Goal: Task Accomplishment & Management: Use online tool/utility

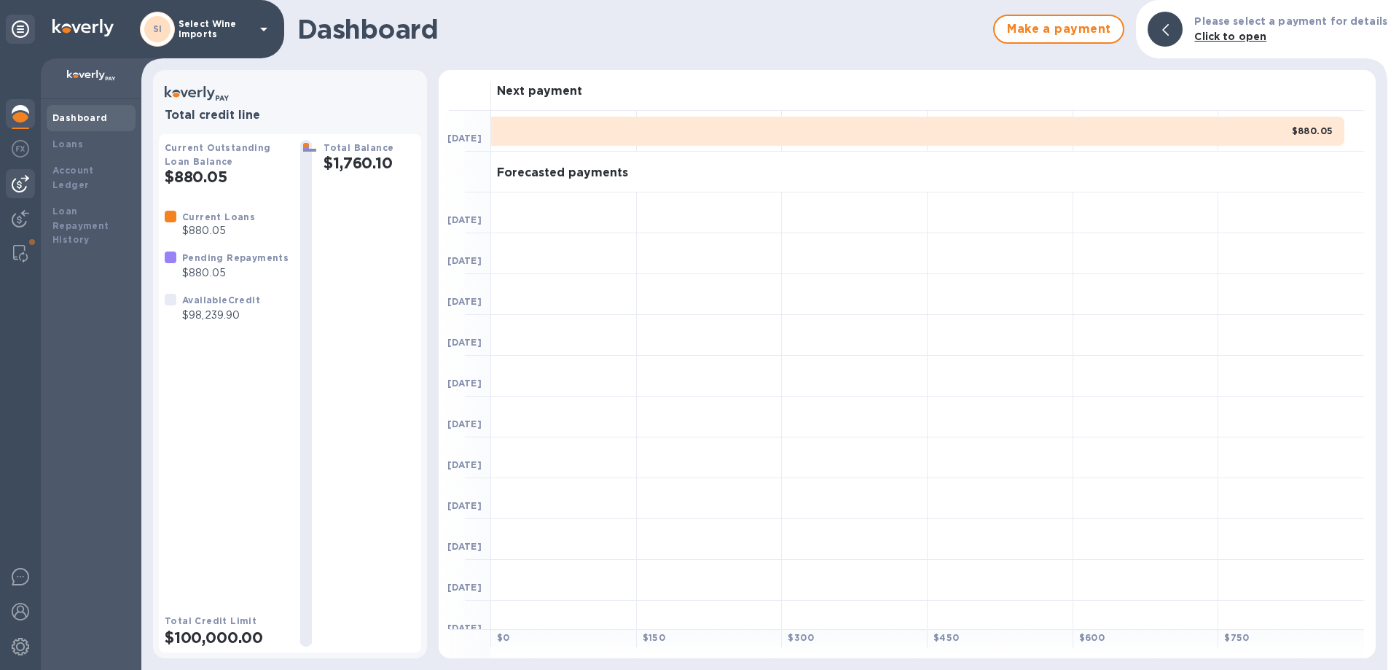
click at [18, 188] on img at bounding box center [20, 183] width 17 height 17
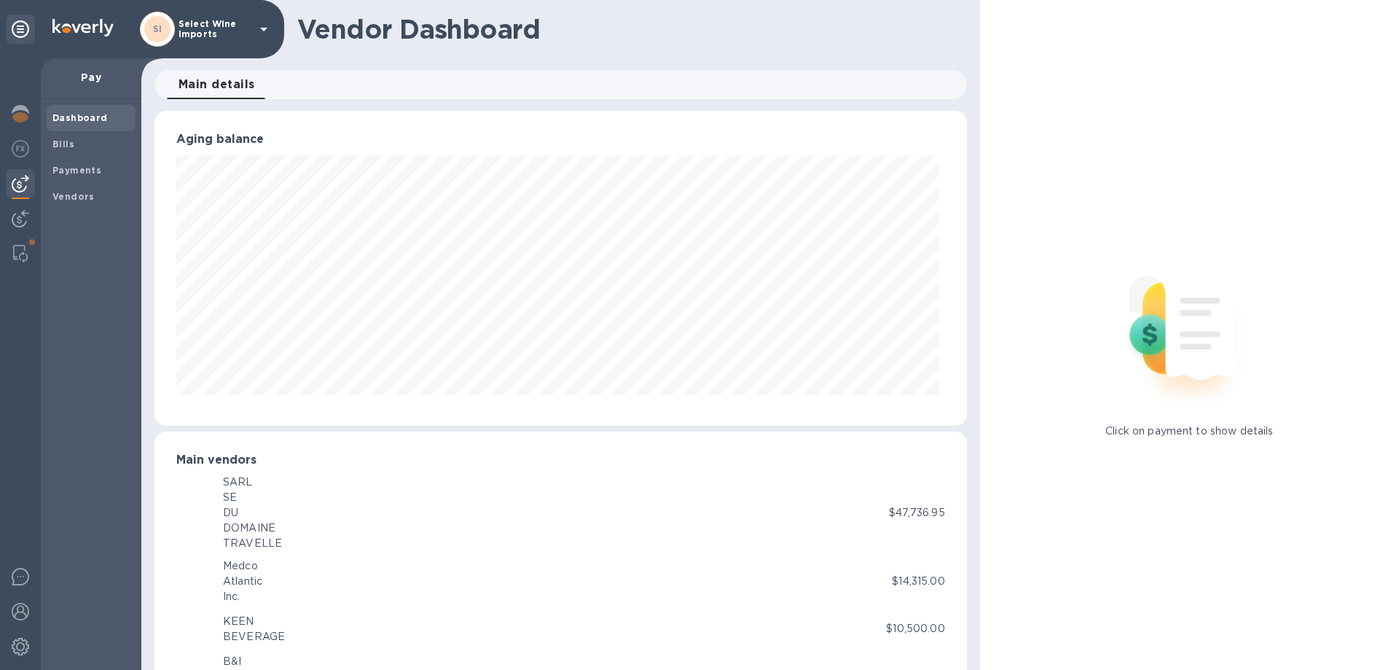
scroll to position [315, 806]
click at [63, 148] on b "Bills" at bounding box center [63, 143] width 22 height 11
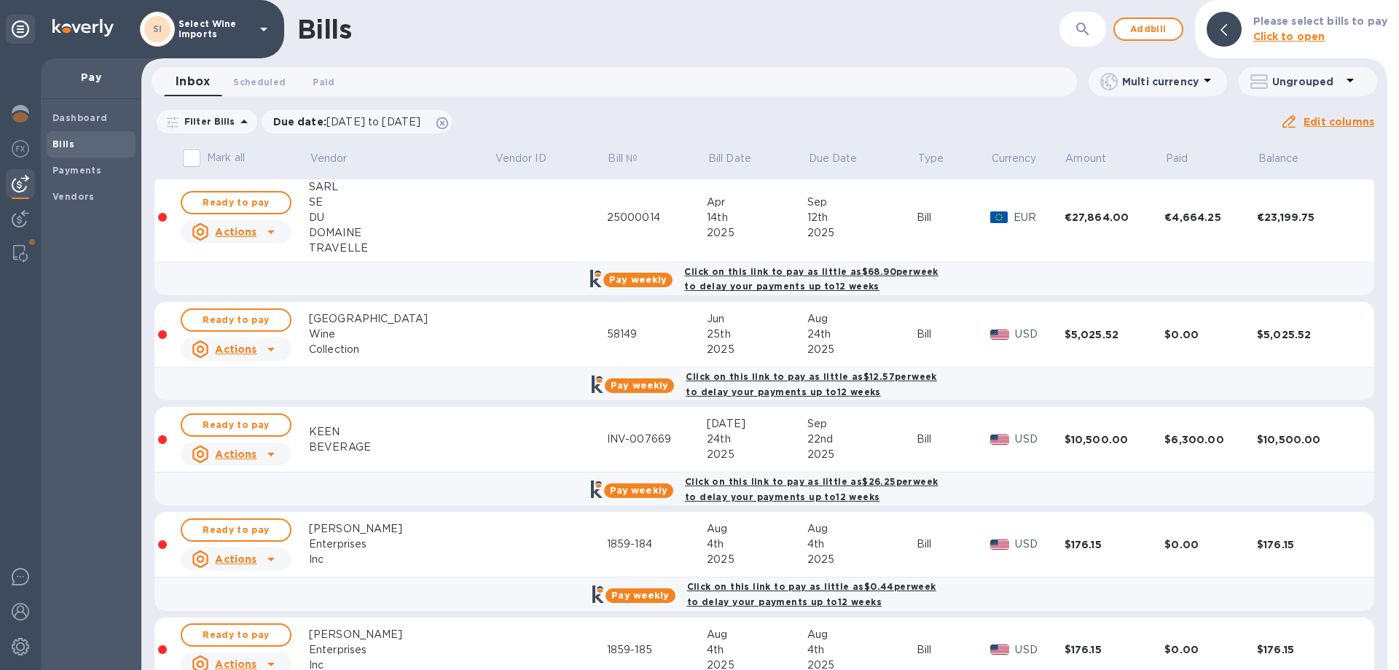
scroll to position [133, 0]
click at [243, 318] on span "Ready to pay" at bounding box center [236, 320] width 85 height 17
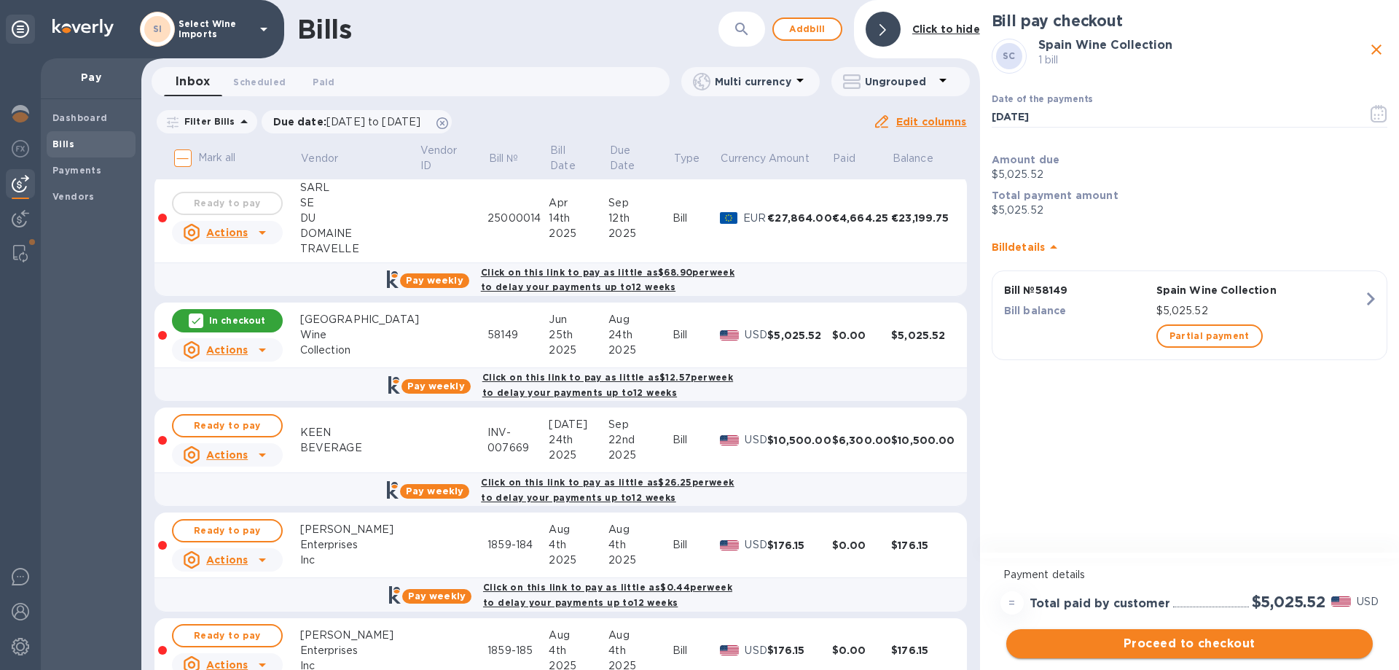
click at [1179, 642] on span "Proceed to checkout" at bounding box center [1189, 643] width 343 height 17
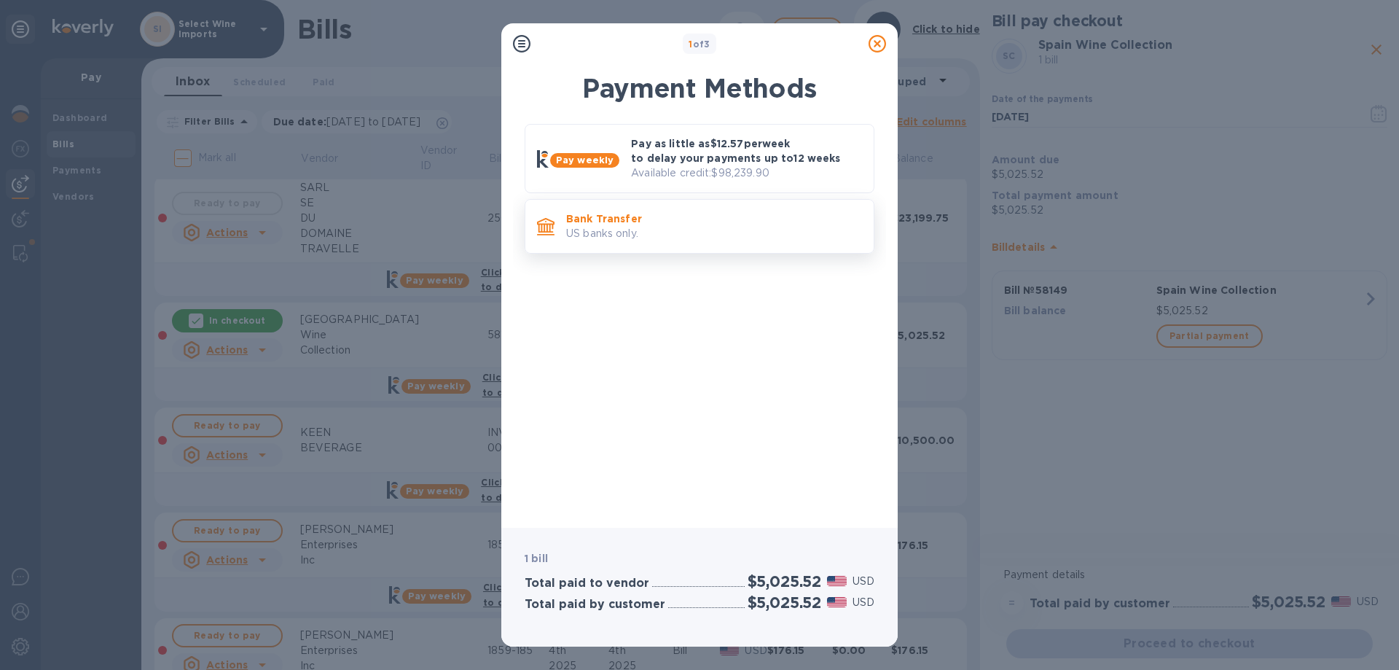
click at [696, 234] on p "US banks only." at bounding box center [714, 233] width 296 height 15
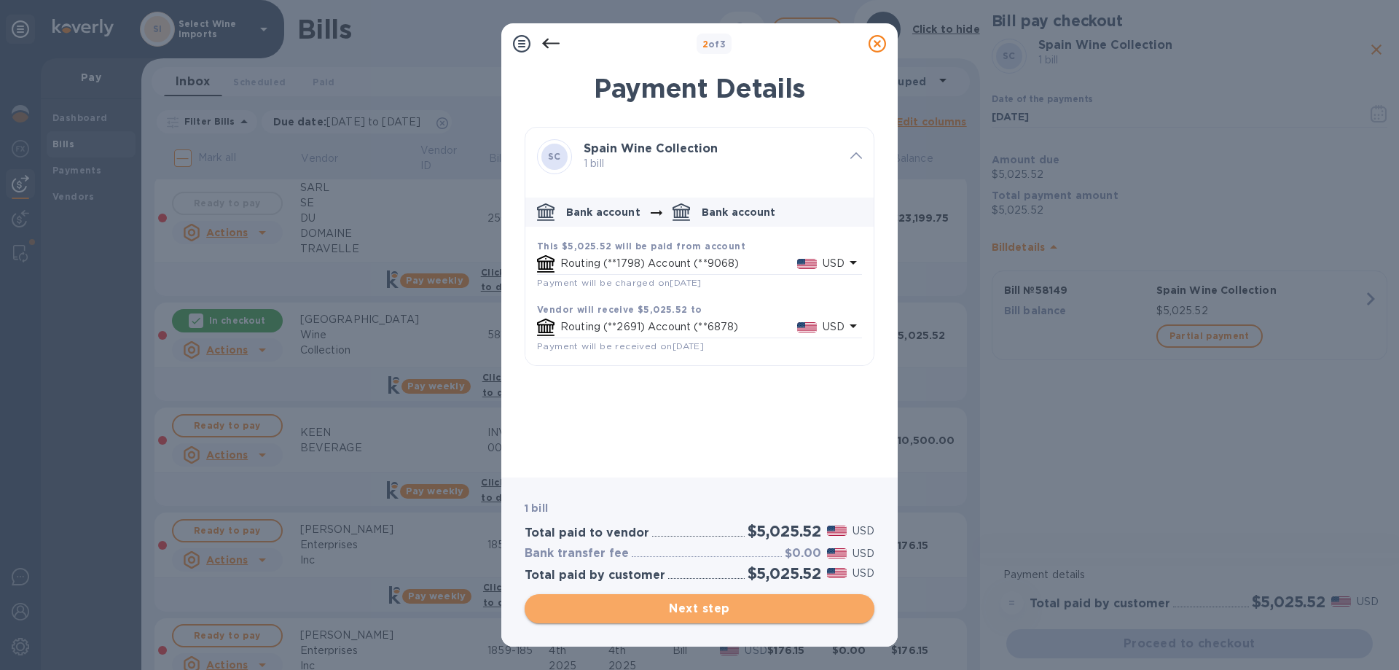
click at [700, 608] on span "Next step" at bounding box center [699, 608] width 327 height 17
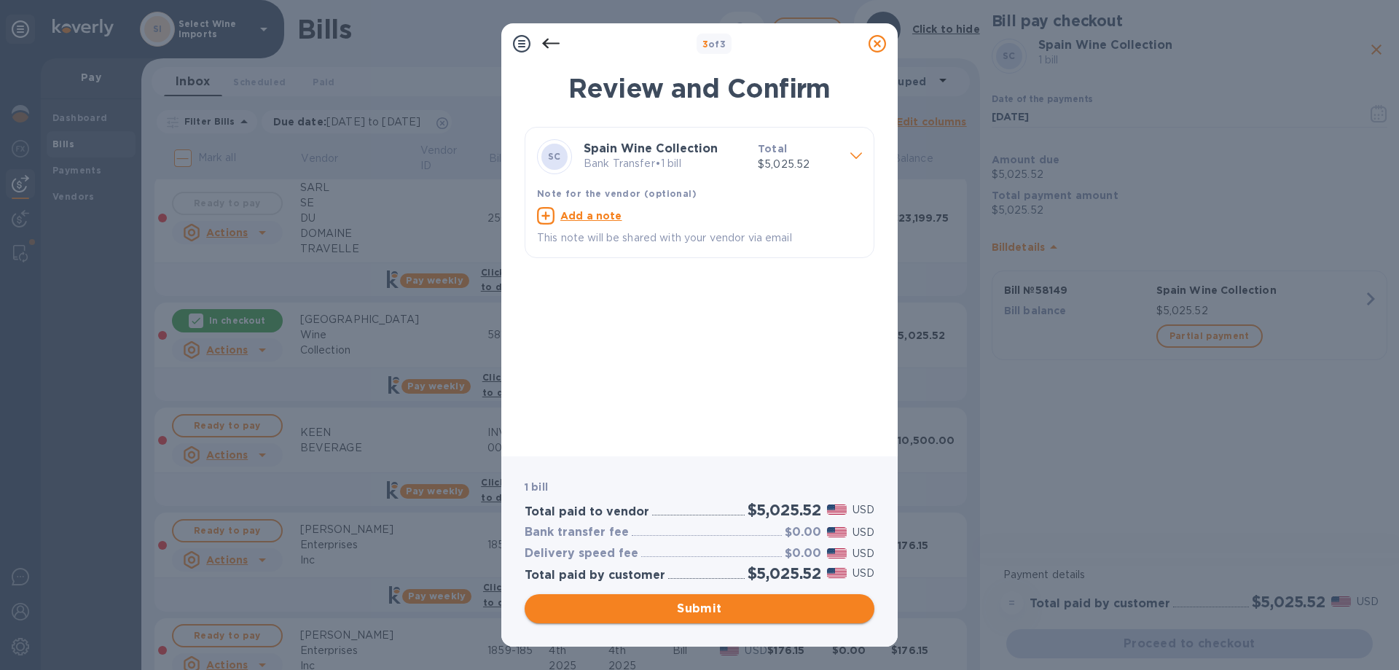
click at [700, 608] on span "Submit" at bounding box center [699, 608] width 327 height 17
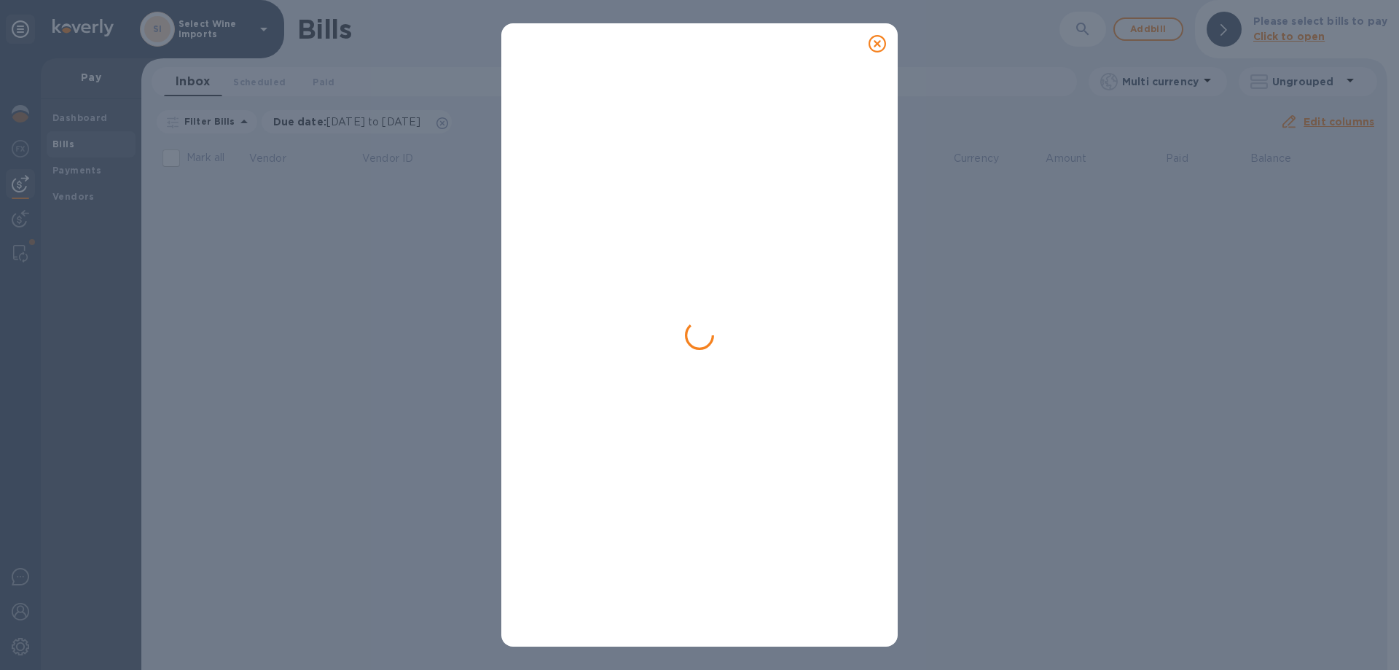
scroll to position [0, 0]
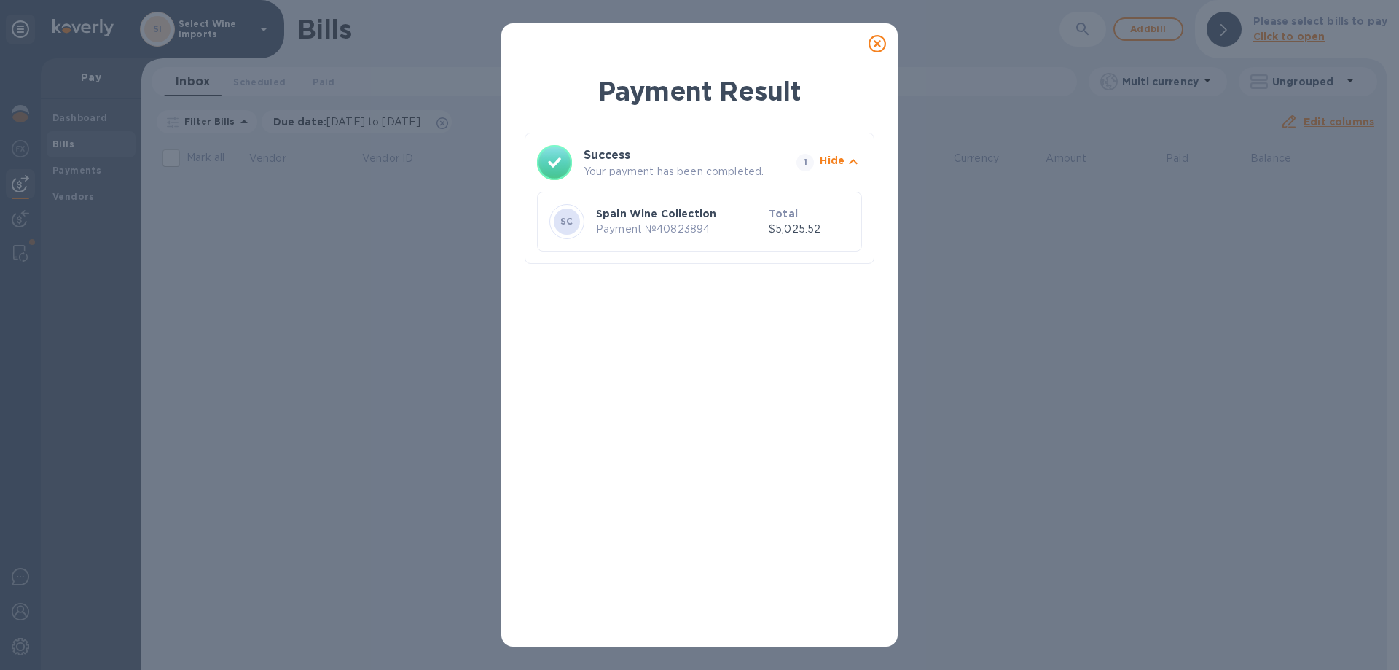
click at [880, 39] on icon at bounding box center [877, 43] width 17 height 17
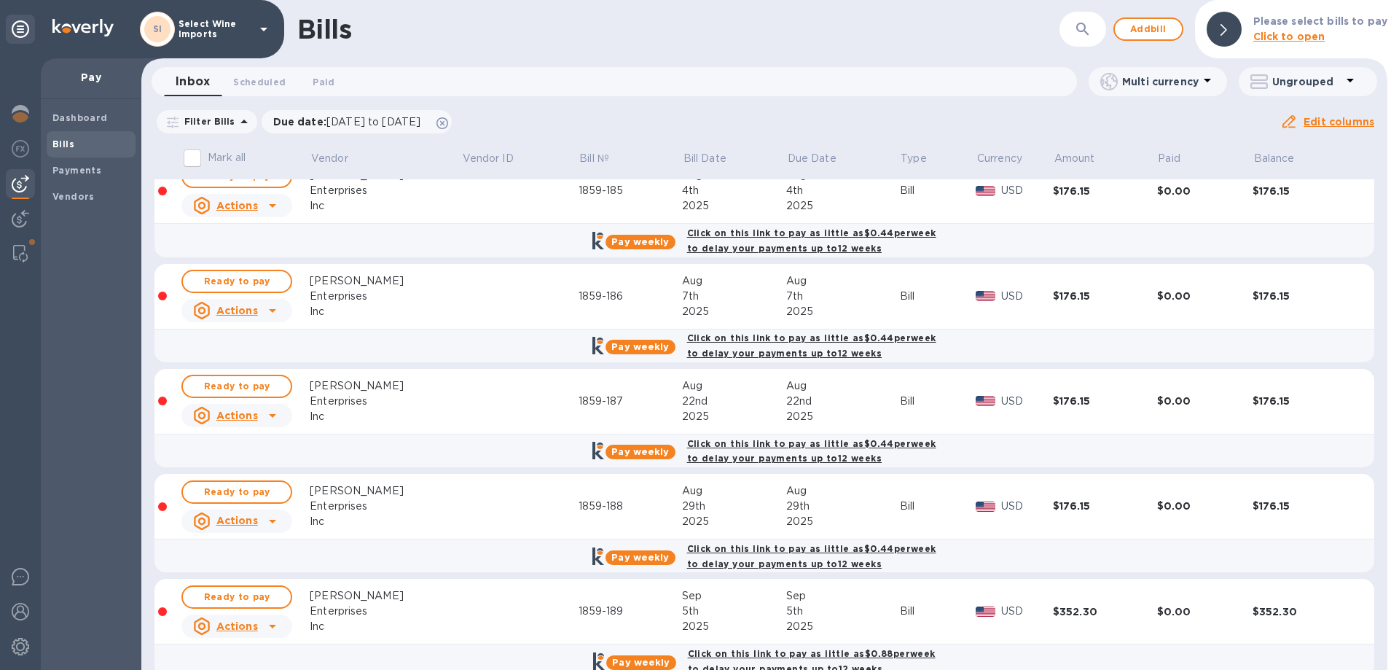
scroll to position [729, 0]
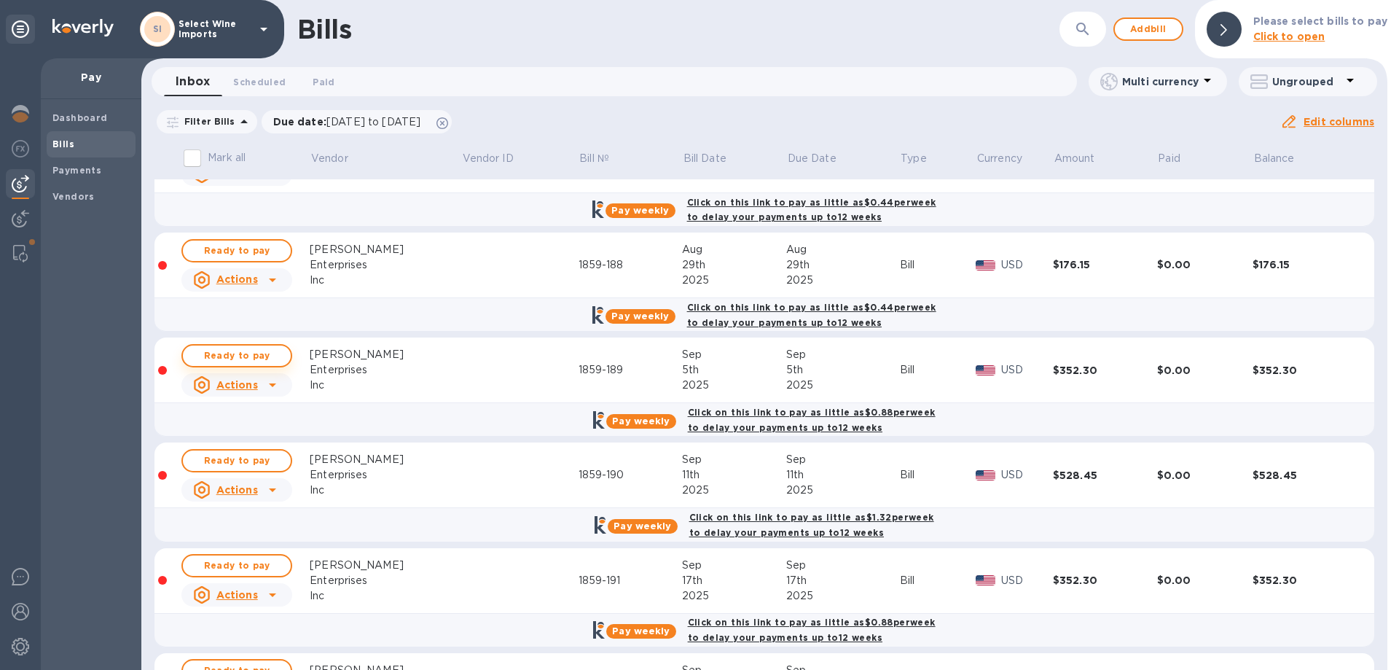
click at [241, 355] on span "Ready to pay" at bounding box center [237, 355] width 85 height 17
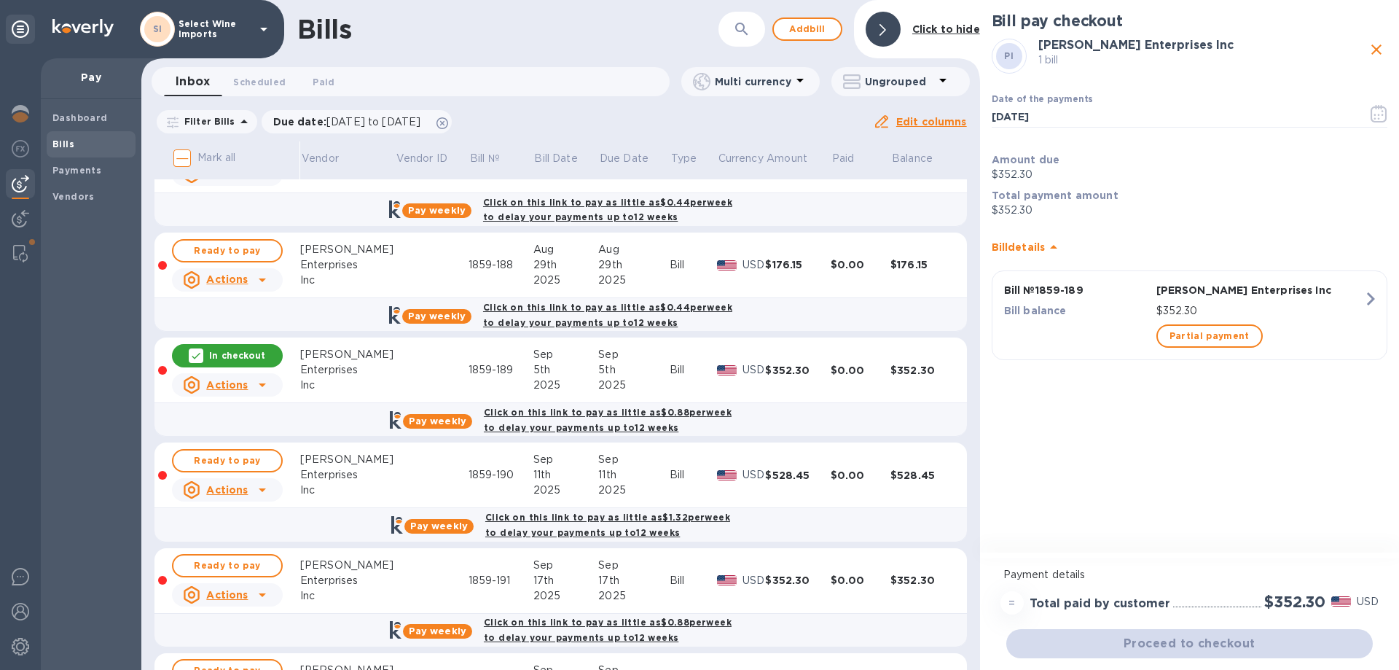
click at [208, 358] on div "In checkout" at bounding box center [227, 355] width 111 height 23
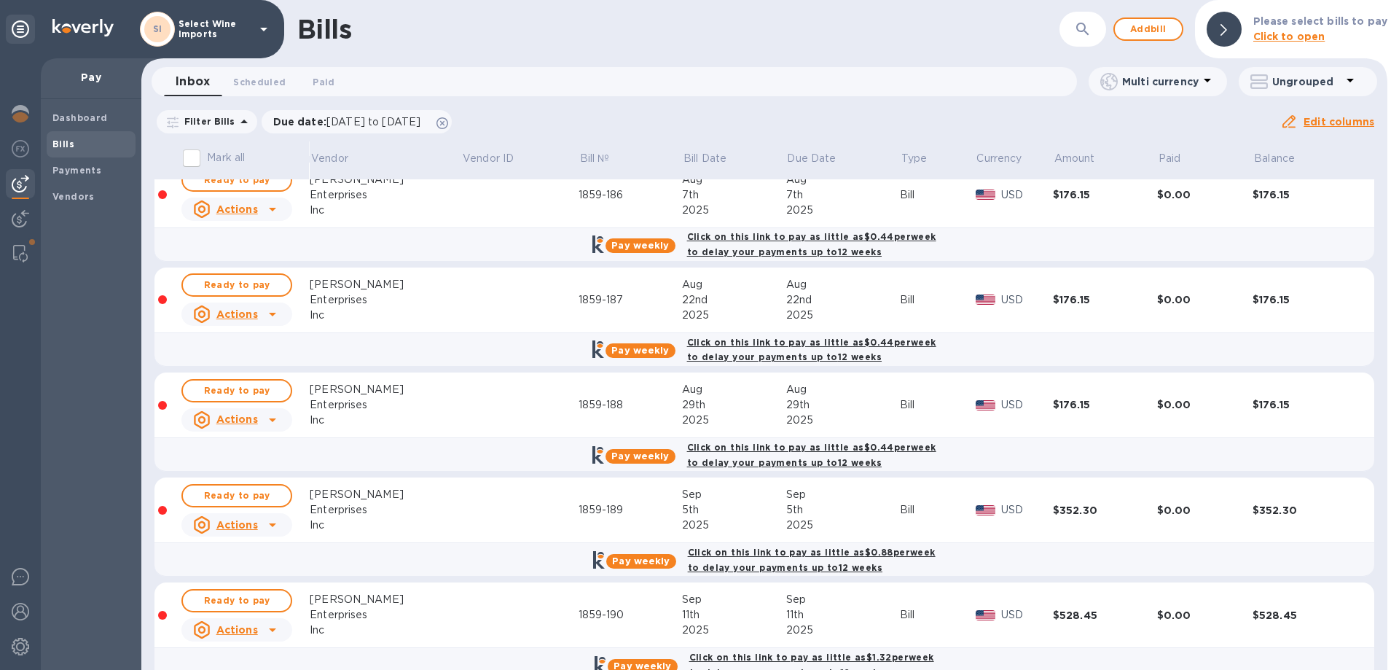
scroll to position [583, 0]
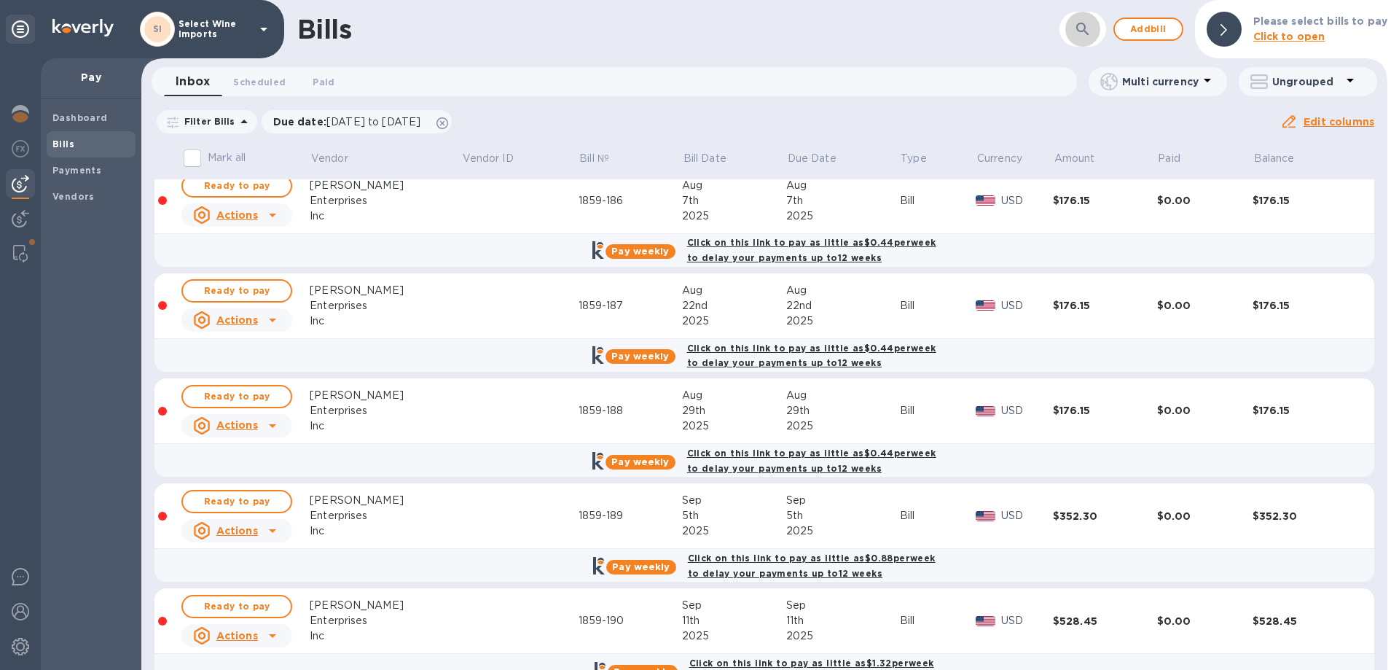
click at [1082, 31] on icon "button" at bounding box center [1082, 28] width 17 height 17
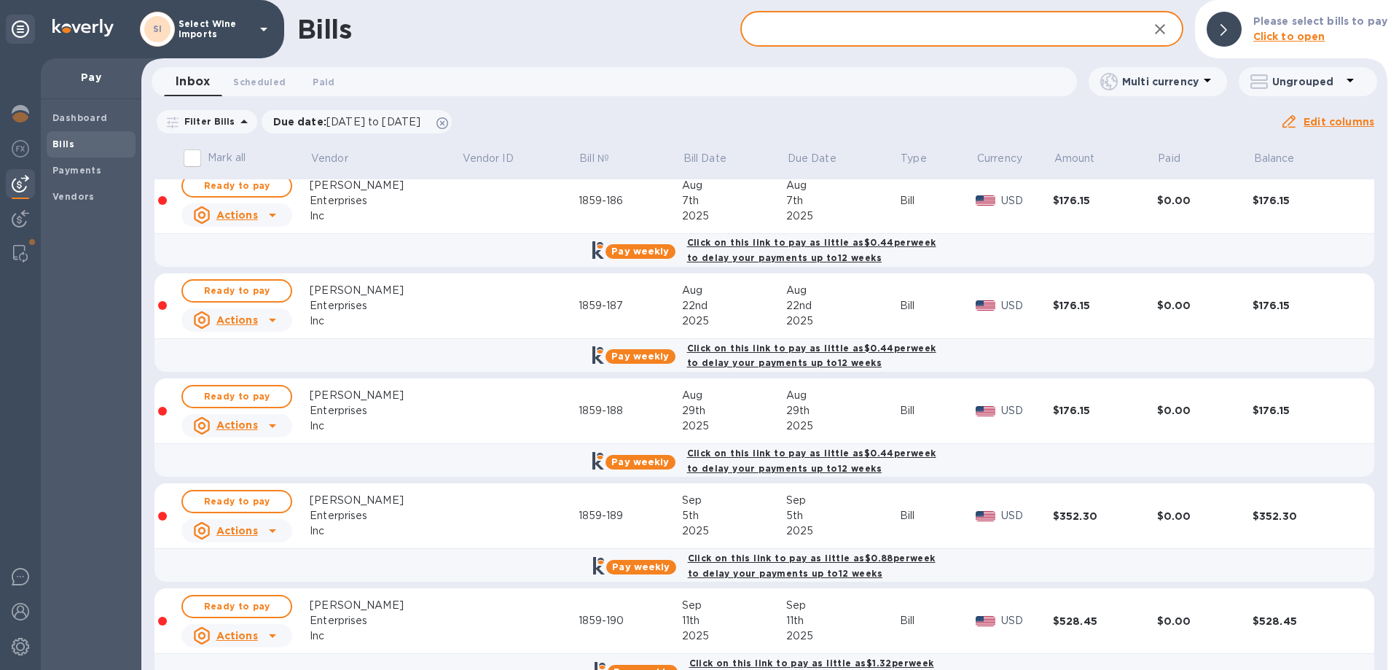
click at [950, 26] on input "text" at bounding box center [939, 30] width 396 height 36
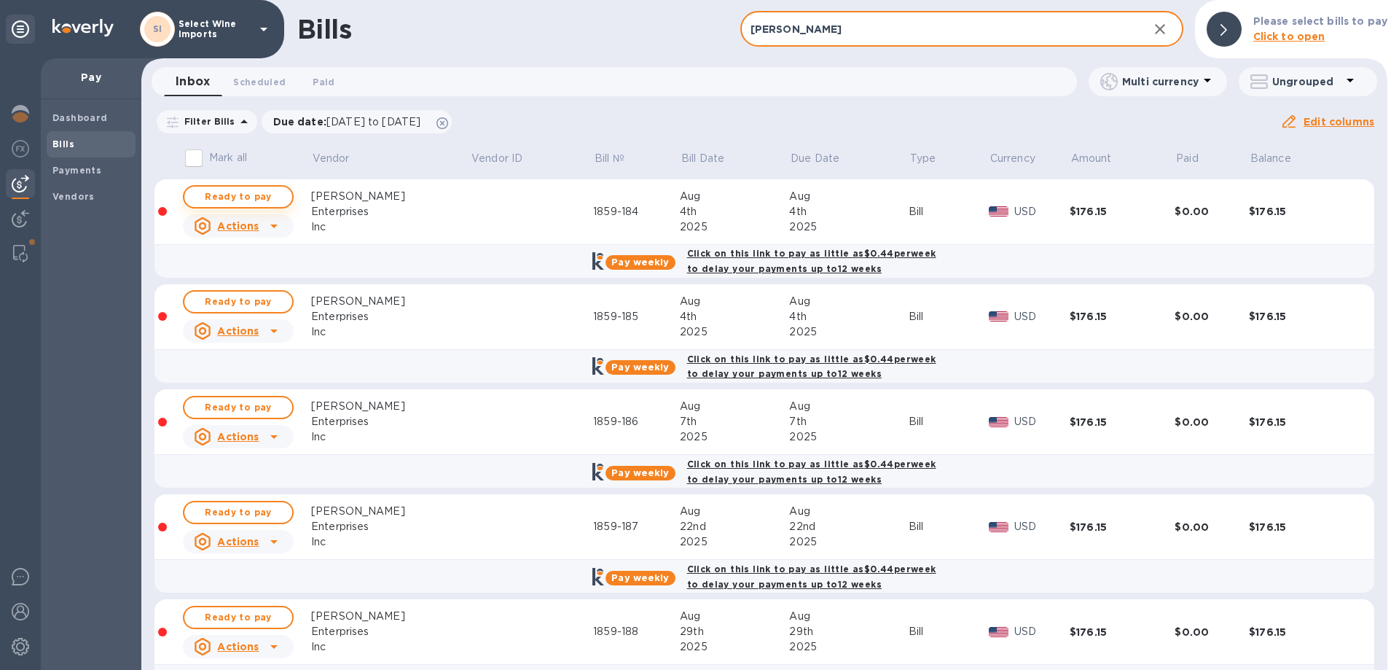
type input "[PERSON_NAME]"
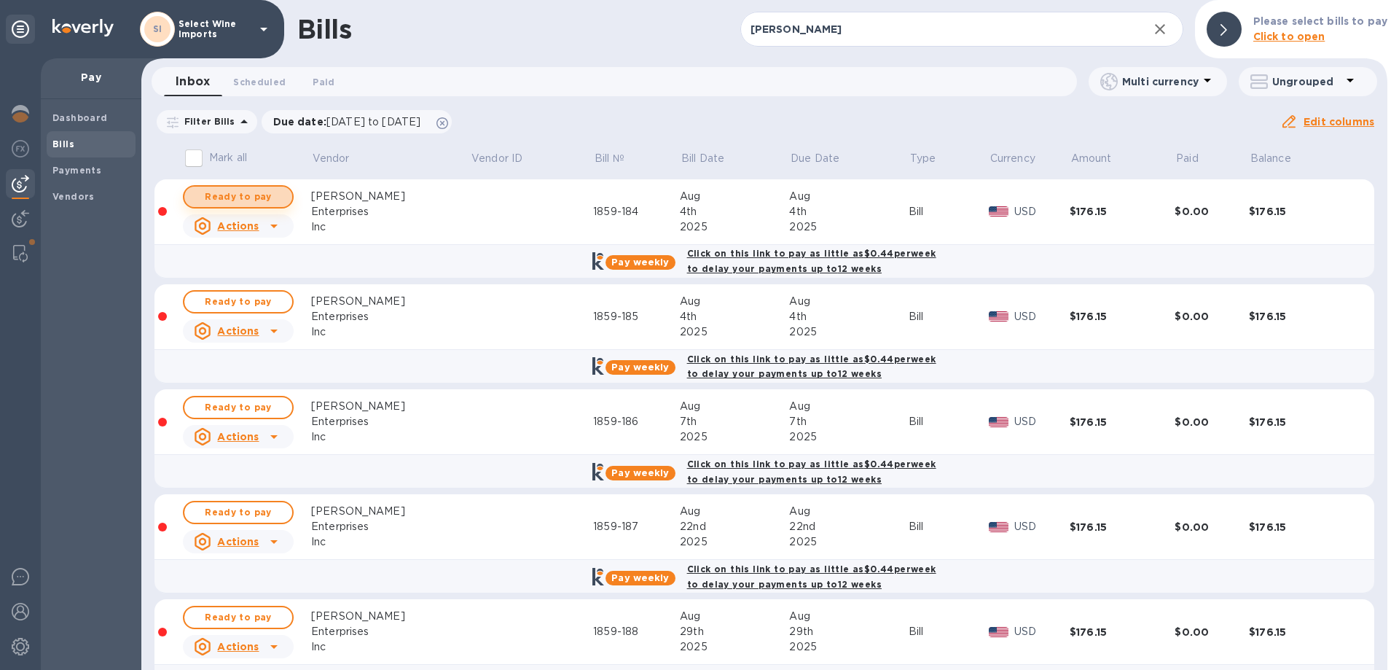
click at [243, 198] on span "Ready to pay" at bounding box center [238, 196] width 85 height 17
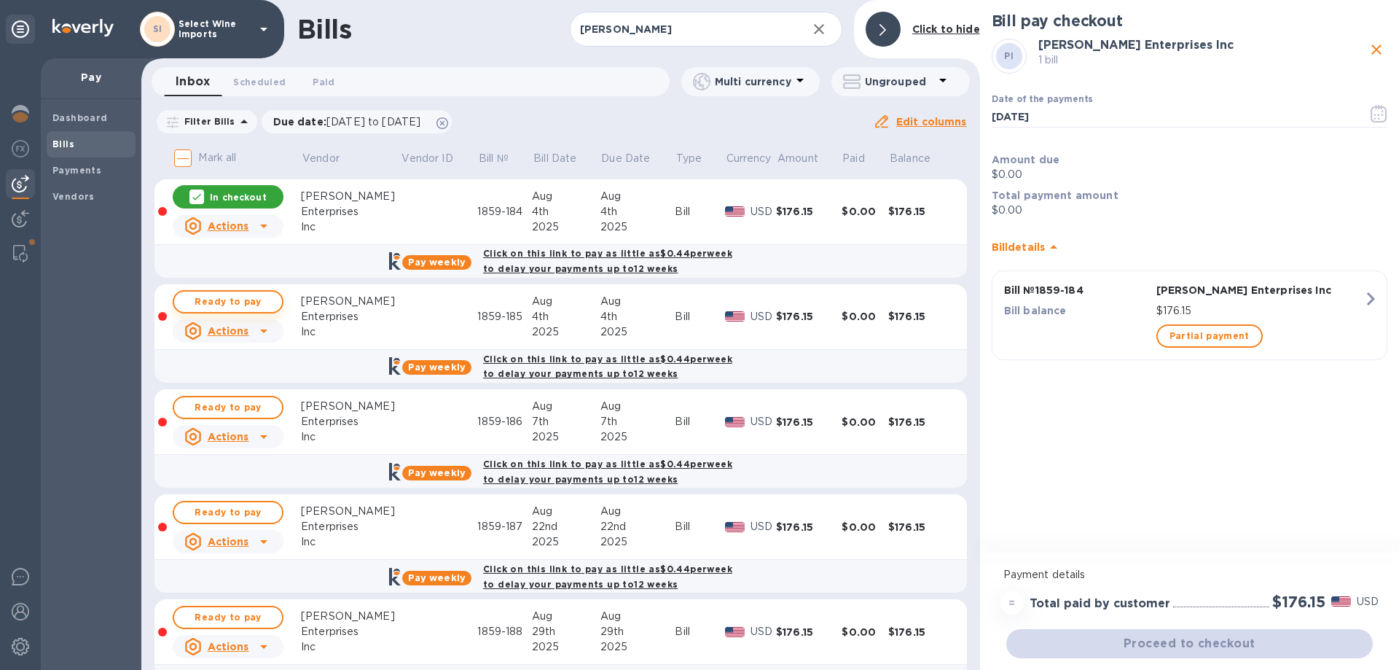
click at [227, 296] on span "Ready to pay" at bounding box center [228, 301] width 85 height 17
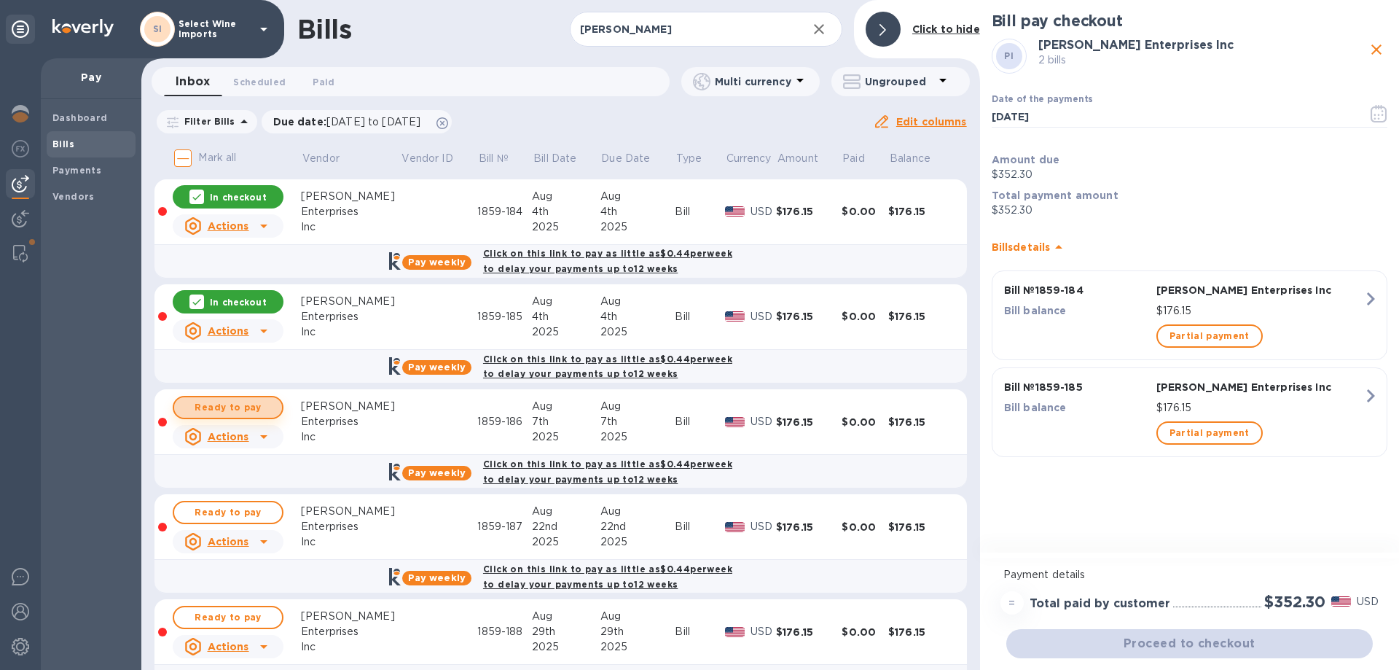
click at [224, 396] on button "Ready to pay" at bounding box center [228, 407] width 111 height 23
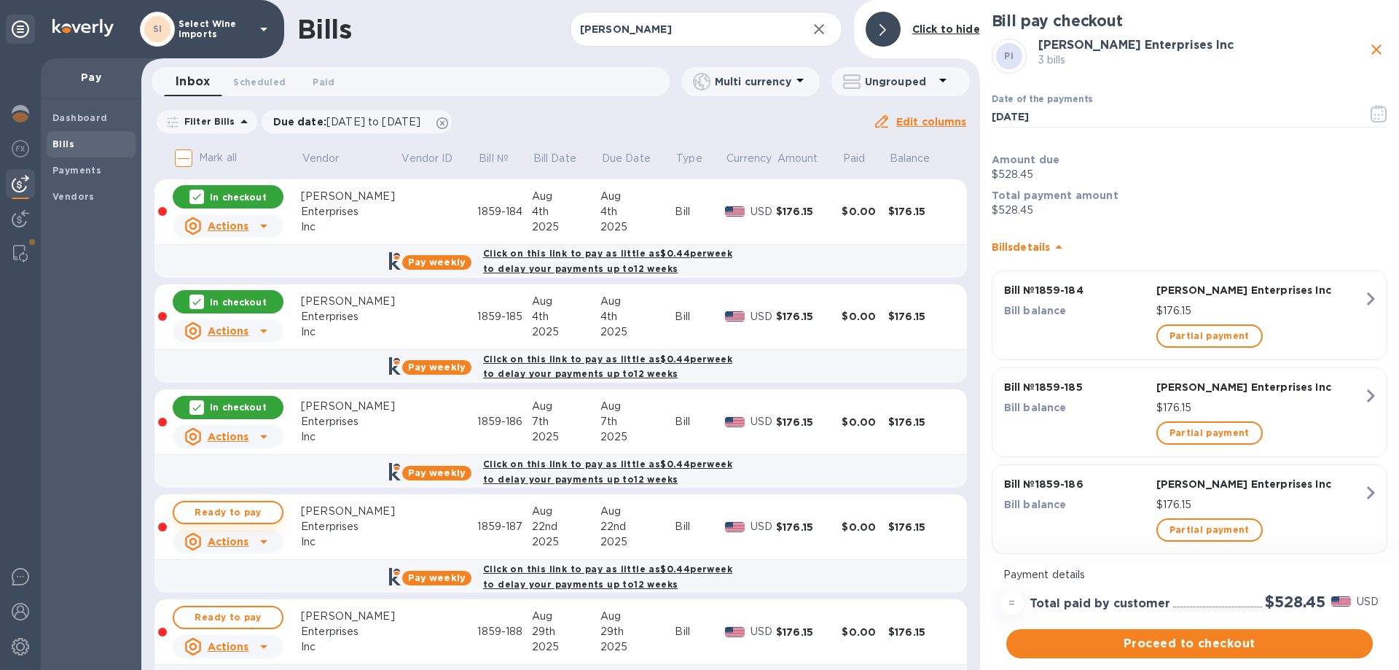
click at [221, 519] on span "Ready to pay" at bounding box center [228, 512] width 85 height 17
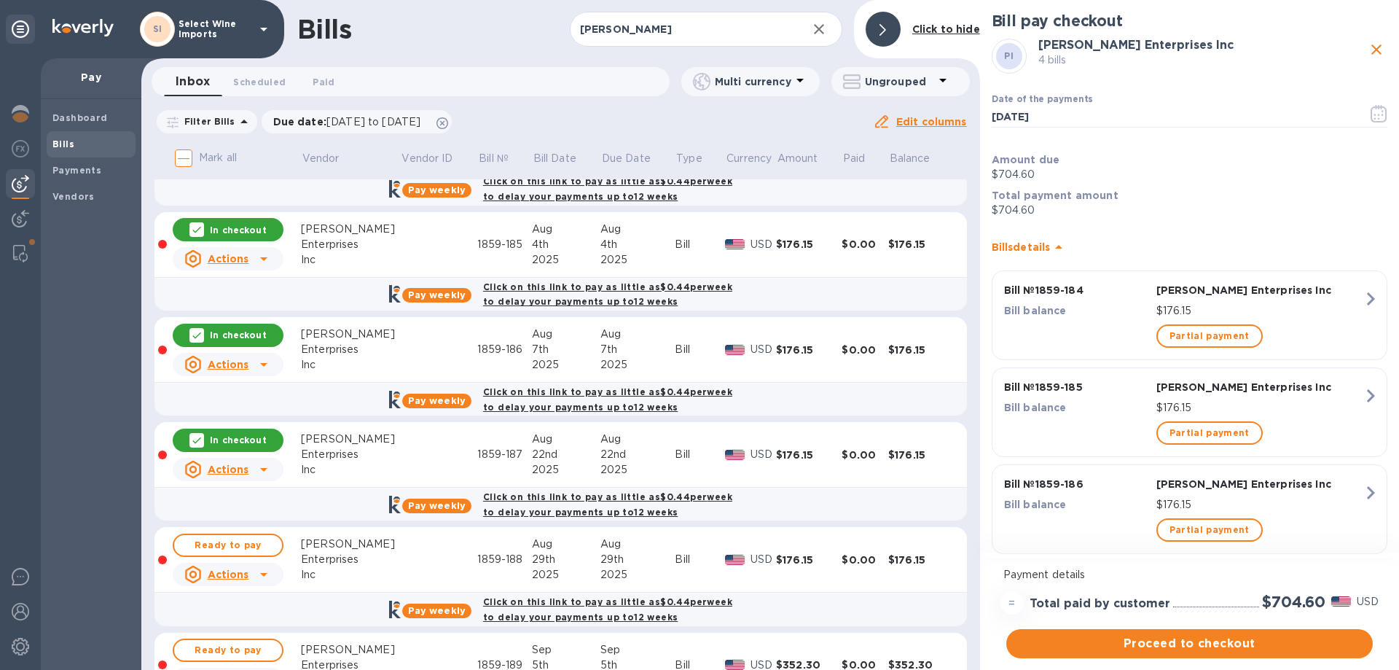
scroll to position [73, 0]
click at [219, 544] on span "Ready to pay" at bounding box center [228, 544] width 85 height 17
click at [229, 649] on span "Ready to pay" at bounding box center [228, 649] width 85 height 17
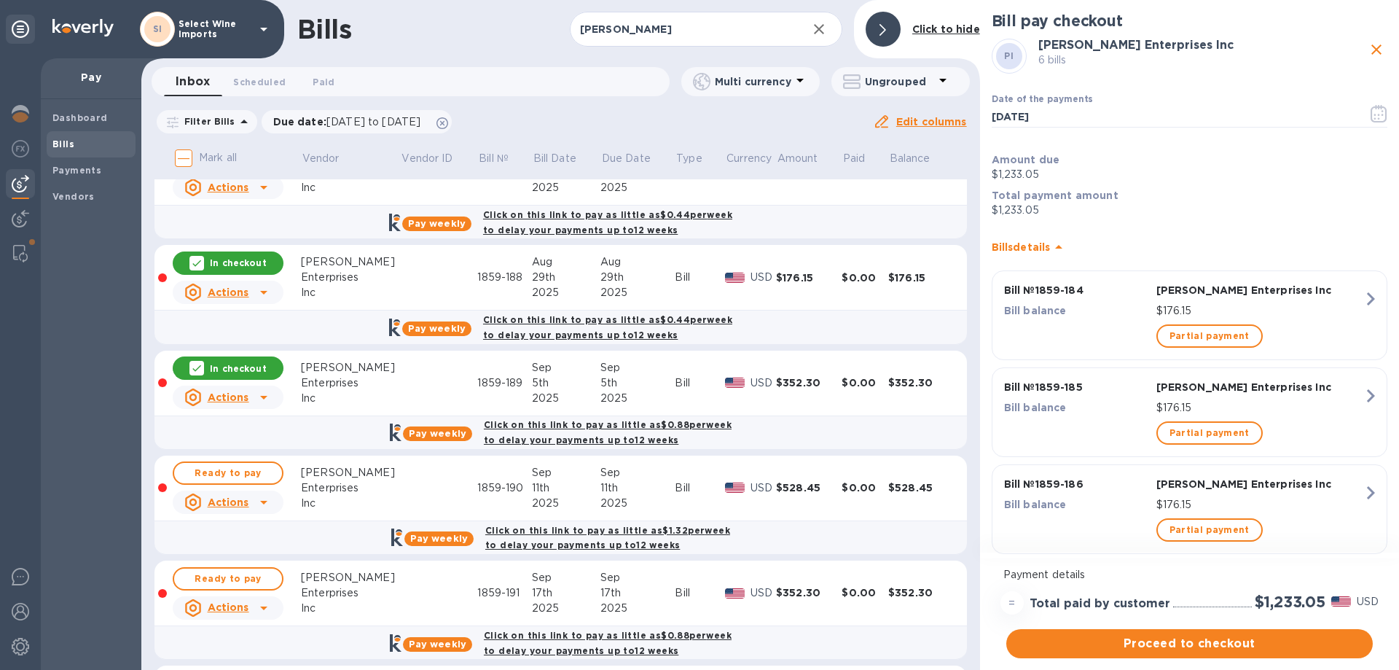
scroll to position [364, 0]
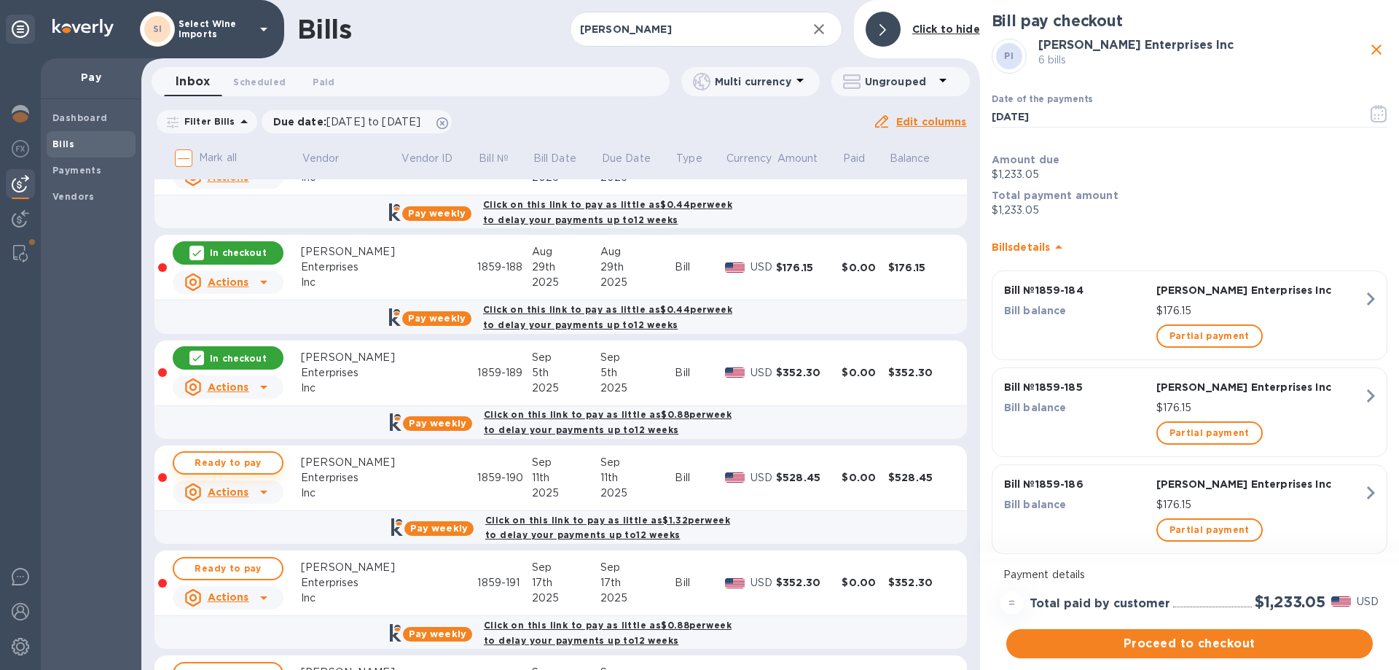
click at [215, 464] on span "Ready to pay" at bounding box center [228, 462] width 85 height 17
click at [226, 566] on span "Ready to pay" at bounding box center [228, 568] width 85 height 17
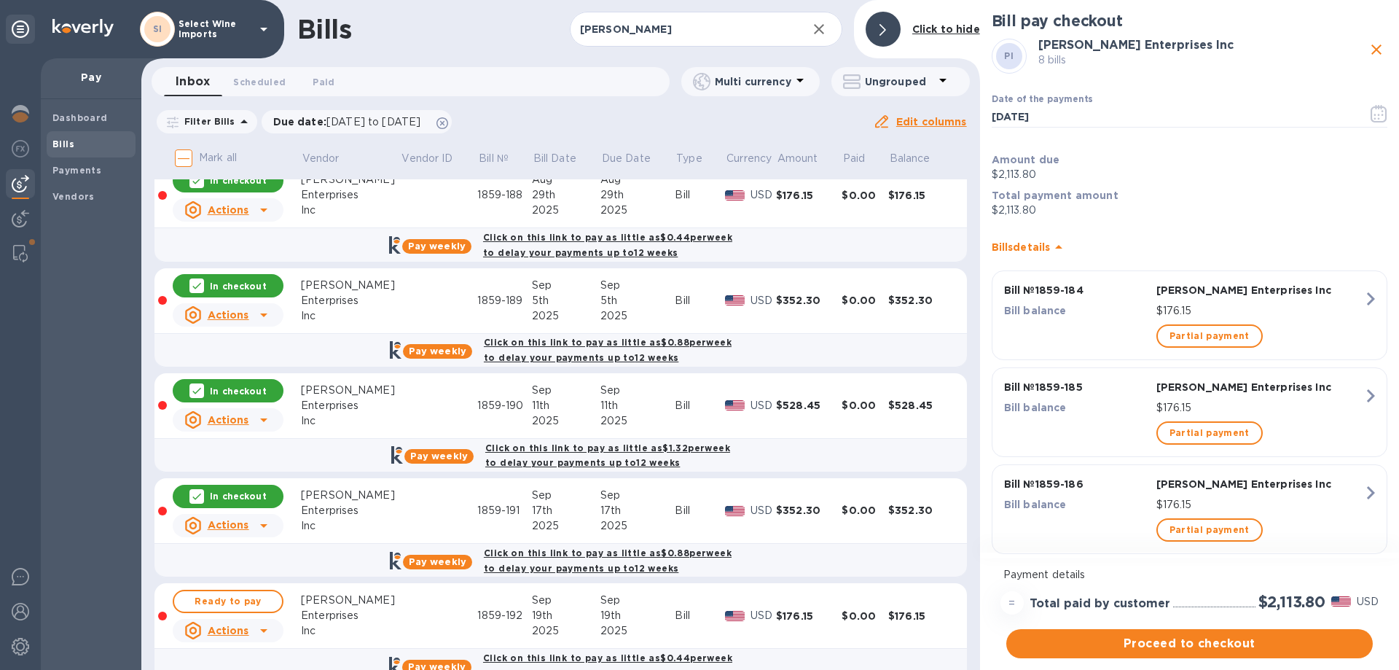
scroll to position [468, 0]
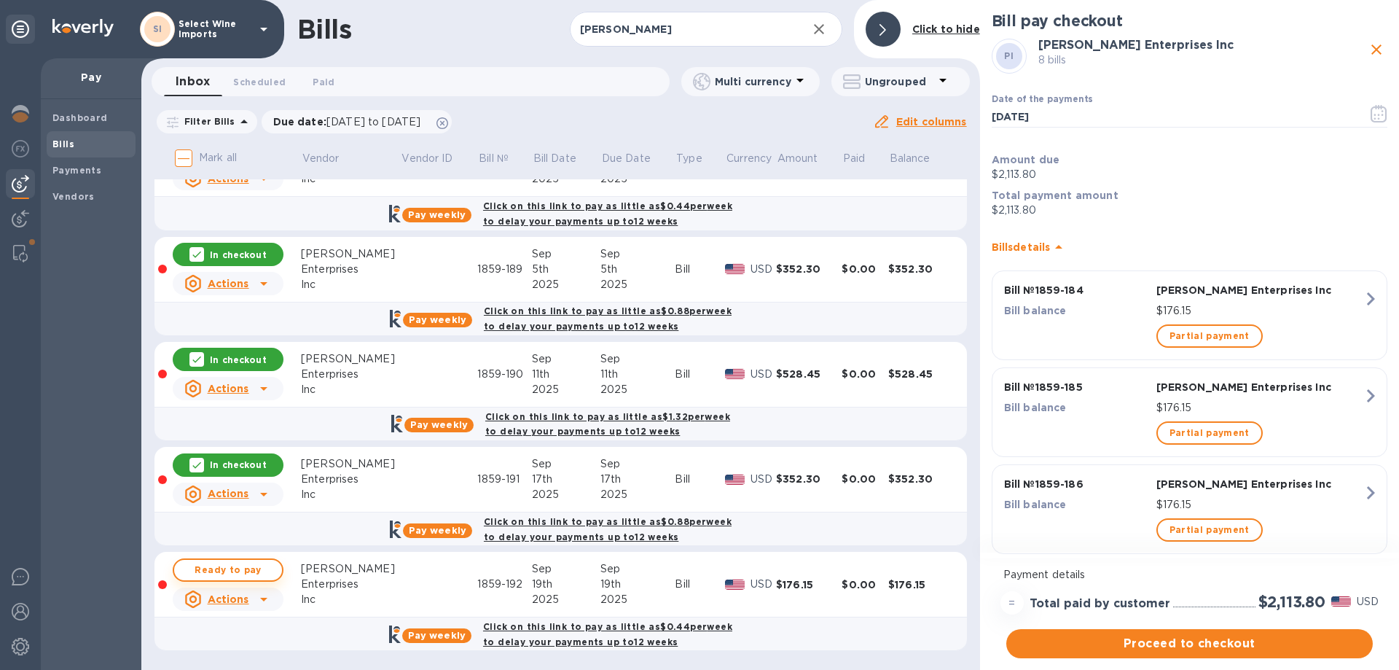
click at [224, 569] on span "Ready to pay" at bounding box center [228, 569] width 85 height 17
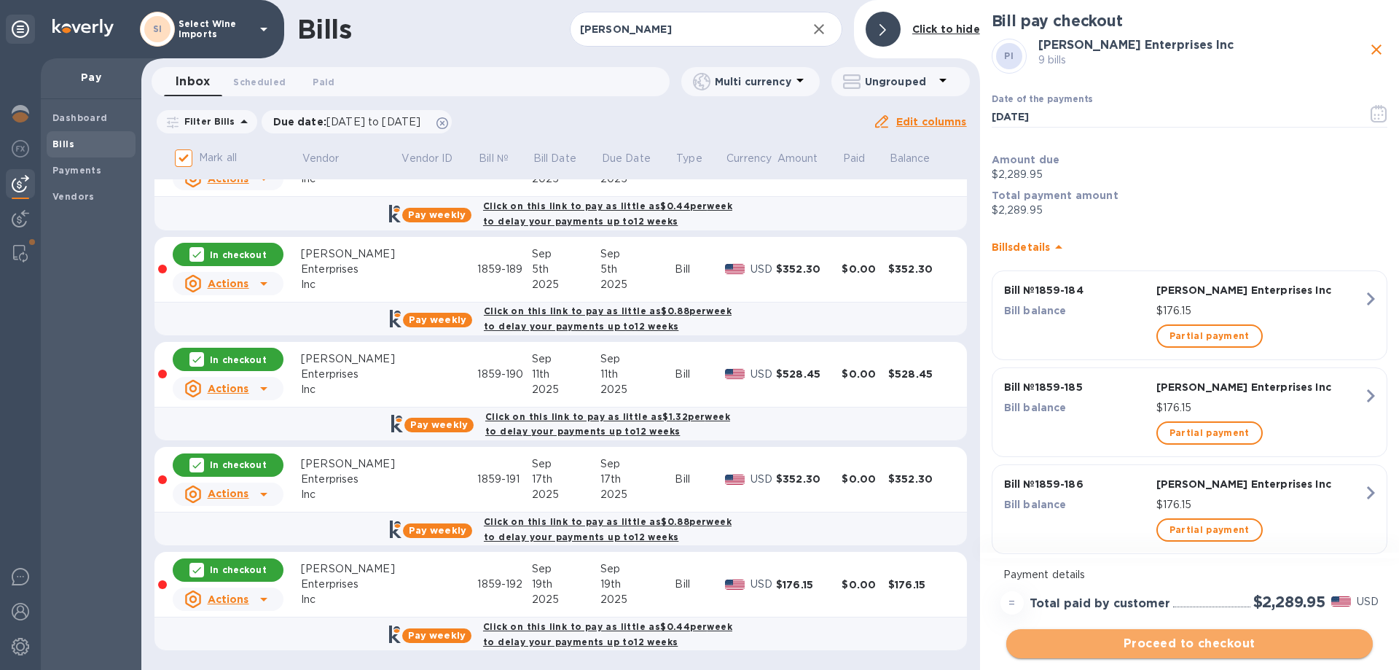
click at [1199, 632] on button "Proceed to checkout" at bounding box center [1190, 643] width 367 height 29
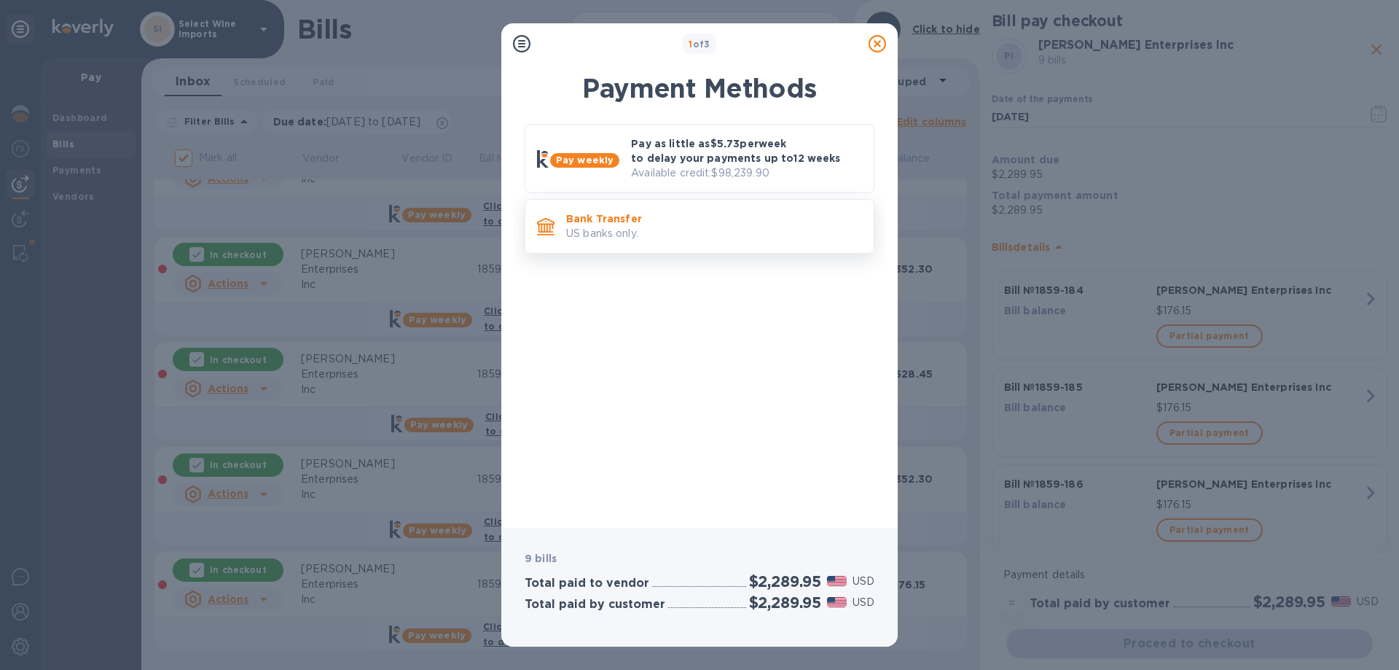
click at [681, 233] on p "US banks only." at bounding box center [714, 233] width 296 height 15
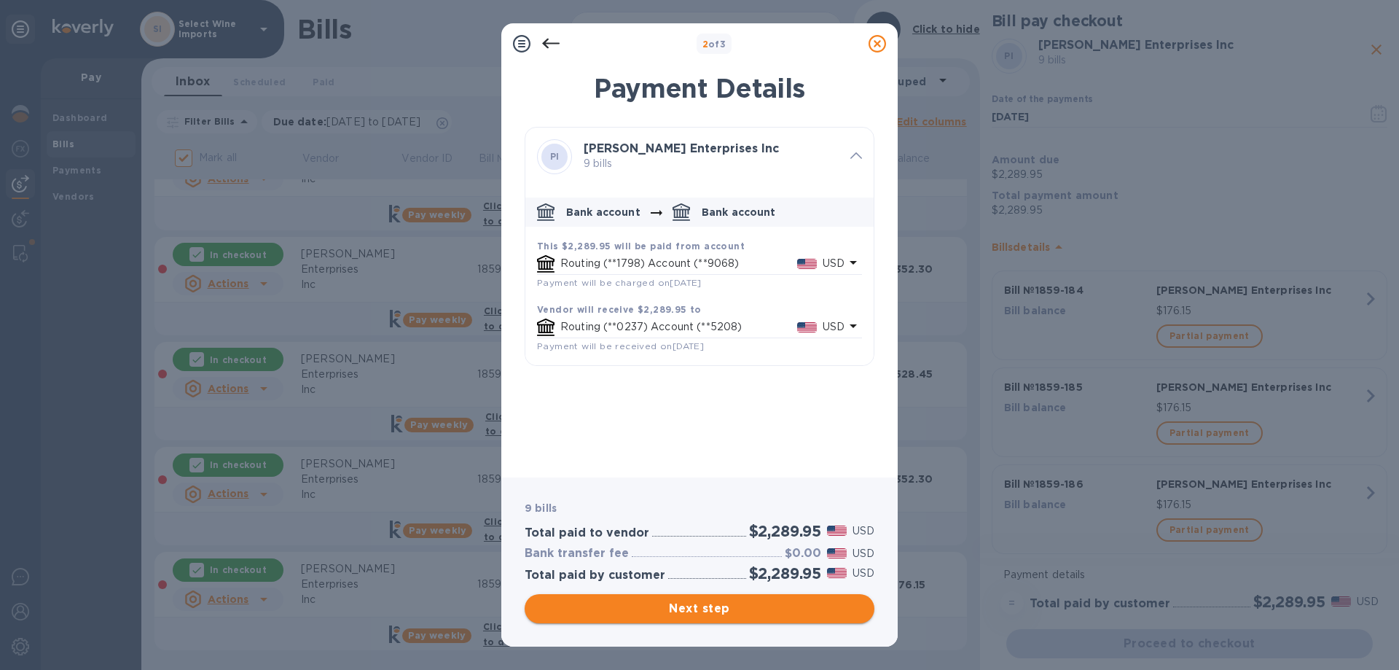
click at [710, 603] on span "Next step" at bounding box center [699, 608] width 327 height 17
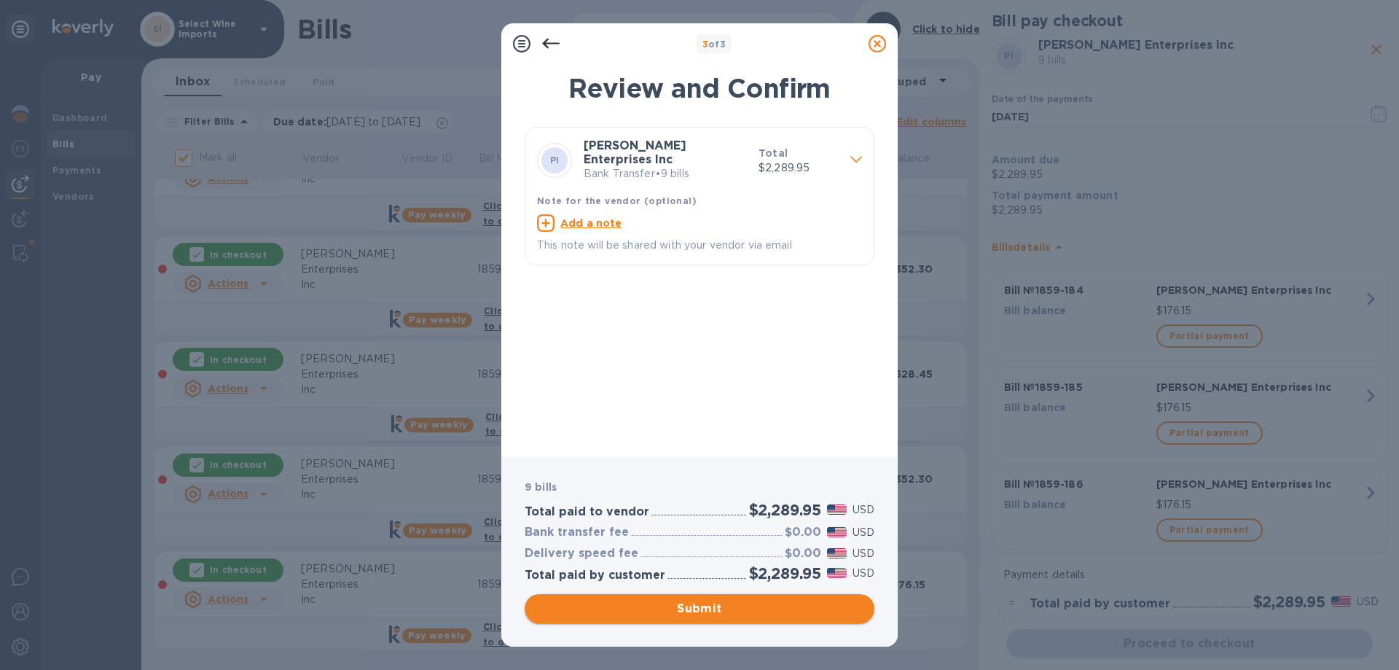
click at [698, 600] on span "Submit" at bounding box center [699, 608] width 327 height 17
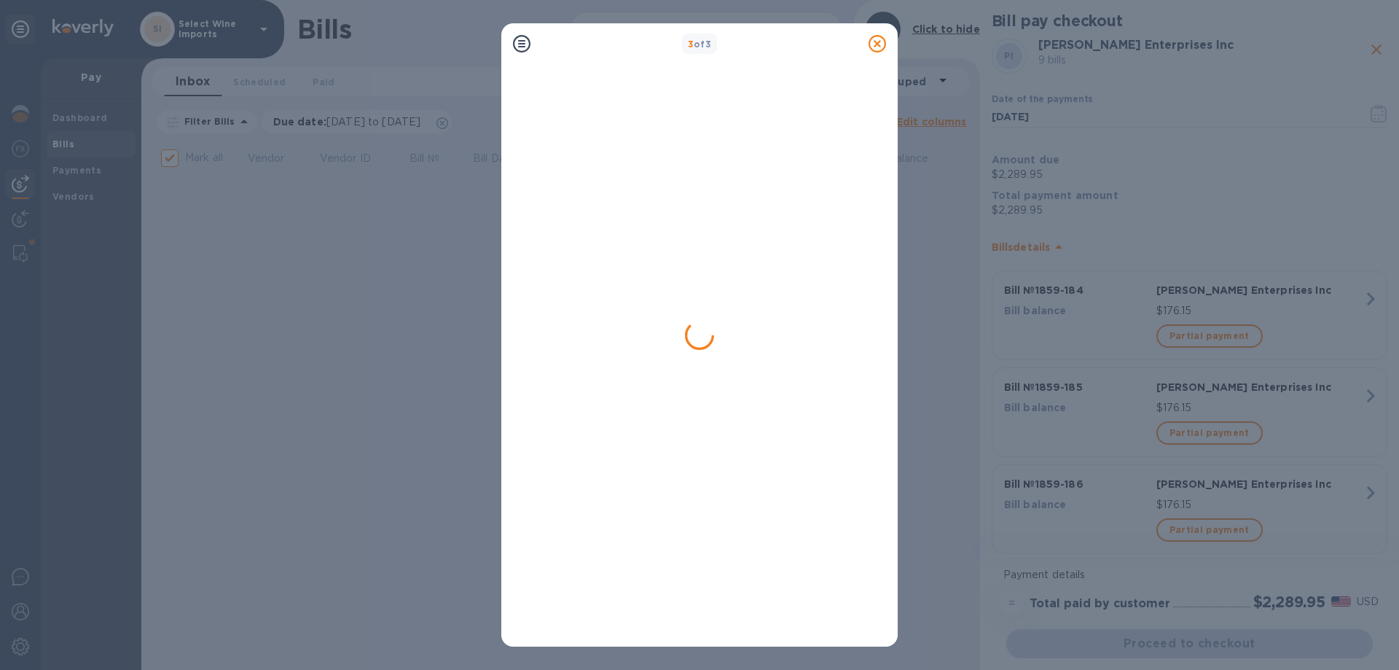
scroll to position [0, 0]
checkbox input "false"
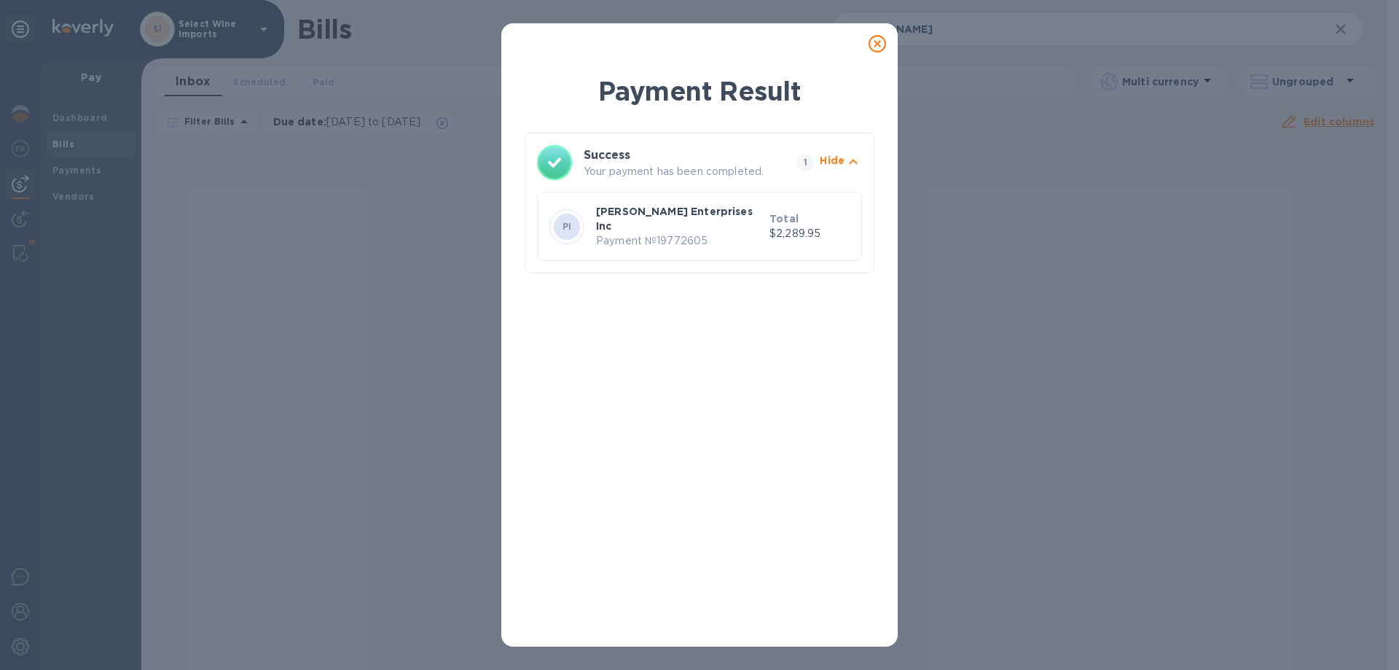
click at [657, 234] on p "Payment № 19772605" at bounding box center [680, 240] width 168 height 15
click at [875, 42] on icon at bounding box center [877, 43] width 17 height 17
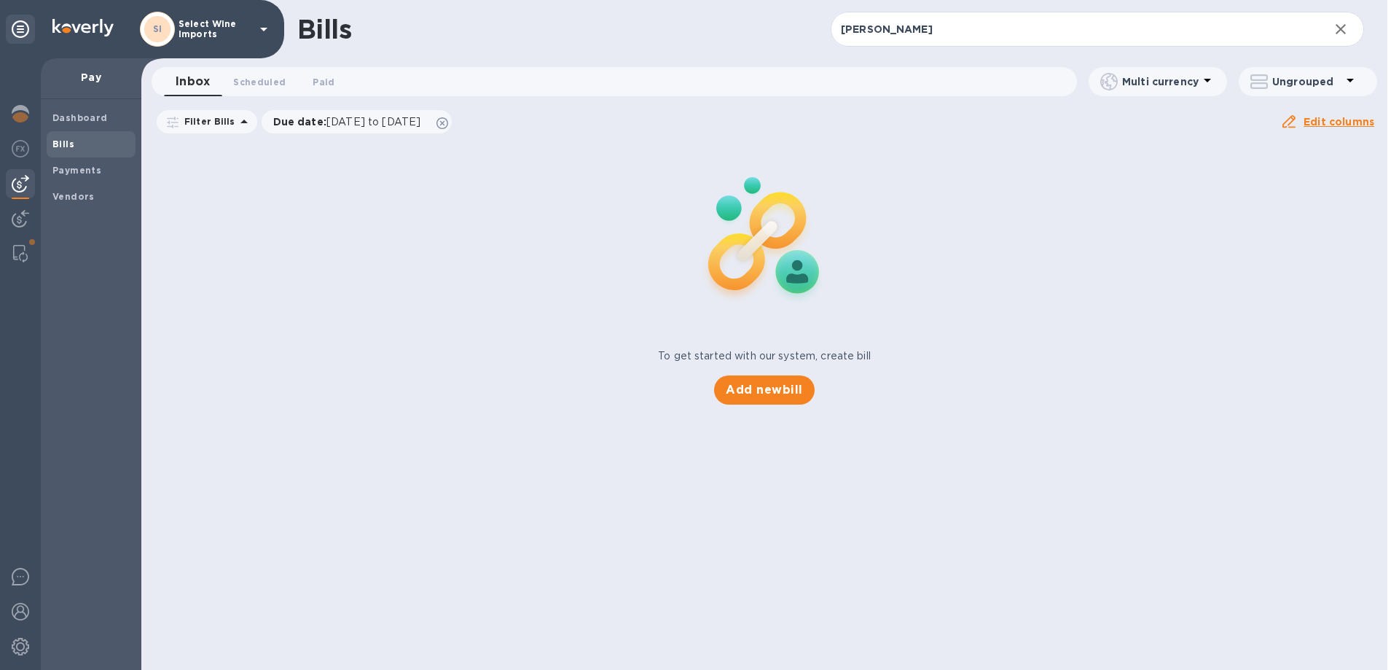
click at [55, 139] on b "Bills" at bounding box center [63, 143] width 22 height 11
click at [28, 192] on div at bounding box center [20, 183] width 29 height 29
click at [58, 145] on b "Bills" at bounding box center [63, 143] width 22 height 11
click at [181, 81] on span "Inbox 0" at bounding box center [193, 81] width 34 height 20
click at [24, 151] on img at bounding box center [20, 148] width 17 height 17
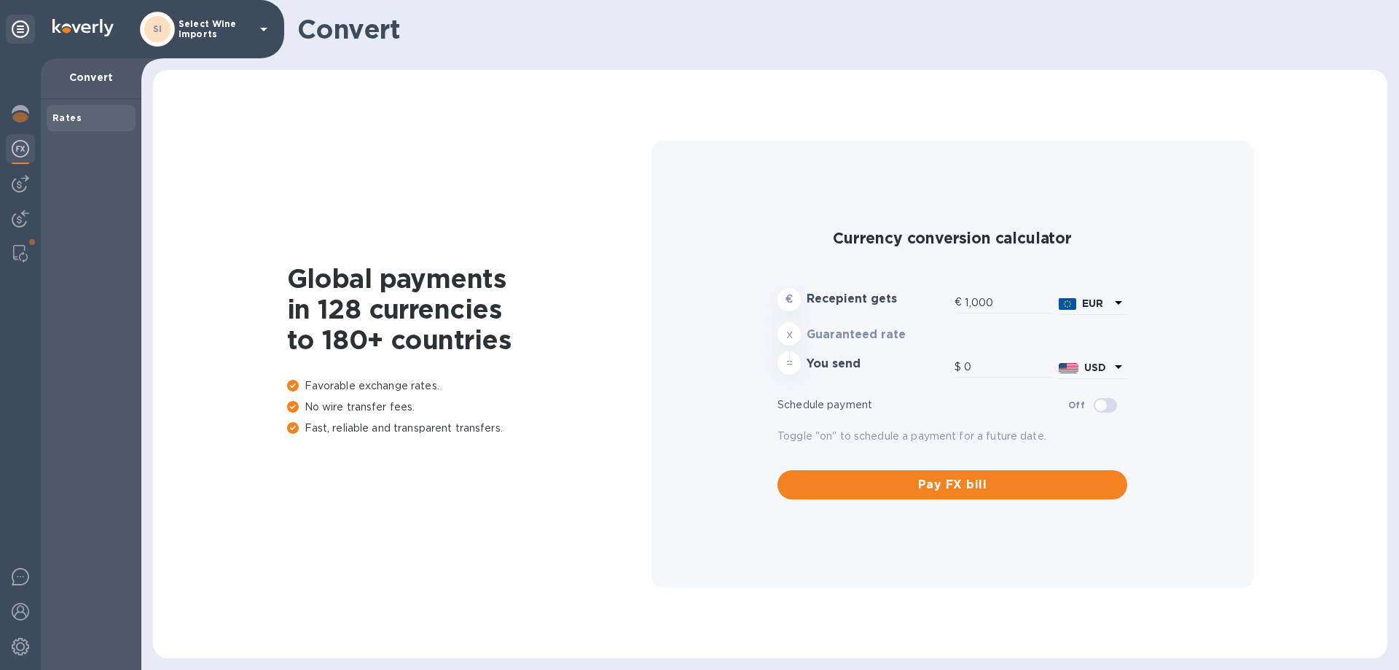
type input "1,187.73"
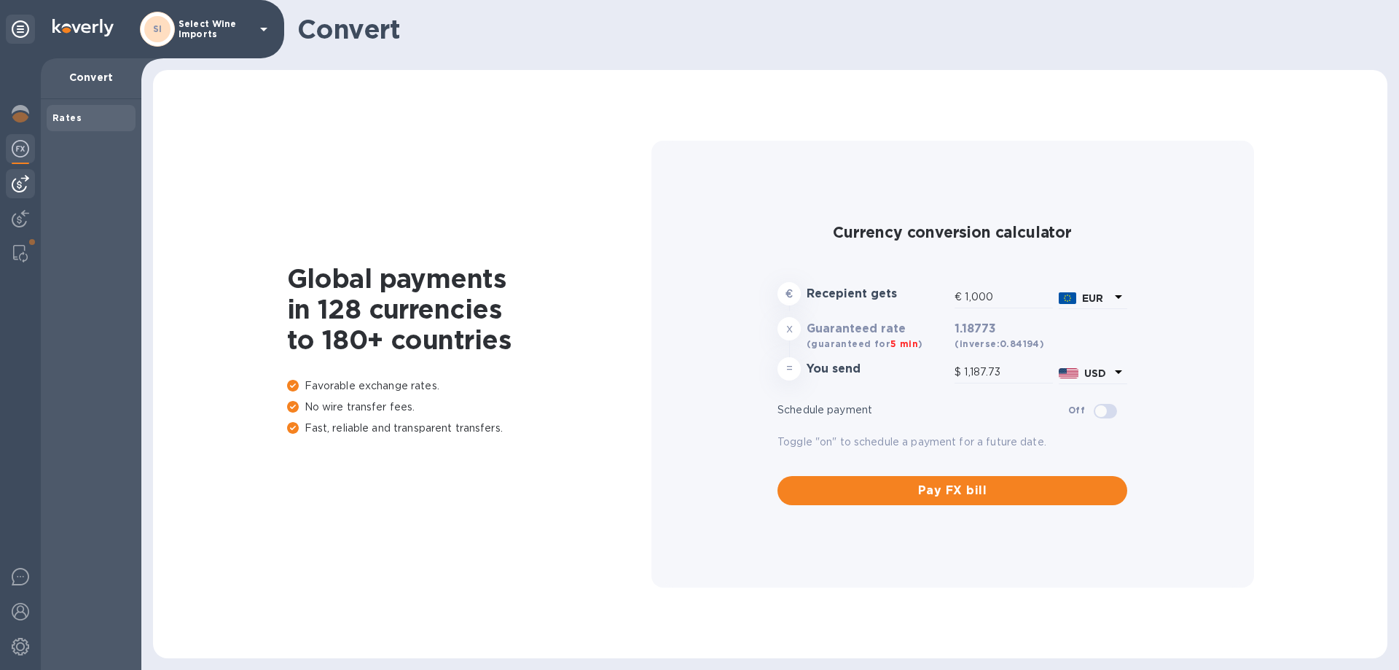
click at [17, 180] on img at bounding box center [20, 183] width 17 height 17
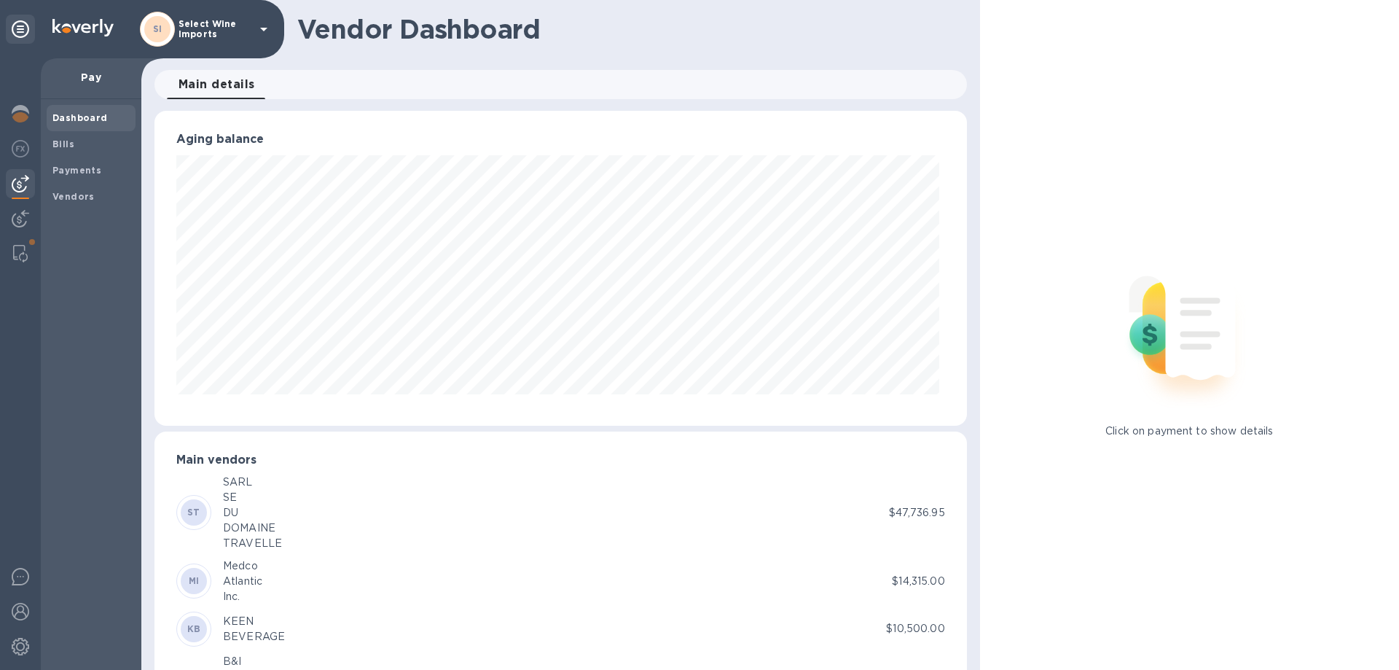
scroll to position [315, 806]
click at [51, 141] on div "Bills" at bounding box center [91, 144] width 89 height 26
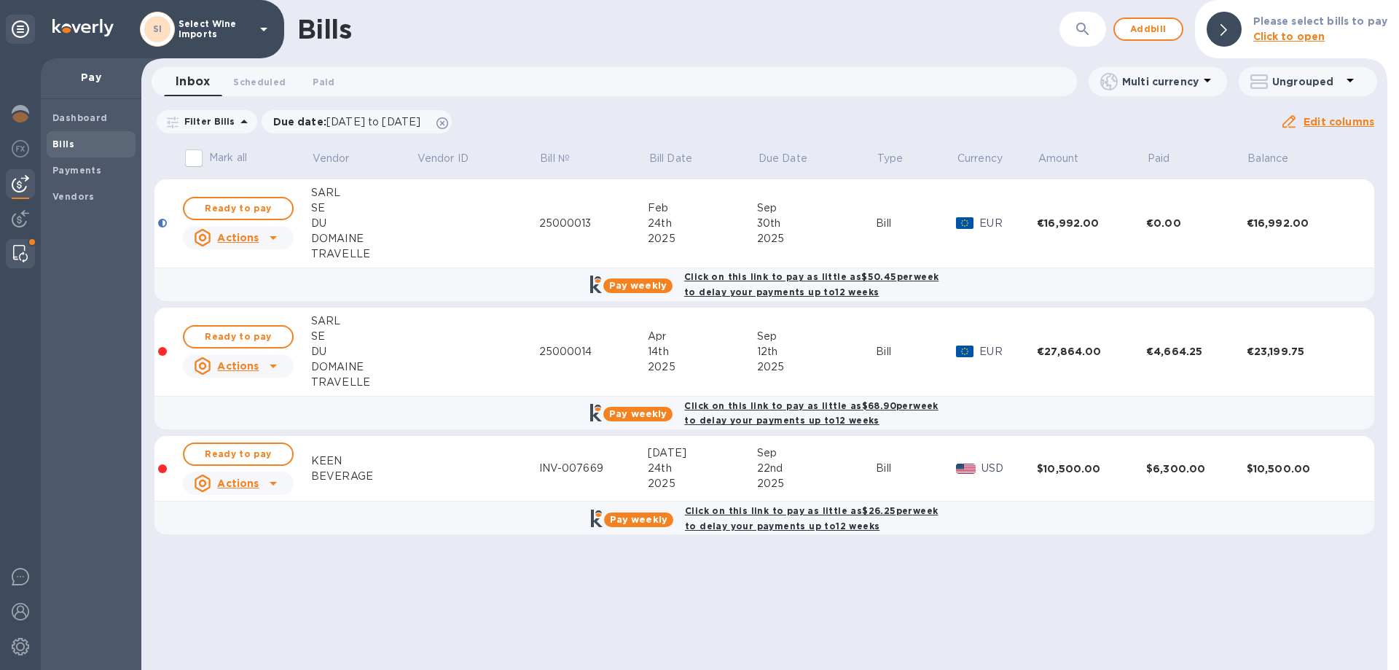
click at [23, 255] on img at bounding box center [20, 253] width 15 height 17
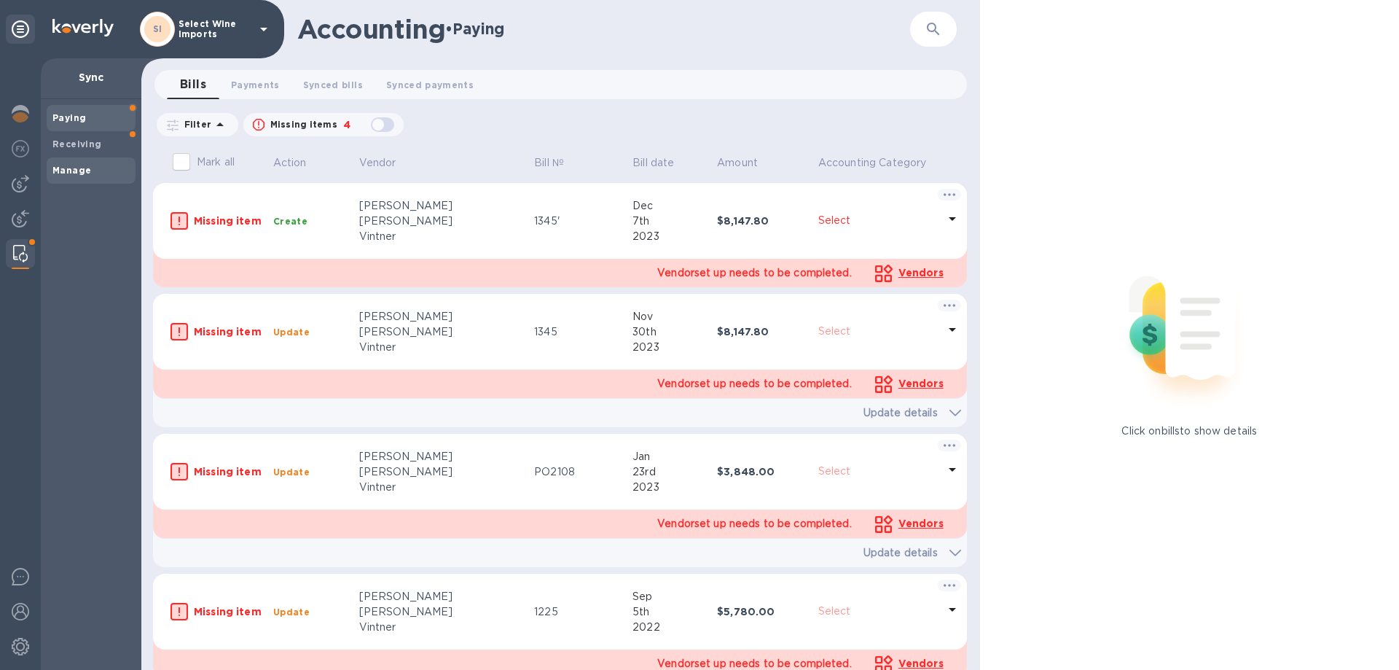
click at [81, 171] on b "Manage" at bounding box center [71, 170] width 39 height 11
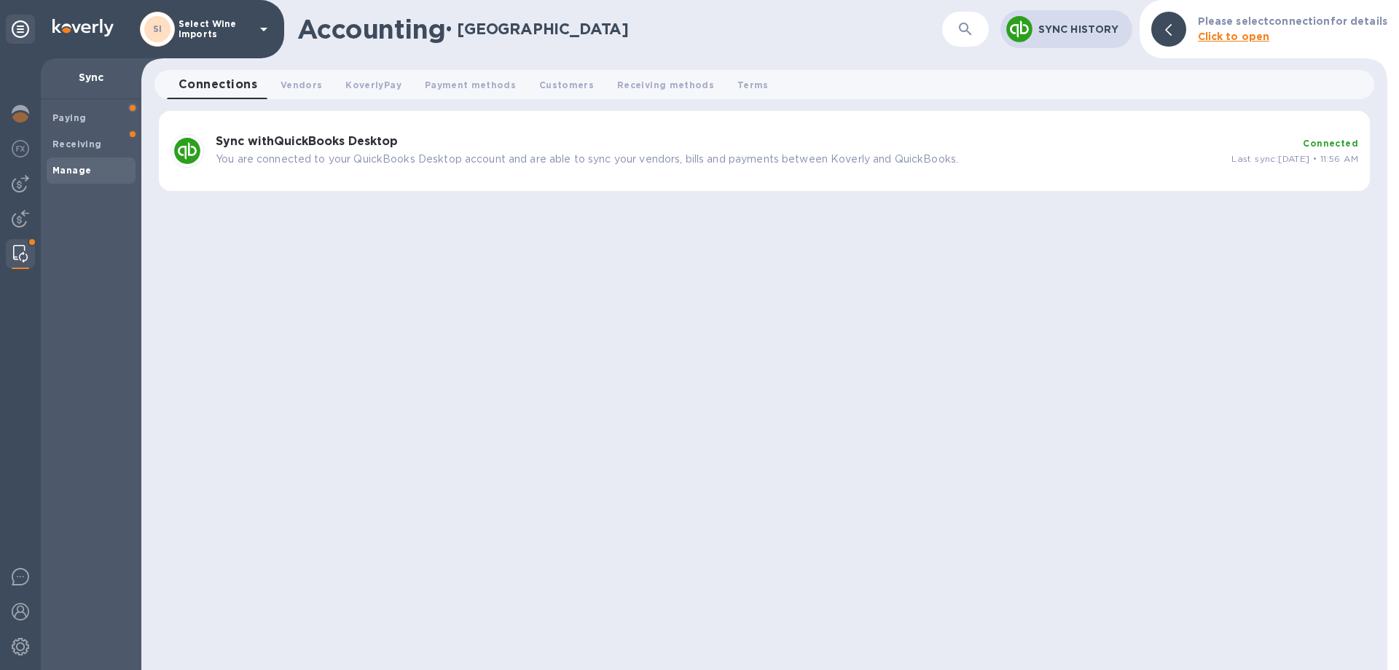
click at [252, 142] on b "Sync with QuickBooks Desktop" at bounding box center [307, 141] width 182 height 14
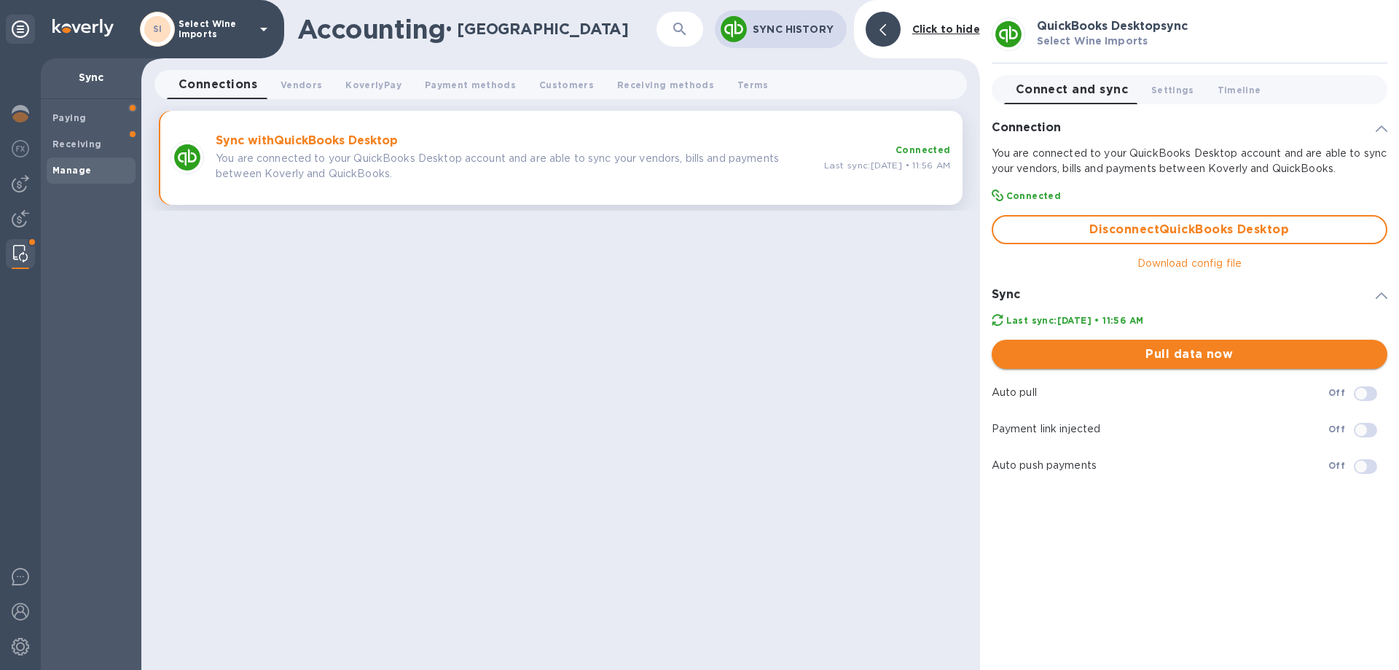
click at [1190, 347] on span "Pull data now" at bounding box center [1190, 353] width 372 height 17
click at [16, 179] on img at bounding box center [20, 183] width 17 height 17
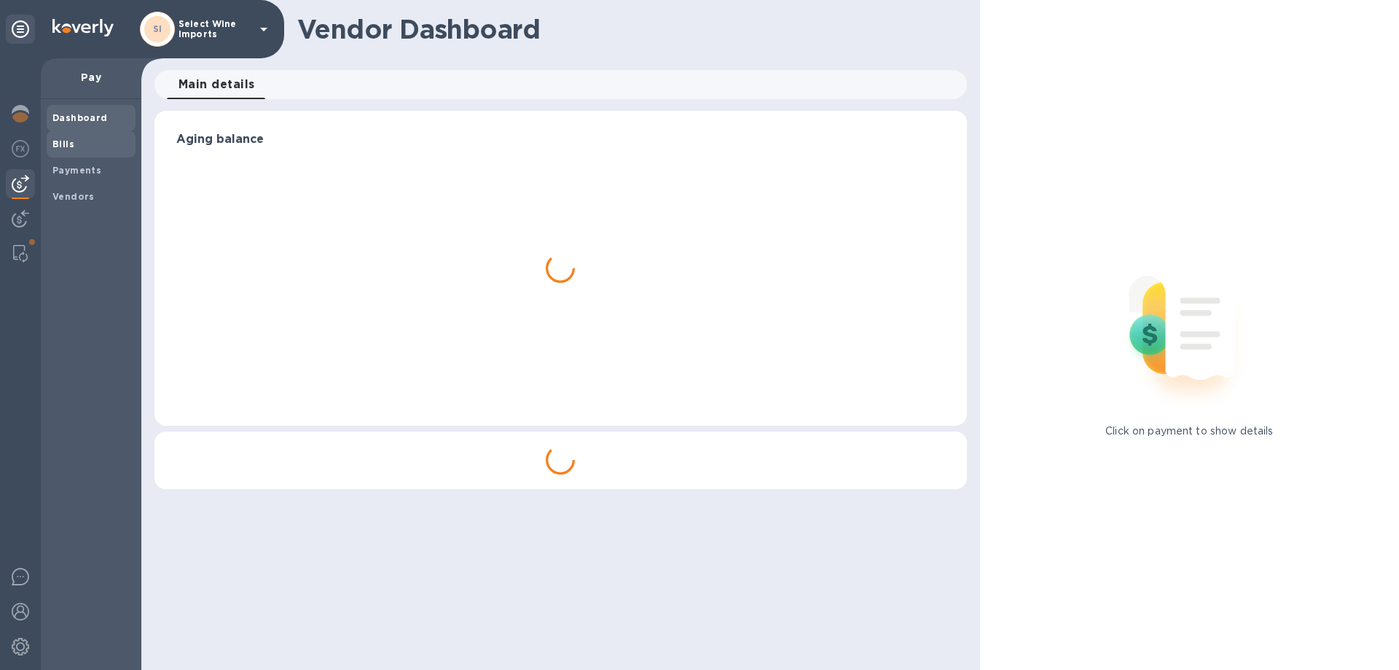
click at [52, 149] on b "Bills" at bounding box center [63, 143] width 22 height 11
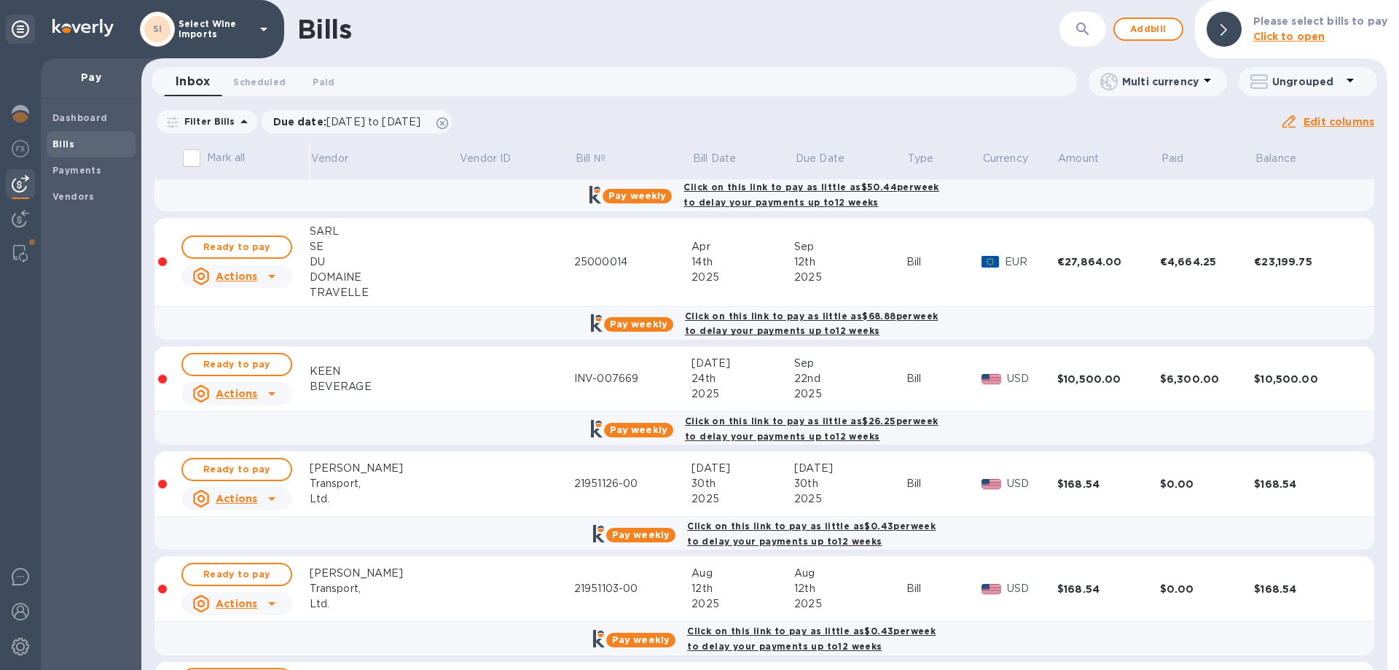
scroll to position [146, 0]
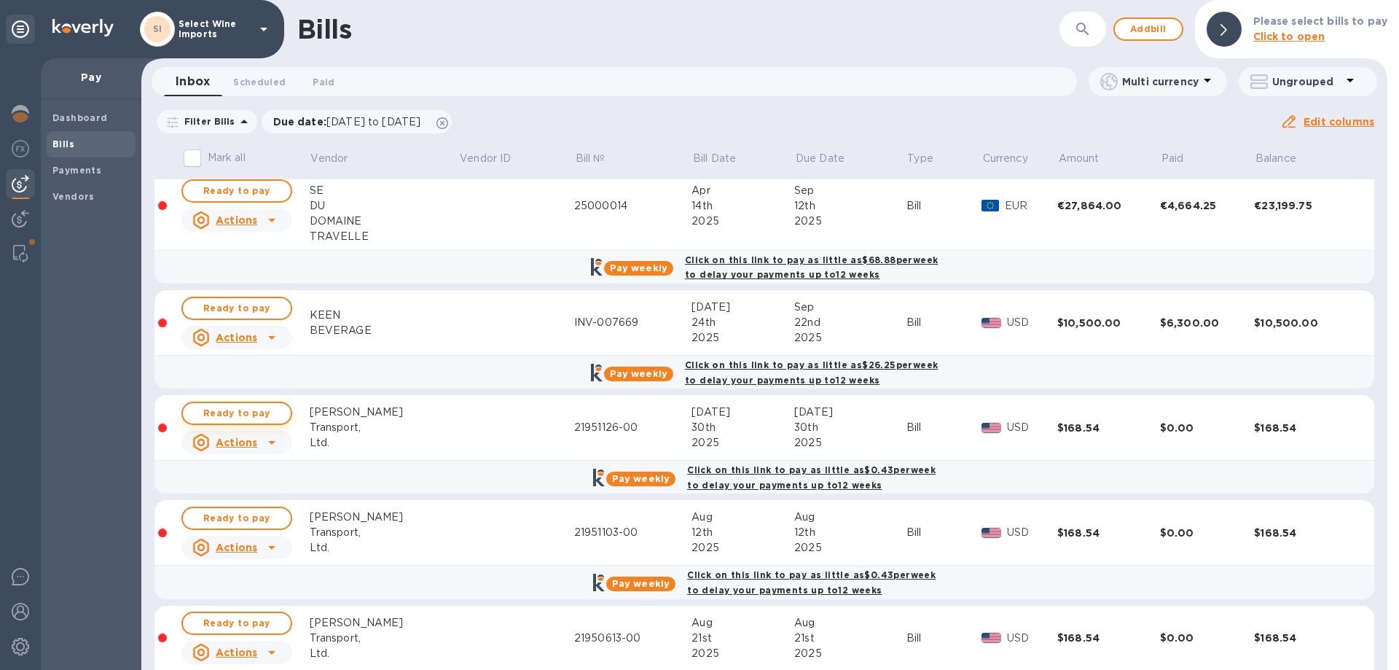
click at [228, 408] on span "Ready to pay" at bounding box center [237, 413] width 85 height 17
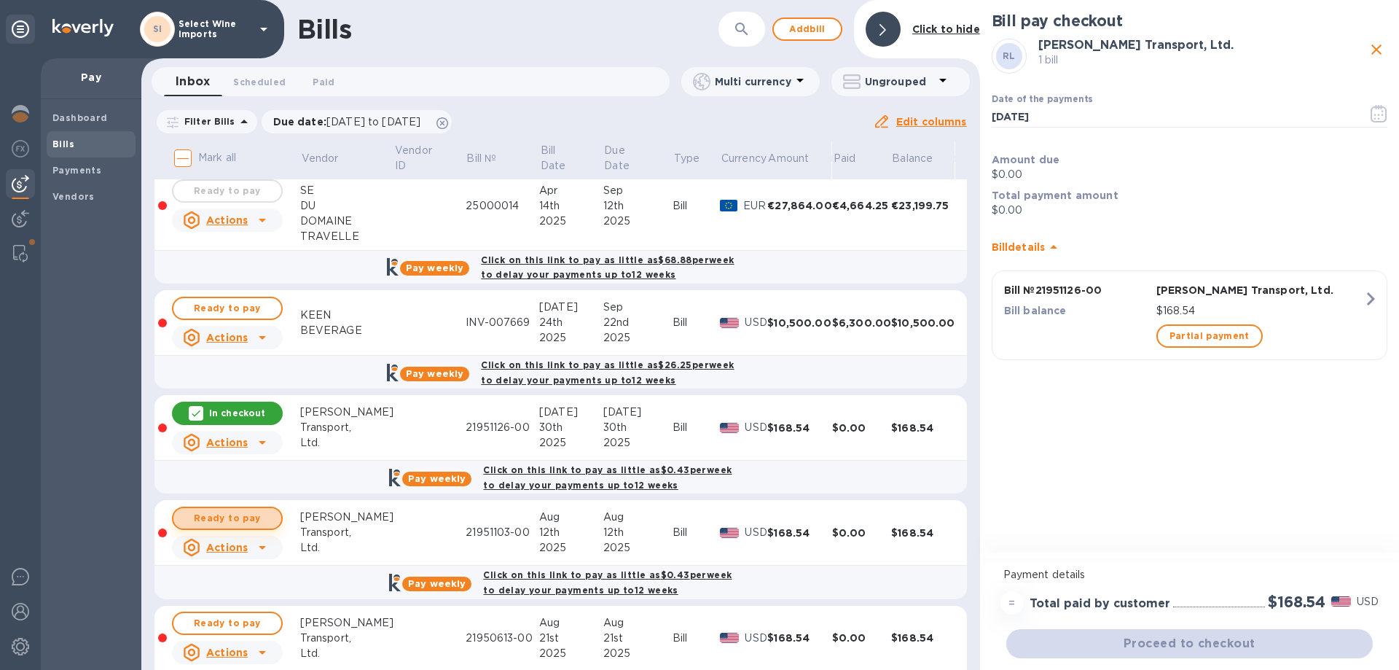
click at [224, 512] on span "Ready to pay" at bounding box center [227, 517] width 85 height 17
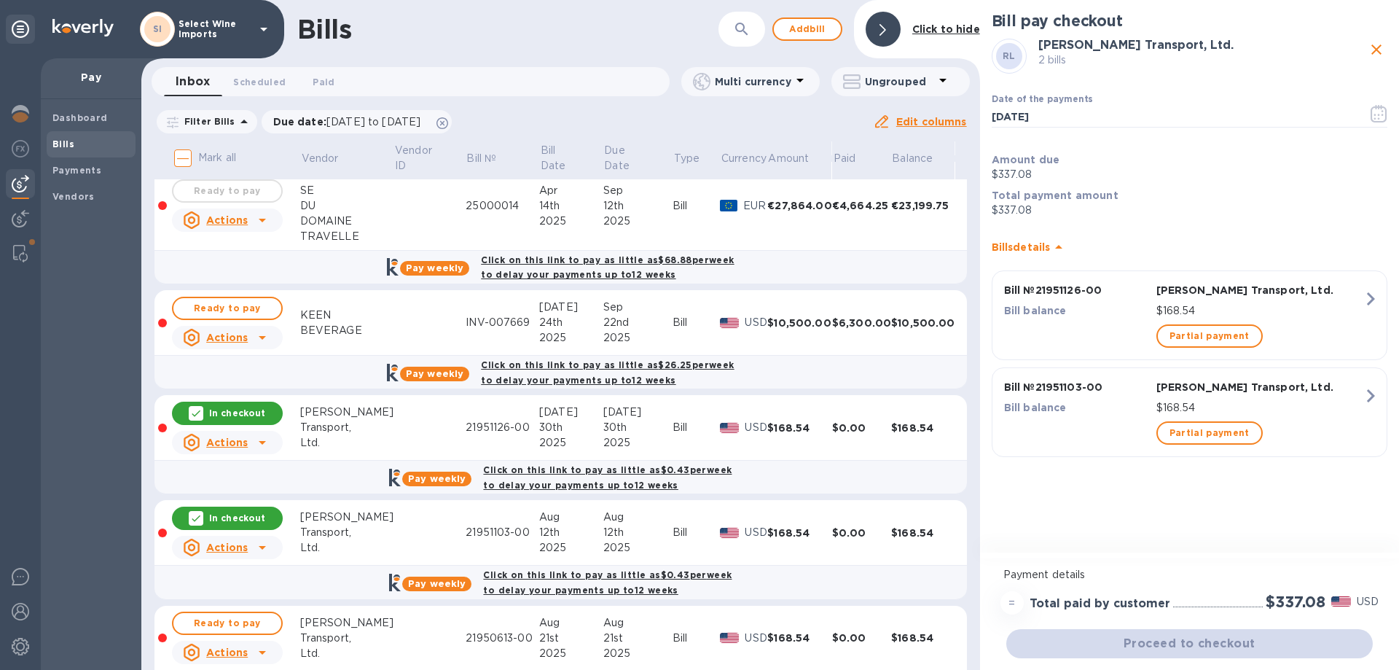
scroll to position [292, 0]
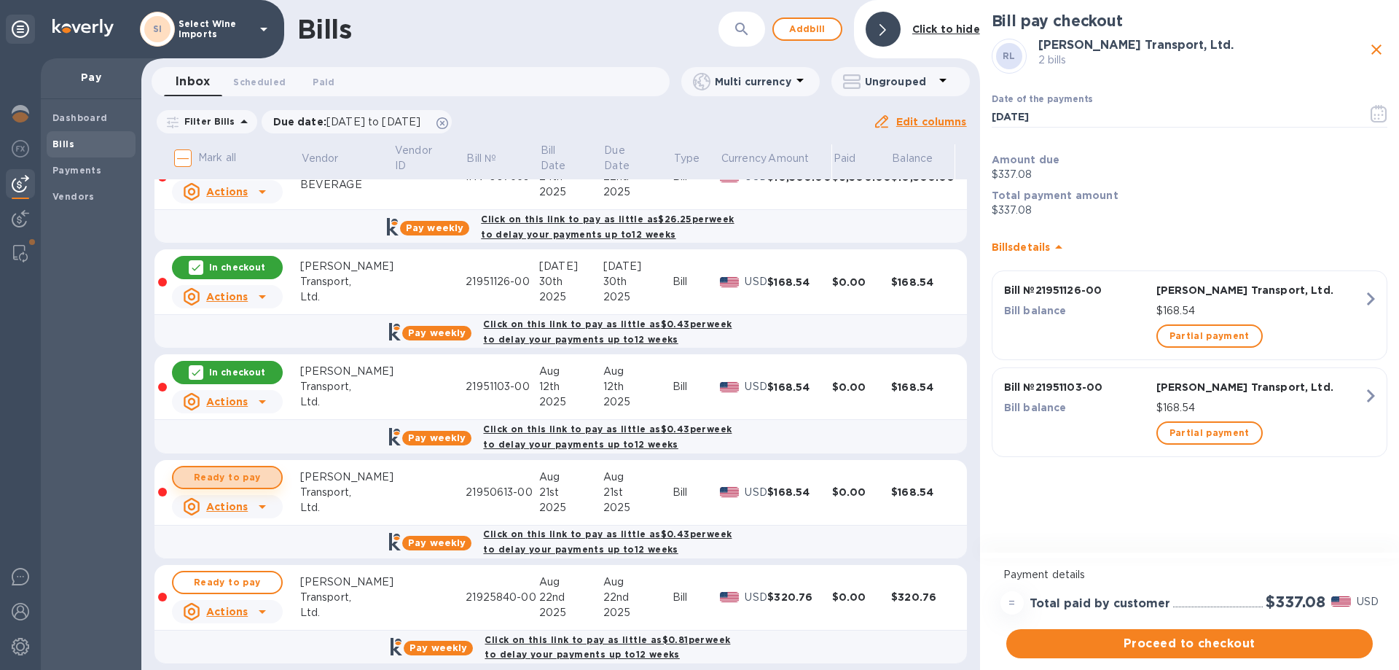
click at [218, 471] on span "Ready to pay" at bounding box center [227, 477] width 85 height 17
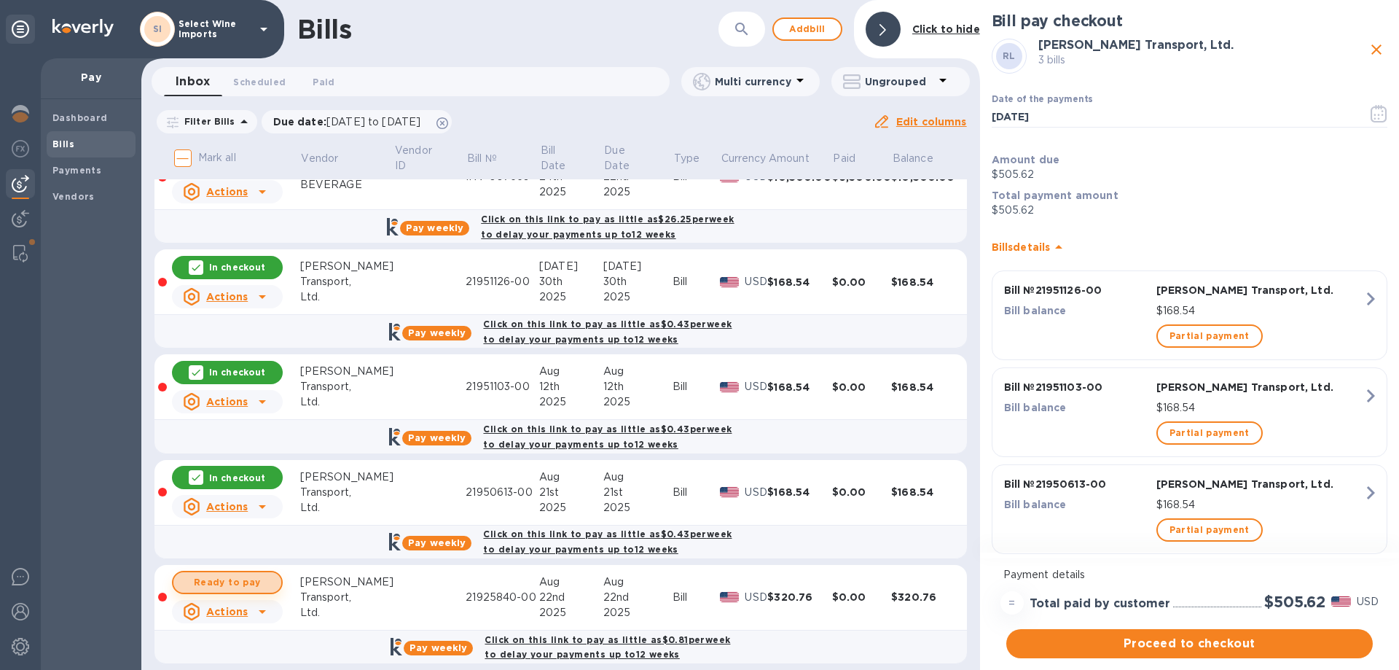
click at [220, 580] on span "Ready to pay" at bounding box center [227, 582] width 85 height 17
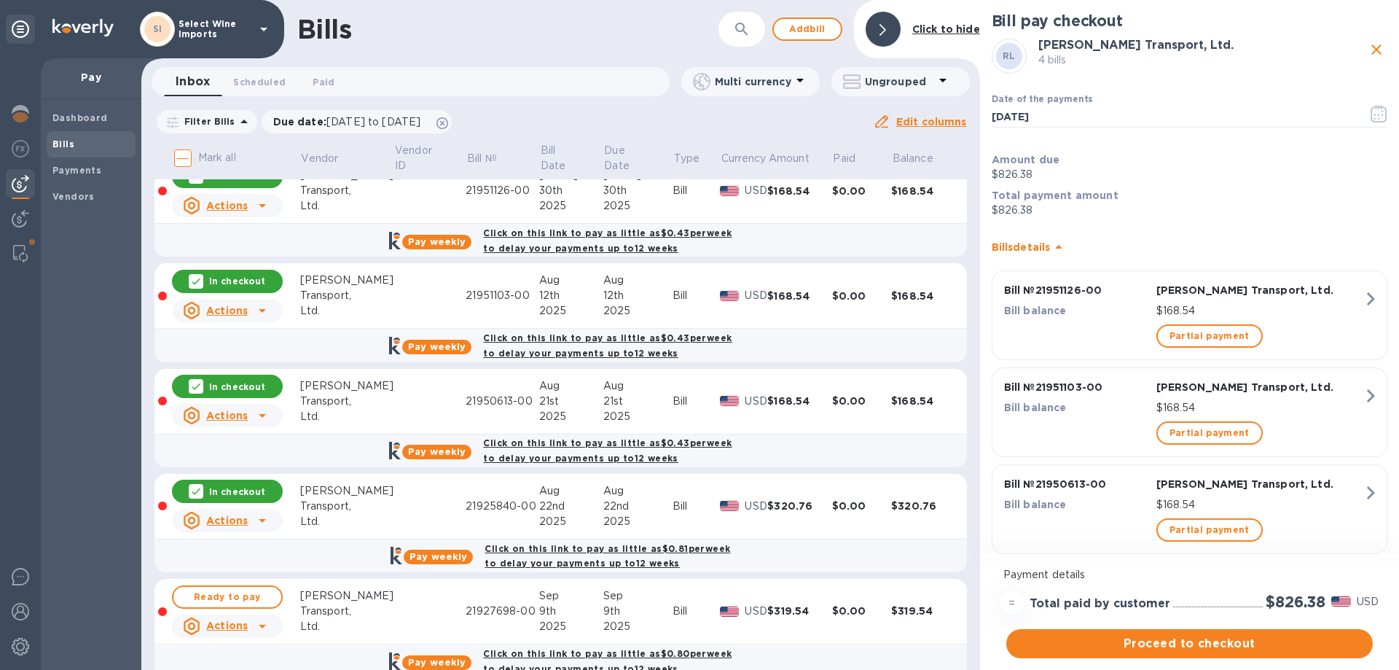
scroll to position [437, 0]
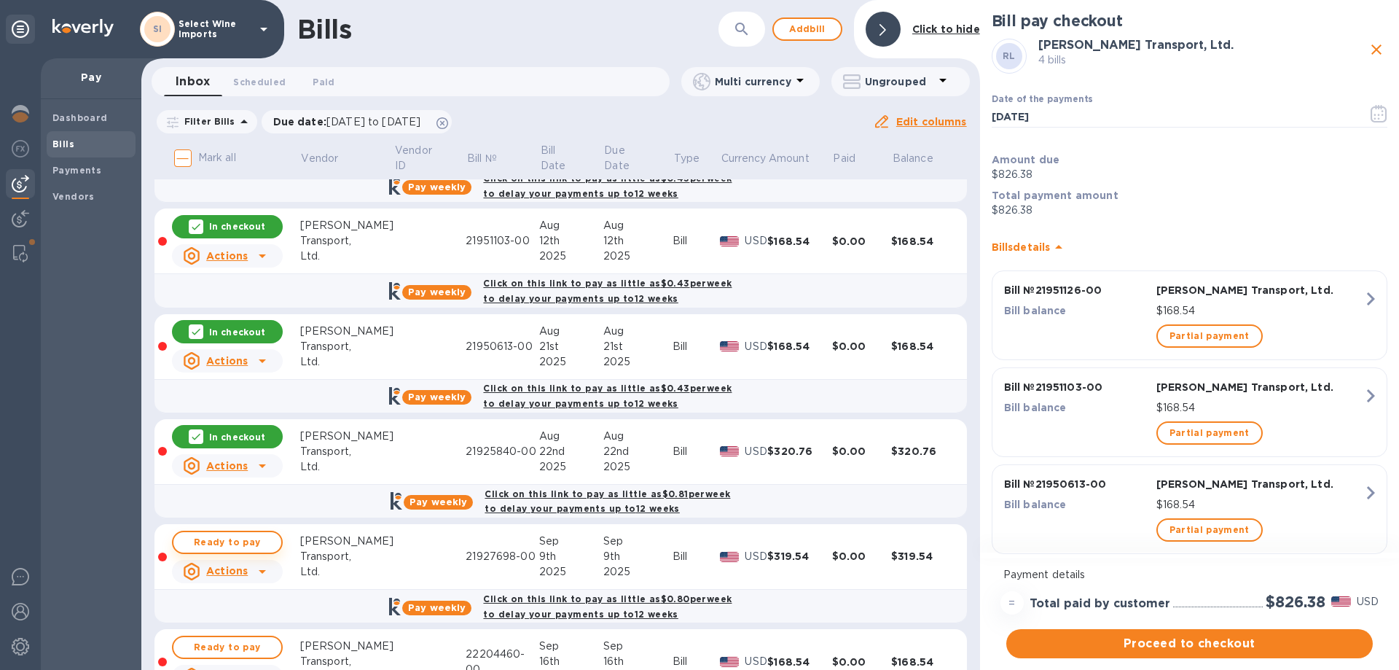
click at [224, 541] on span "Ready to pay" at bounding box center [227, 542] width 85 height 17
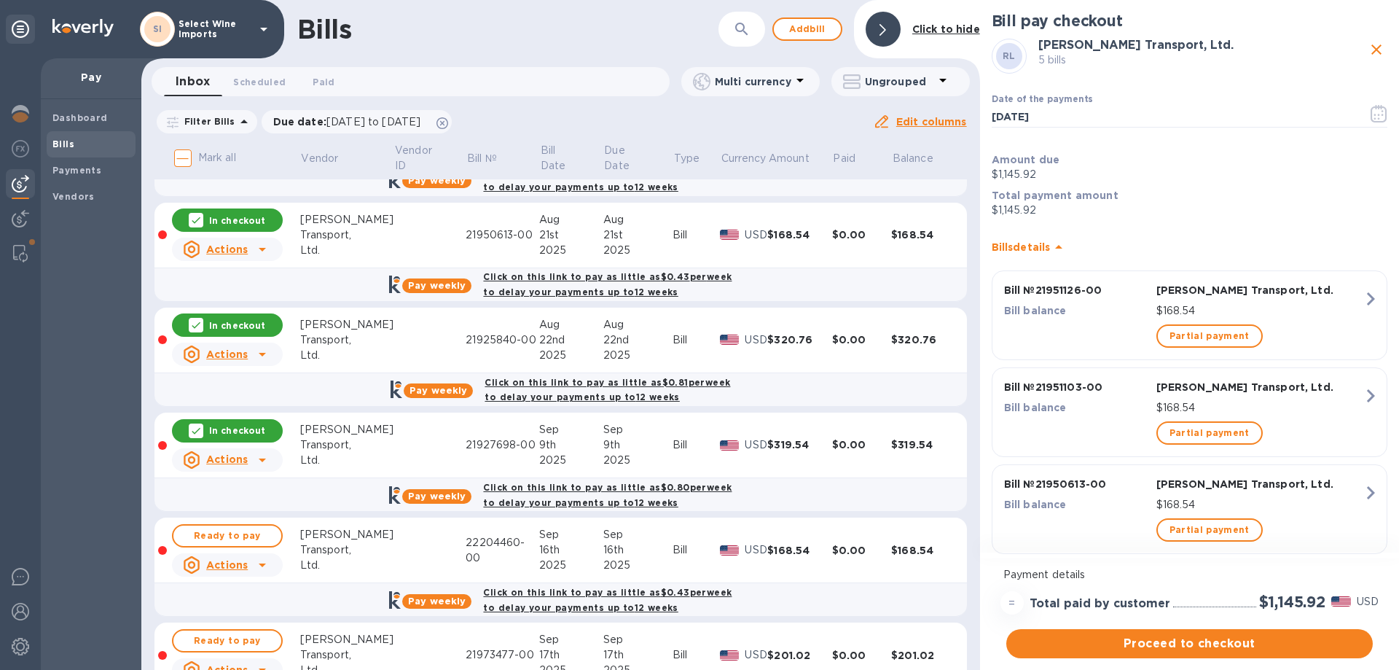
scroll to position [583, 0]
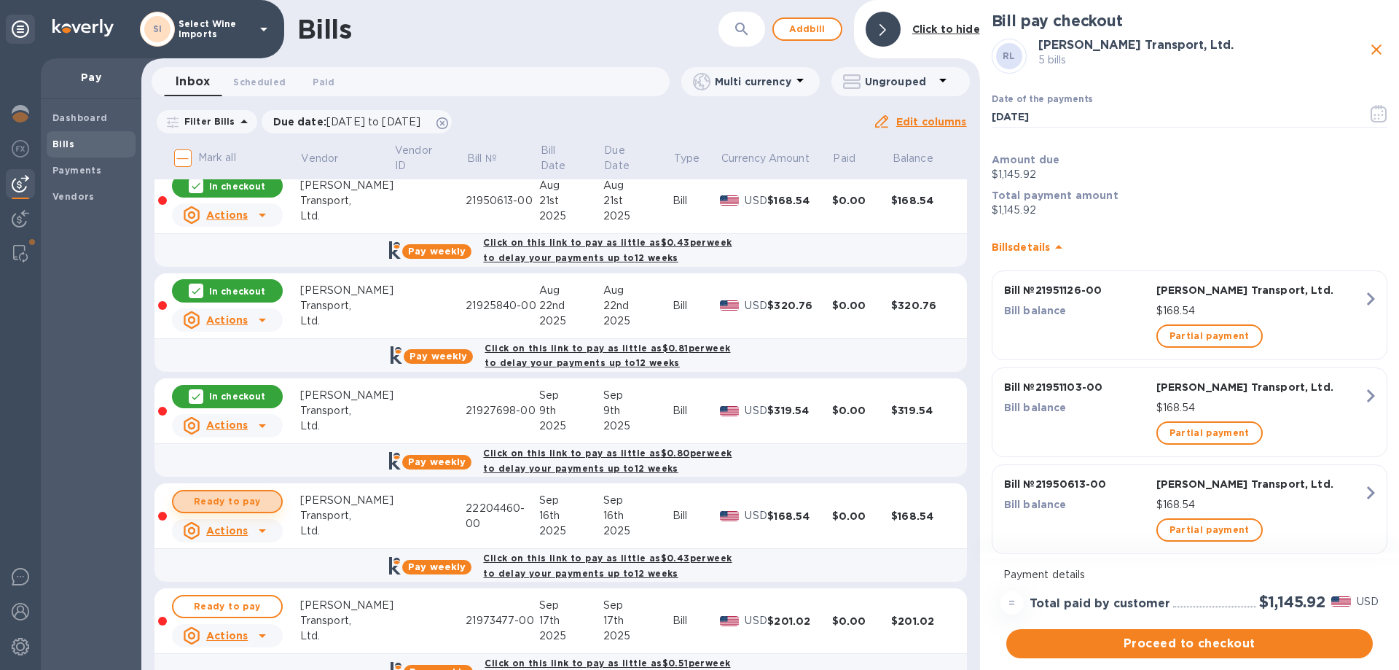
click at [233, 500] on span "Ready to pay" at bounding box center [227, 501] width 85 height 17
click at [221, 603] on span "Ready to pay" at bounding box center [227, 606] width 85 height 17
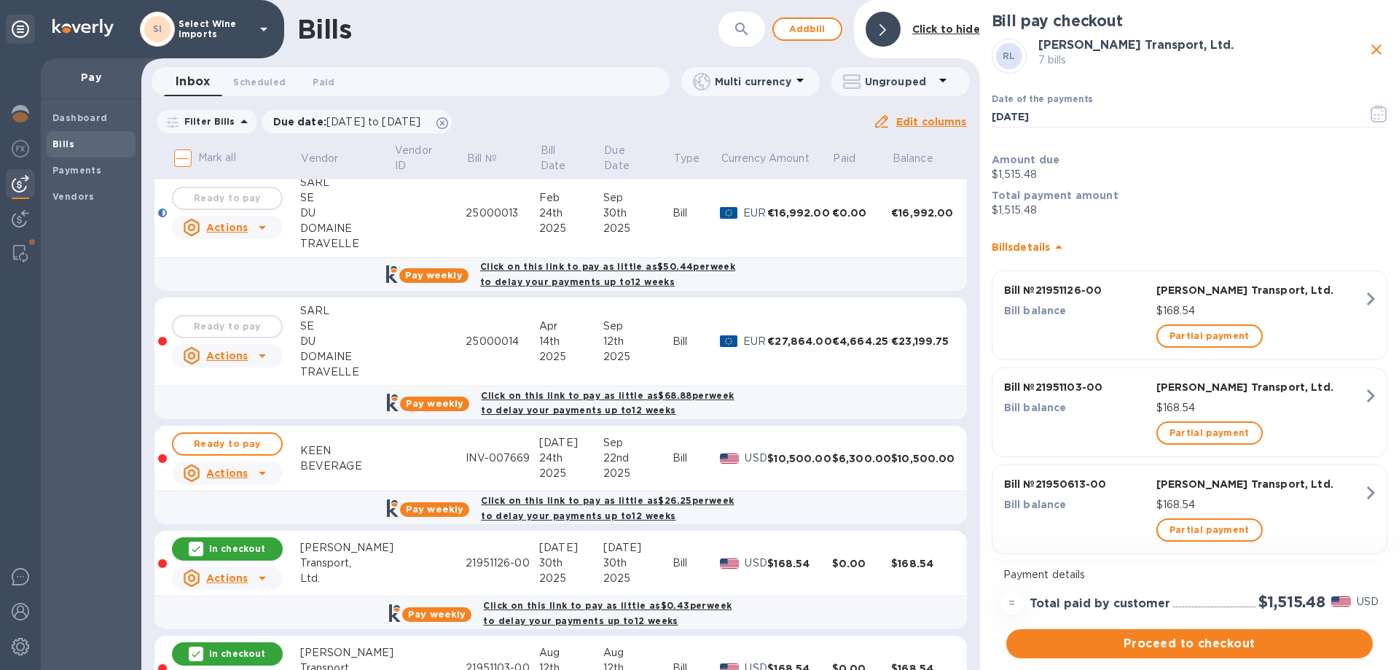
scroll to position [0, 0]
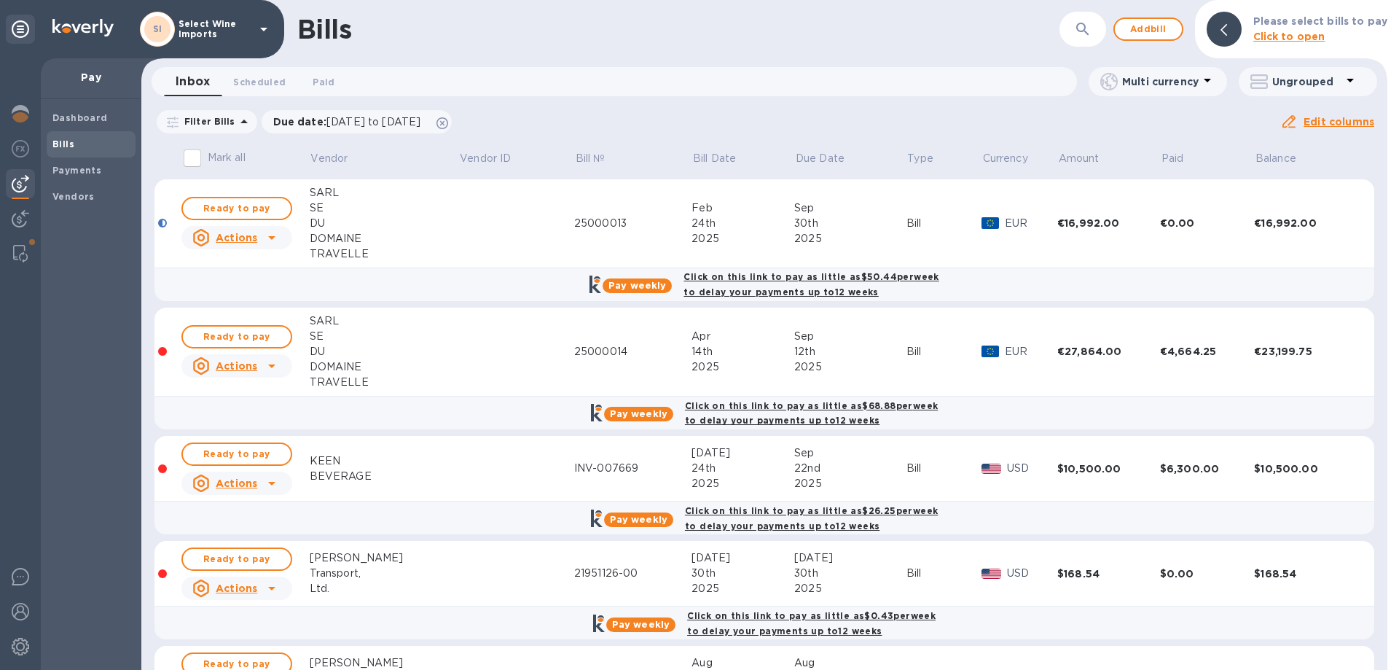
click at [55, 144] on b "Bills" at bounding box center [63, 143] width 22 height 11
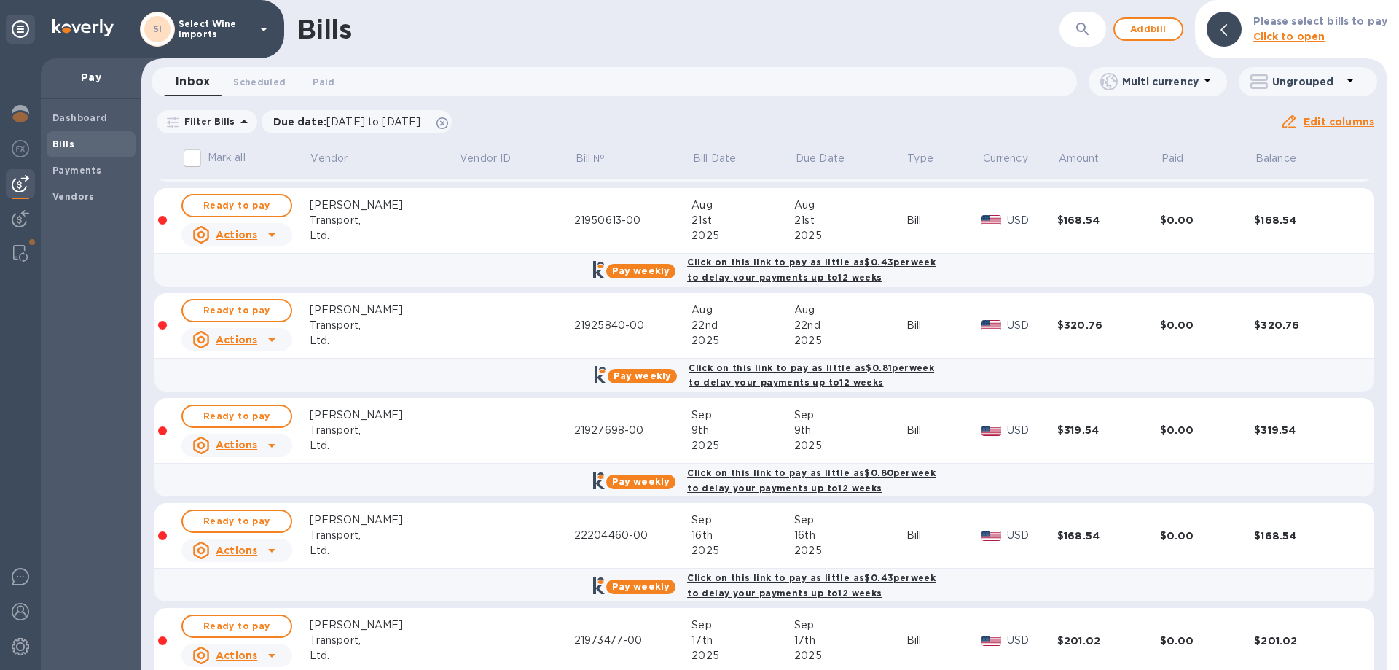
scroll to position [620, 0]
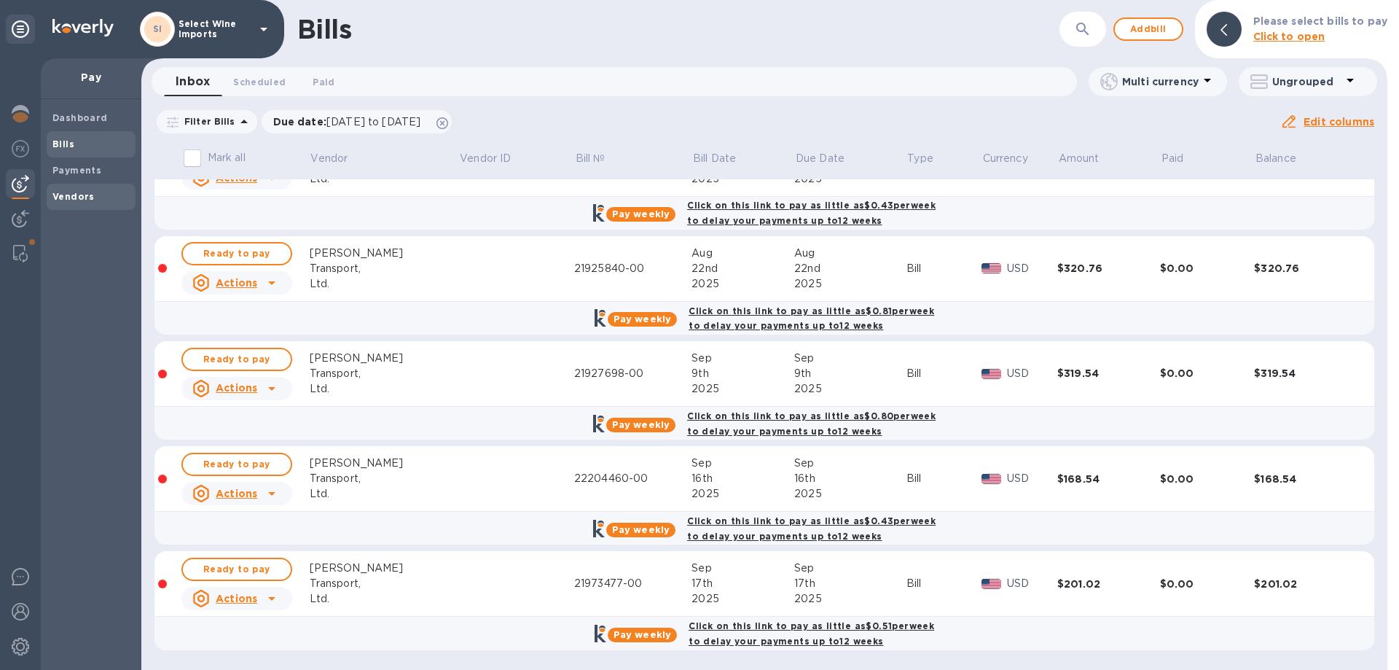
click at [69, 201] on b "Vendors" at bounding box center [73, 196] width 42 height 11
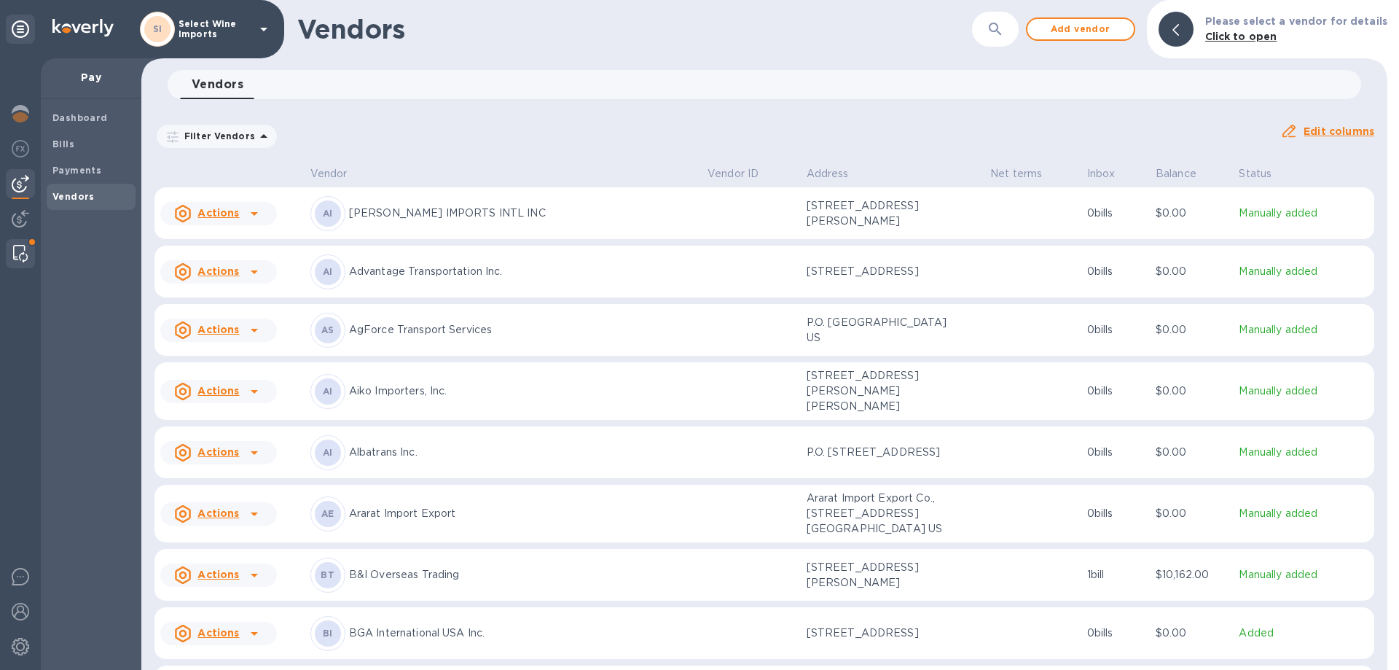
click at [19, 259] on img at bounding box center [20, 253] width 15 height 17
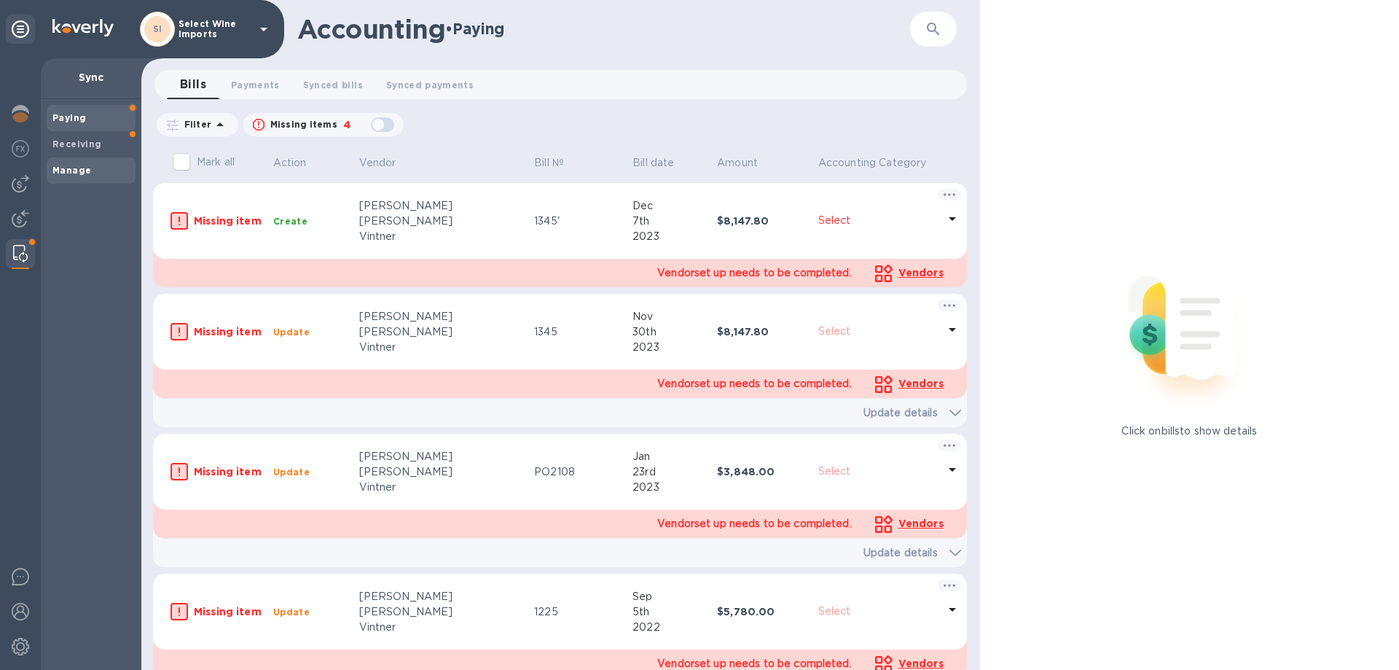
click at [83, 176] on span "Manage" at bounding box center [71, 170] width 39 height 15
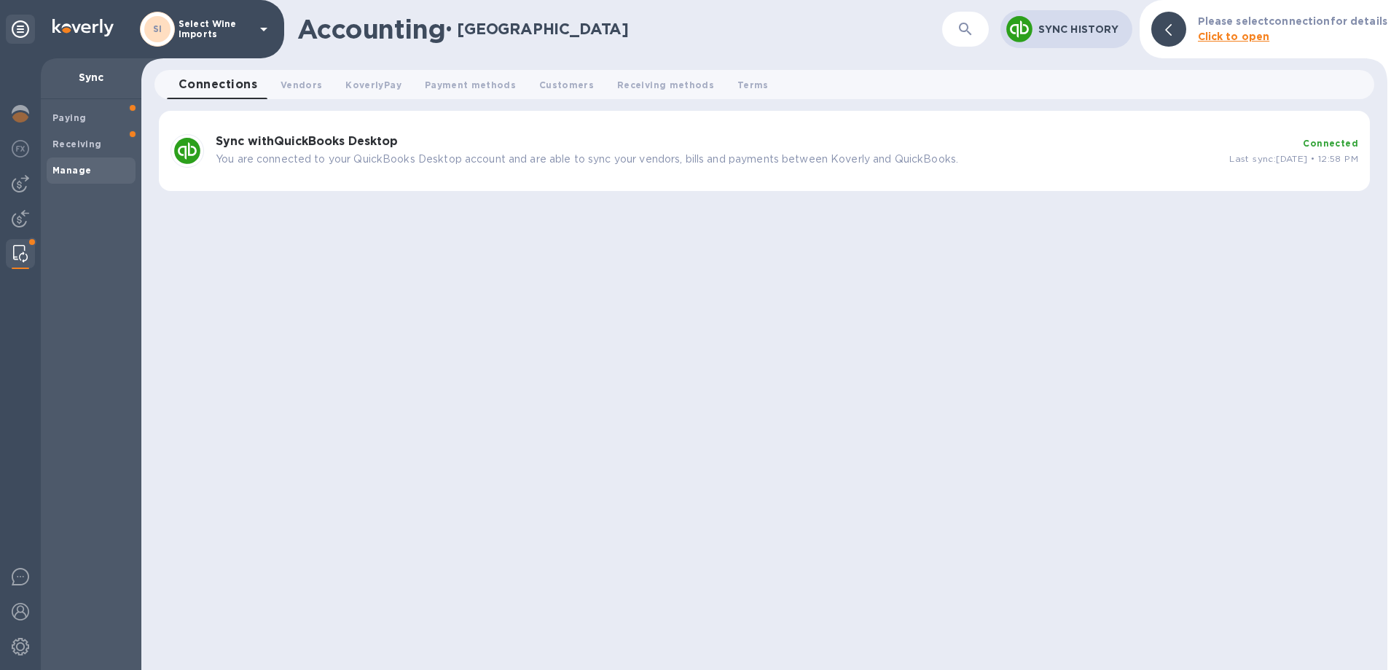
click at [276, 141] on b "Sync with QuickBooks Desktop" at bounding box center [307, 141] width 182 height 14
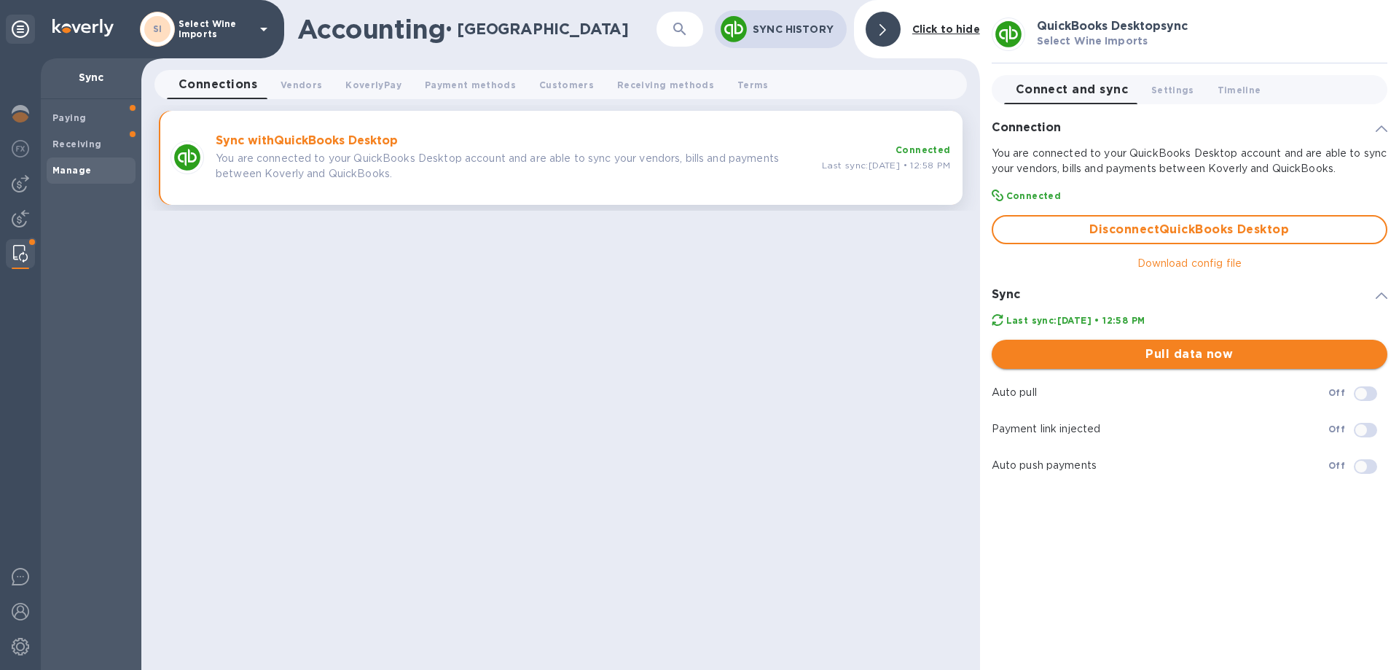
click at [1177, 357] on span "Pull data now" at bounding box center [1190, 353] width 372 height 17
click at [195, 277] on div "Accounting • Manage ​ Sync History Click to hide Connections 0 Vendors 0 Koverl…" at bounding box center [560, 335] width 839 height 670
click at [119, 259] on div "Paying Receiving Manage" at bounding box center [91, 384] width 101 height 571
click at [16, 181] on img at bounding box center [20, 183] width 17 height 17
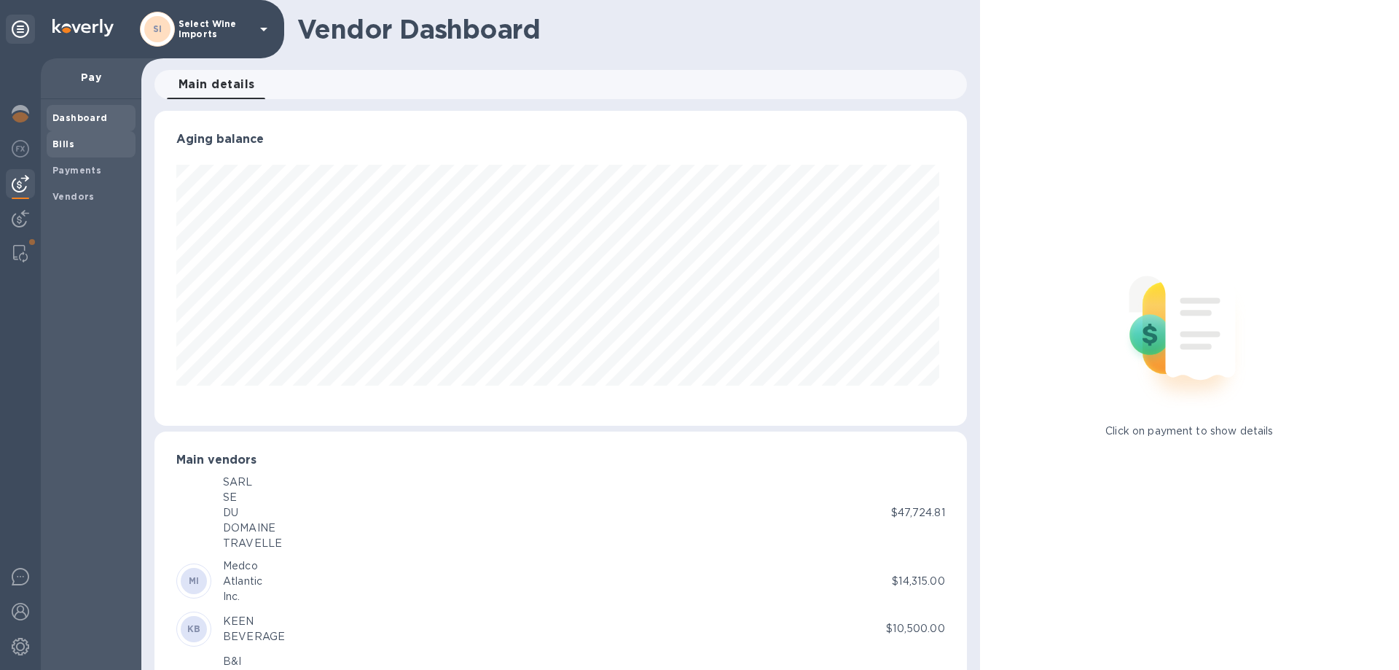
scroll to position [315, 806]
click at [60, 145] on b "Bills" at bounding box center [63, 143] width 22 height 11
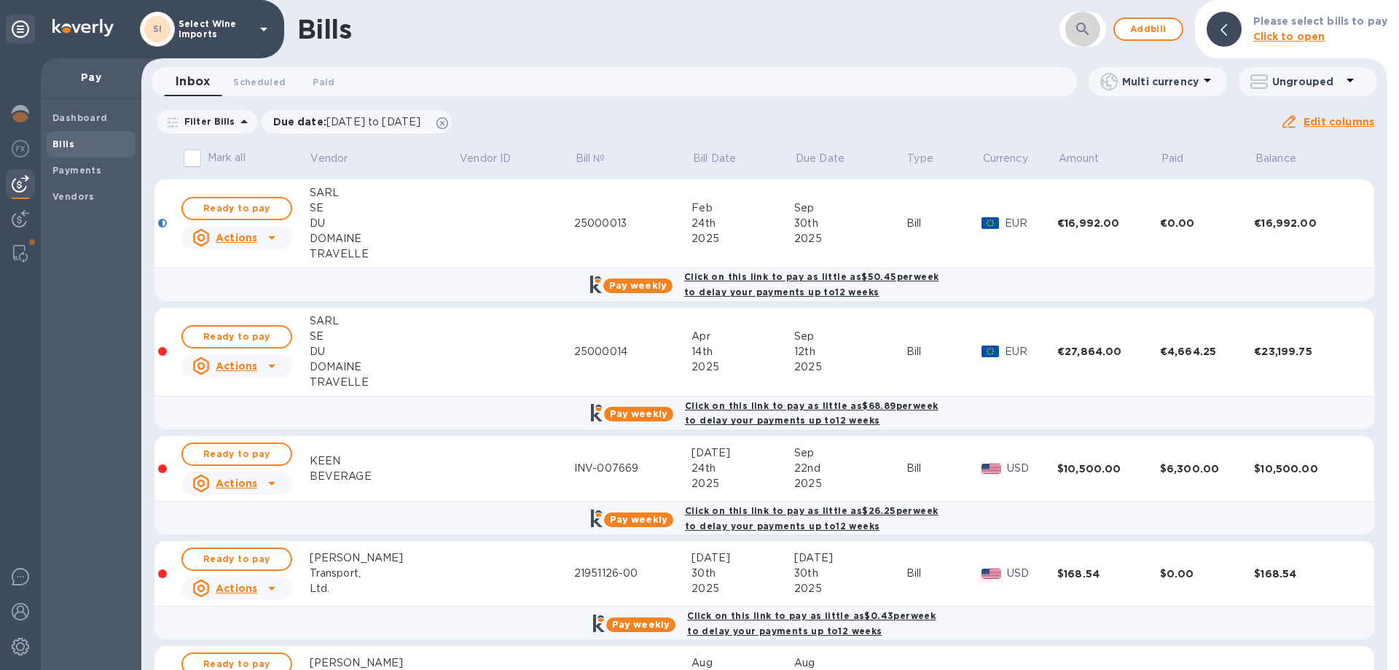
click at [1086, 31] on icon "button" at bounding box center [1083, 29] width 12 height 12
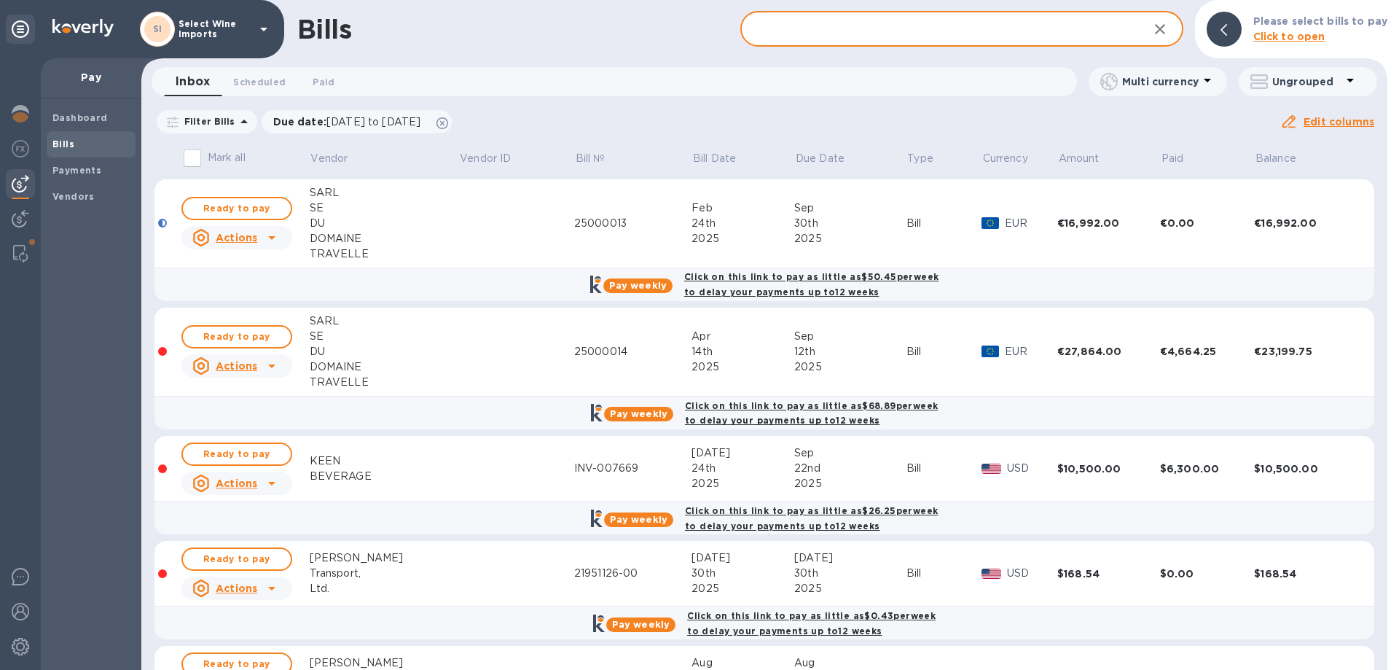
click at [970, 17] on input "text" at bounding box center [939, 30] width 396 height 36
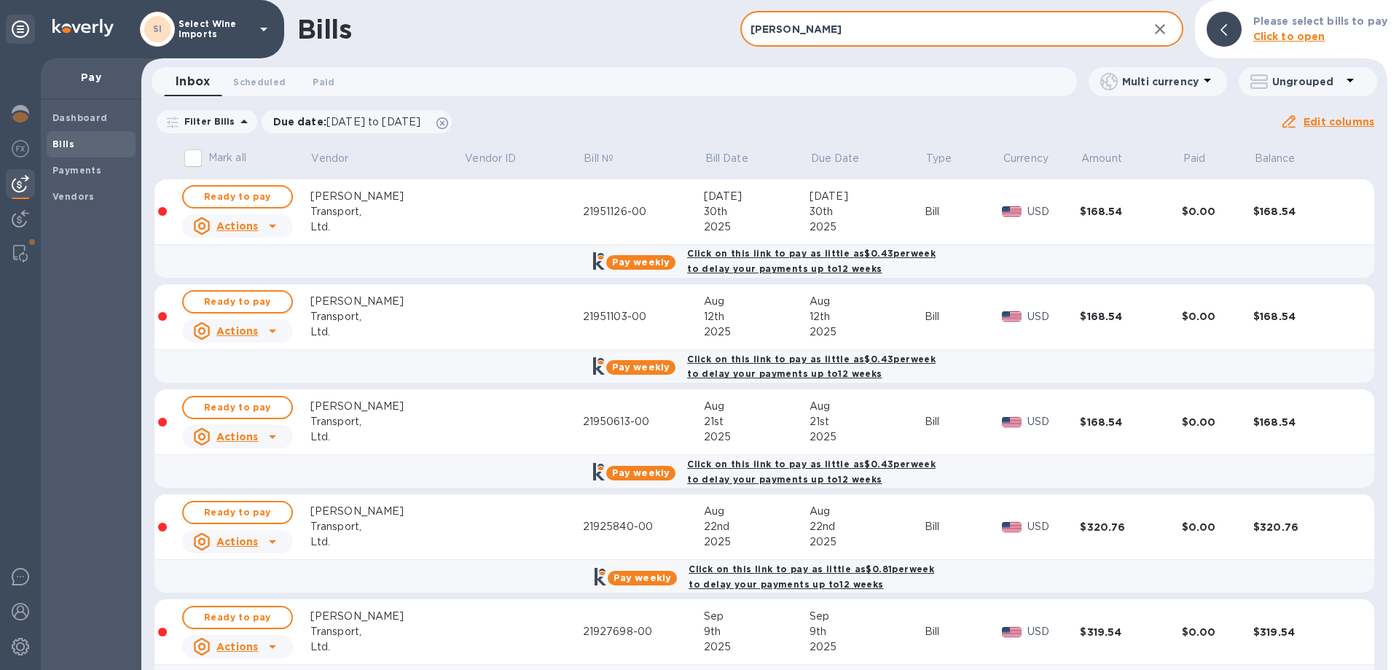
type input "rist"
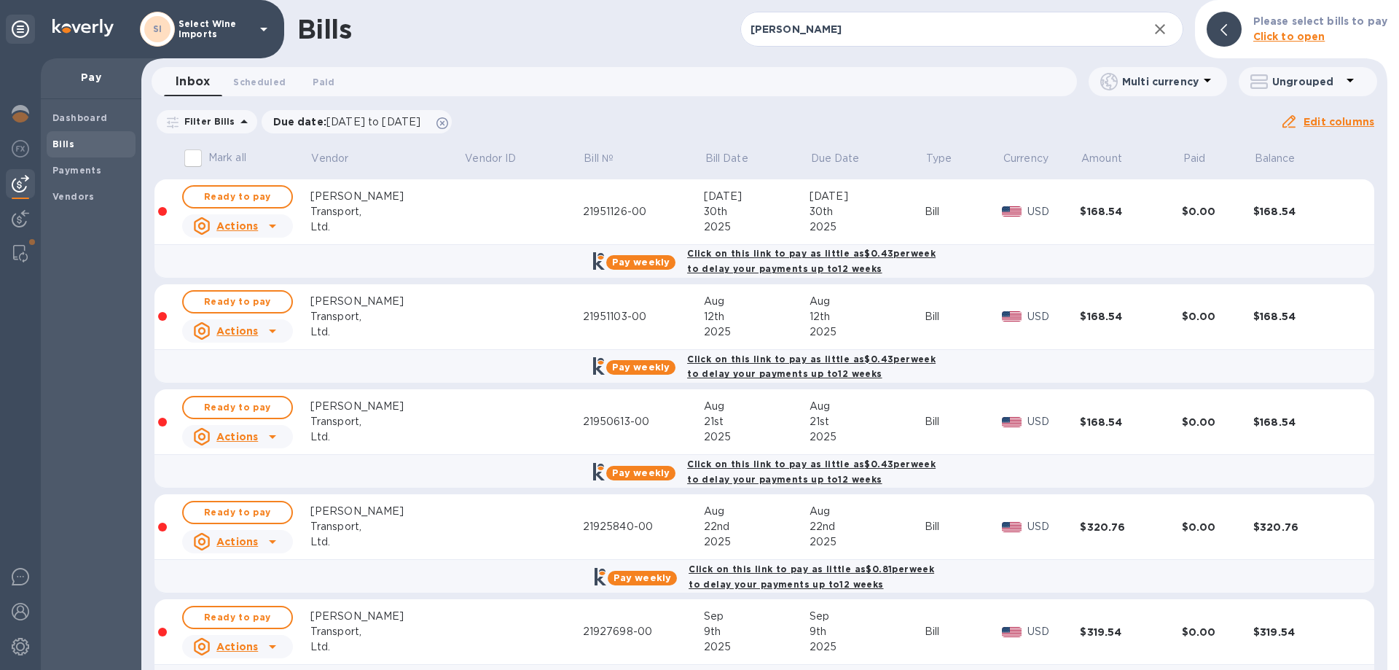
click at [252, 184] on div "Ready to pay" at bounding box center [237, 196] width 117 height 29
click at [248, 193] on span "Ready to pay" at bounding box center [237, 196] width 85 height 17
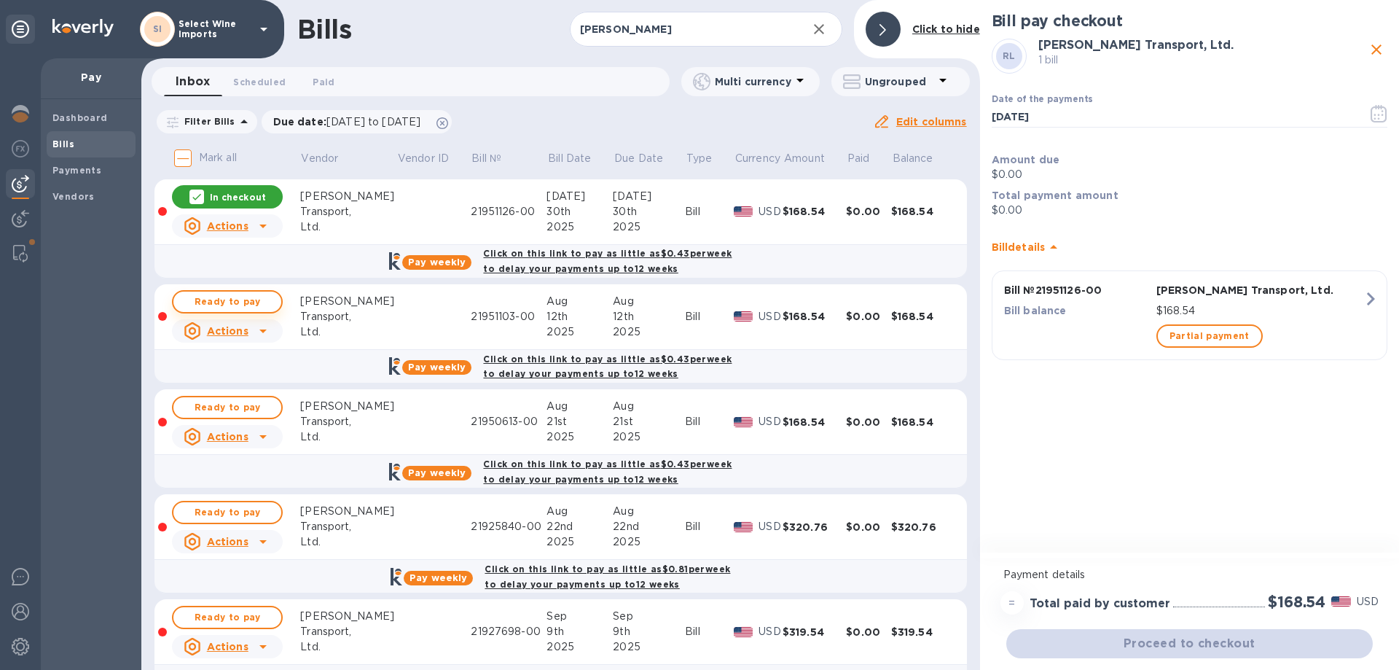
click at [240, 299] on span "Ready to pay" at bounding box center [227, 301] width 85 height 17
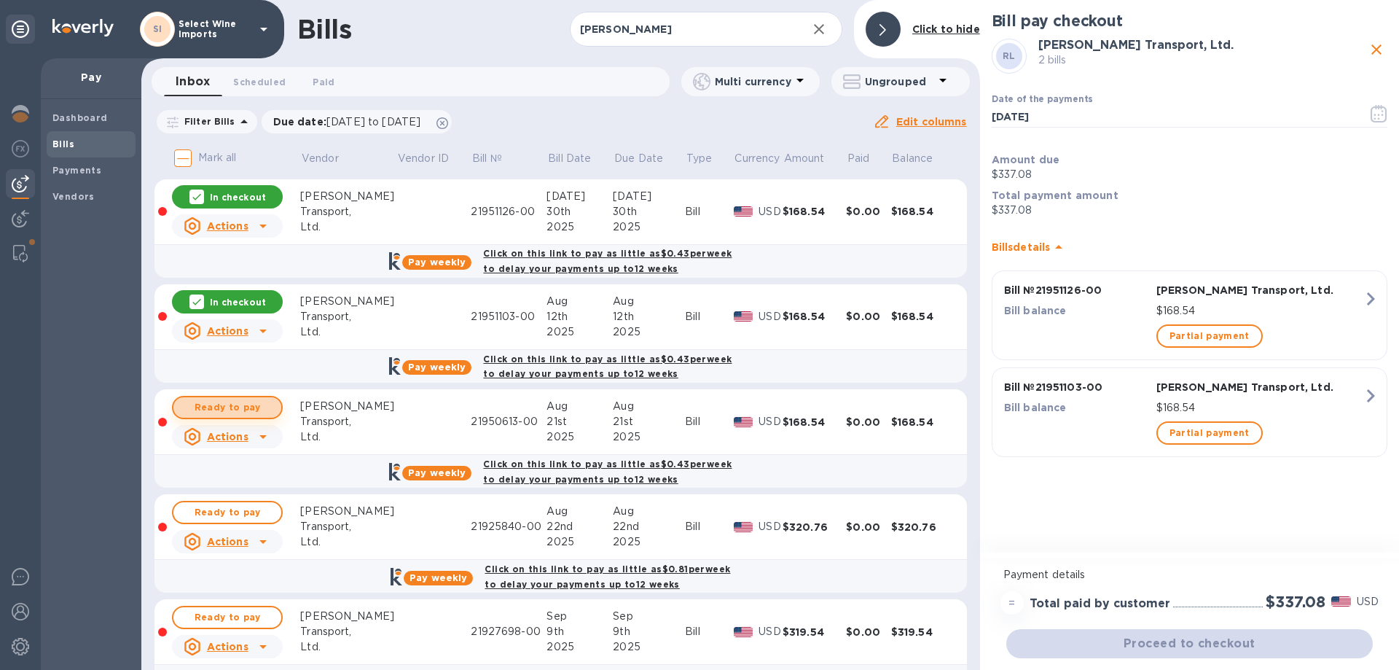
click at [221, 406] on span "Ready to pay" at bounding box center [227, 407] width 85 height 17
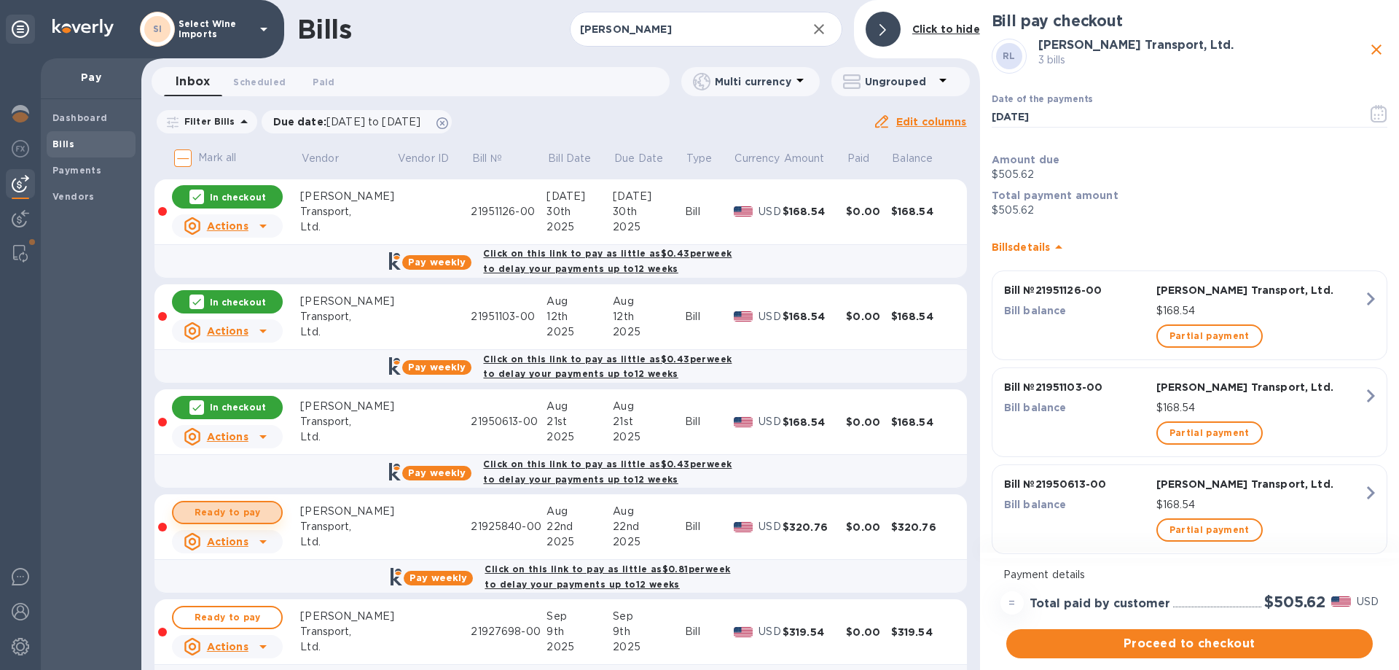
click at [213, 507] on span "Ready to pay" at bounding box center [227, 512] width 85 height 17
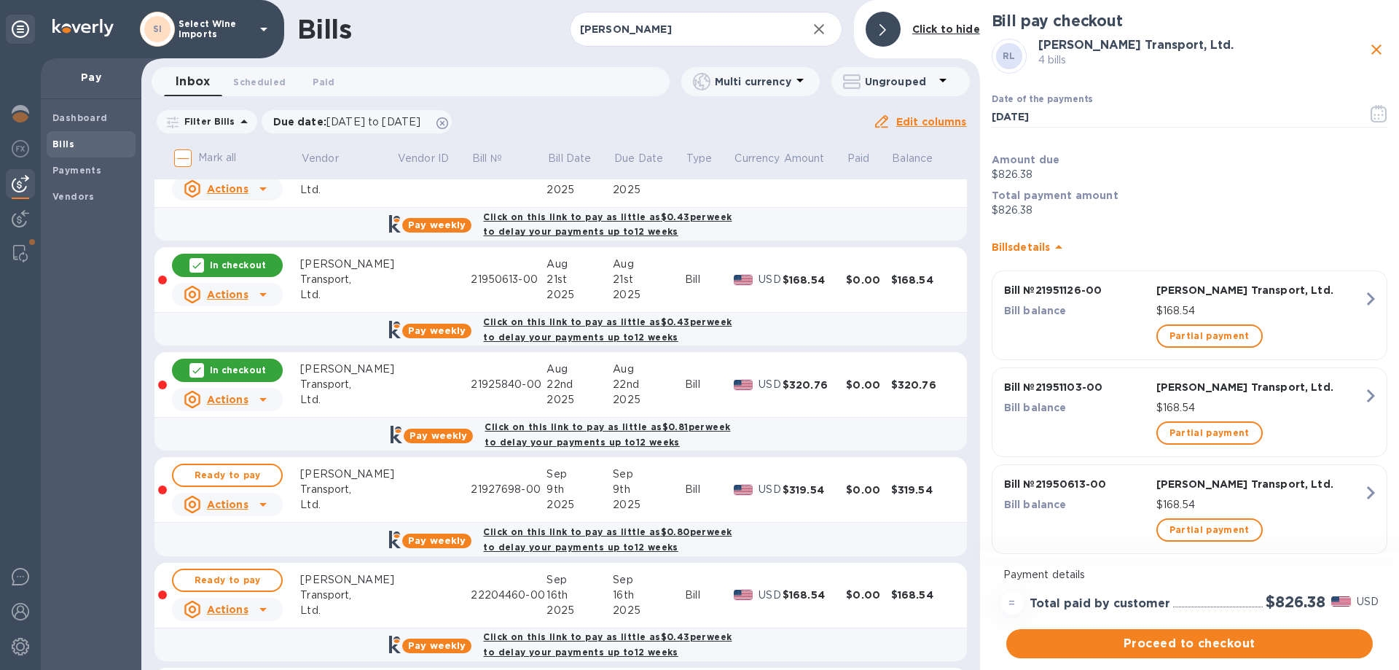
scroll to position [146, 0]
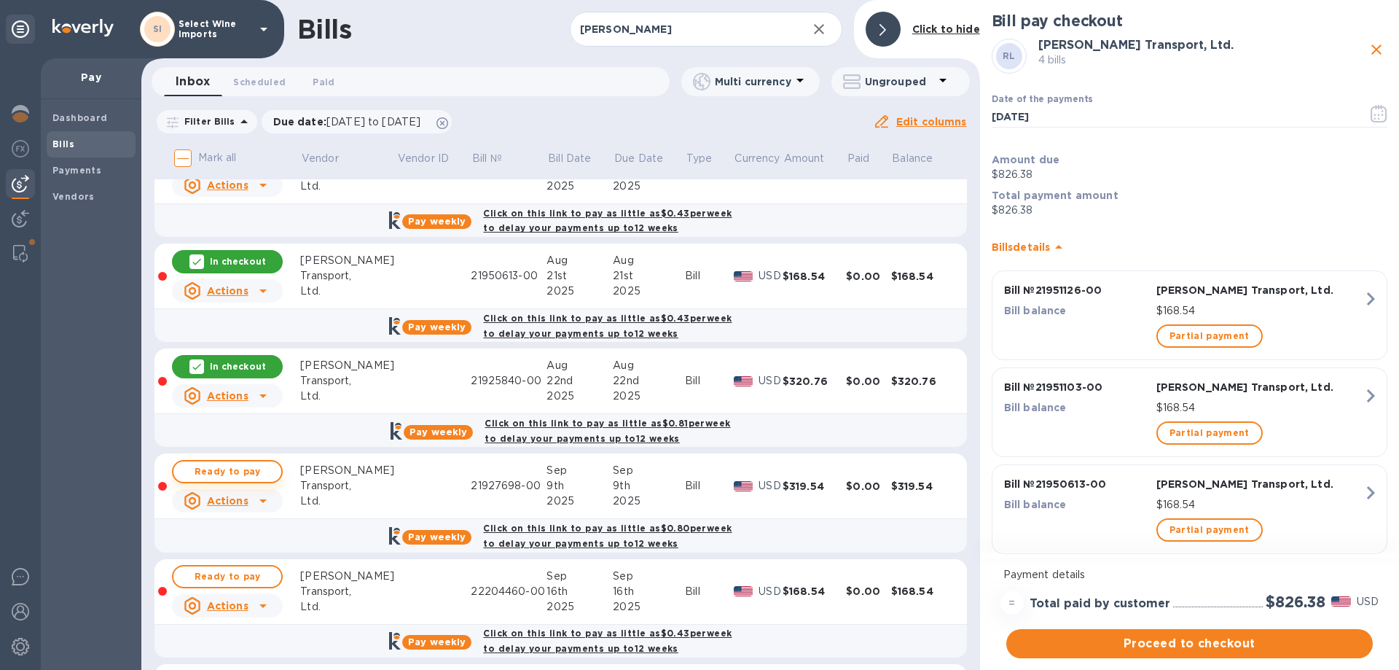
click at [224, 469] on span "Ready to pay" at bounding box center [227, 471] width 85 height 17
click at [217, 571] on span "Ready to pay" at bounding box center [227, 576] width 85 height 17
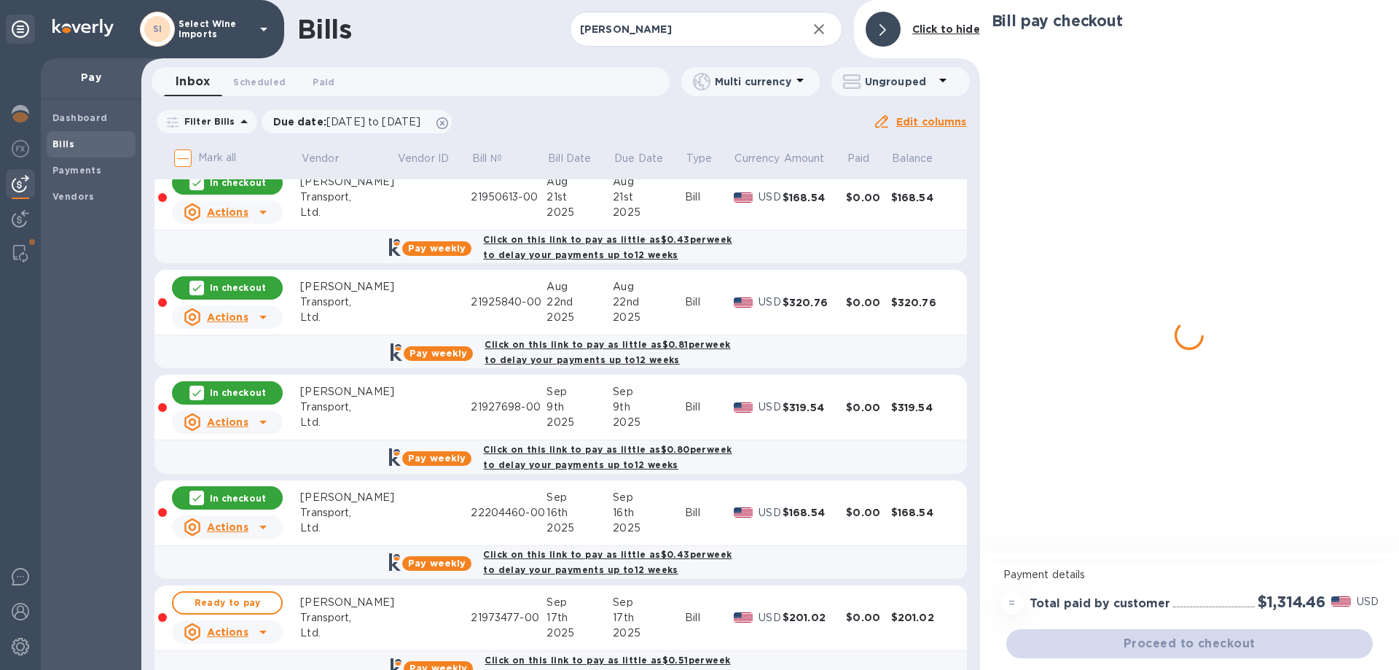
scroll to position [258, 0]
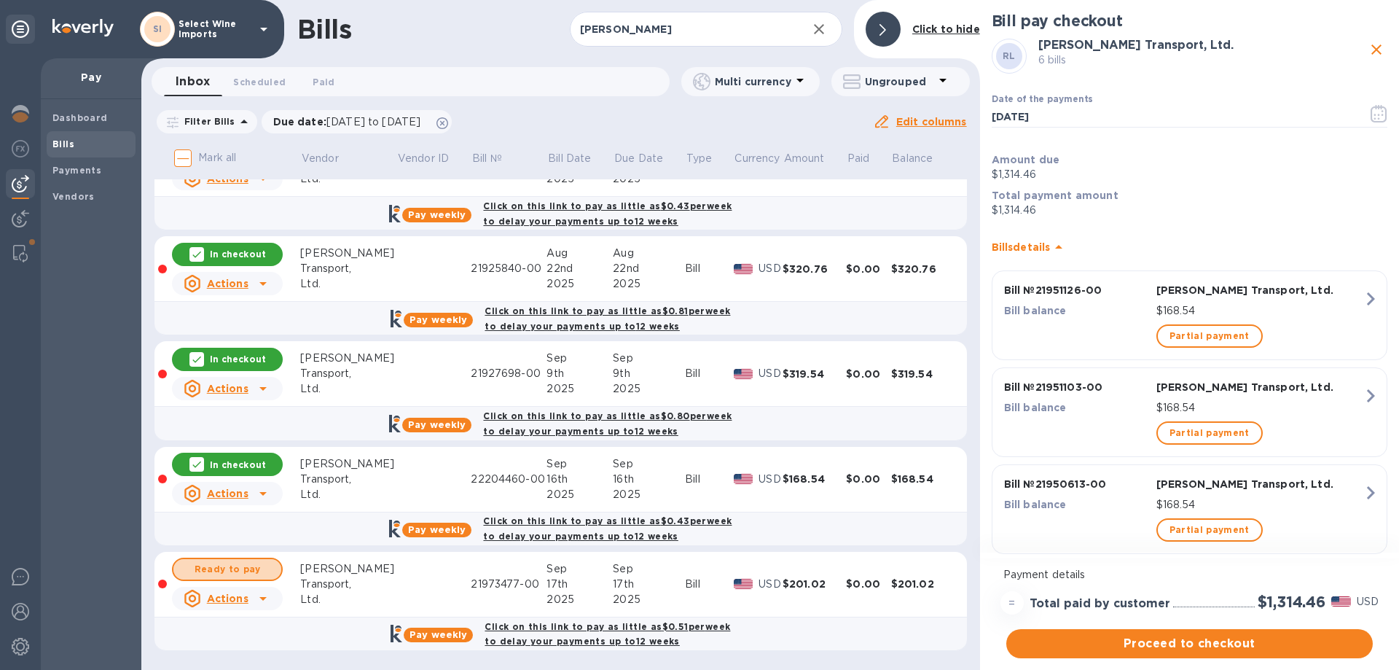
click at [217, 571] on span "Ready to pay" at bounding box center [227, 568] width 85 height 17
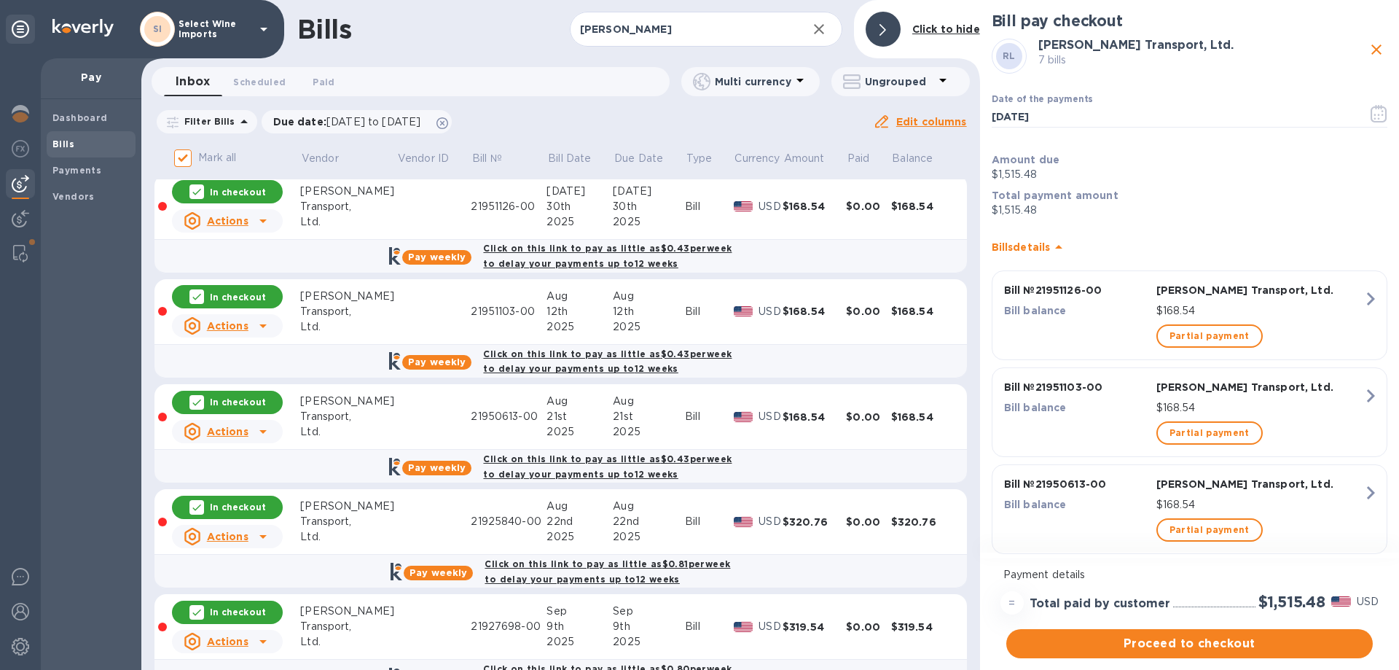
scroll to position [0, 0]
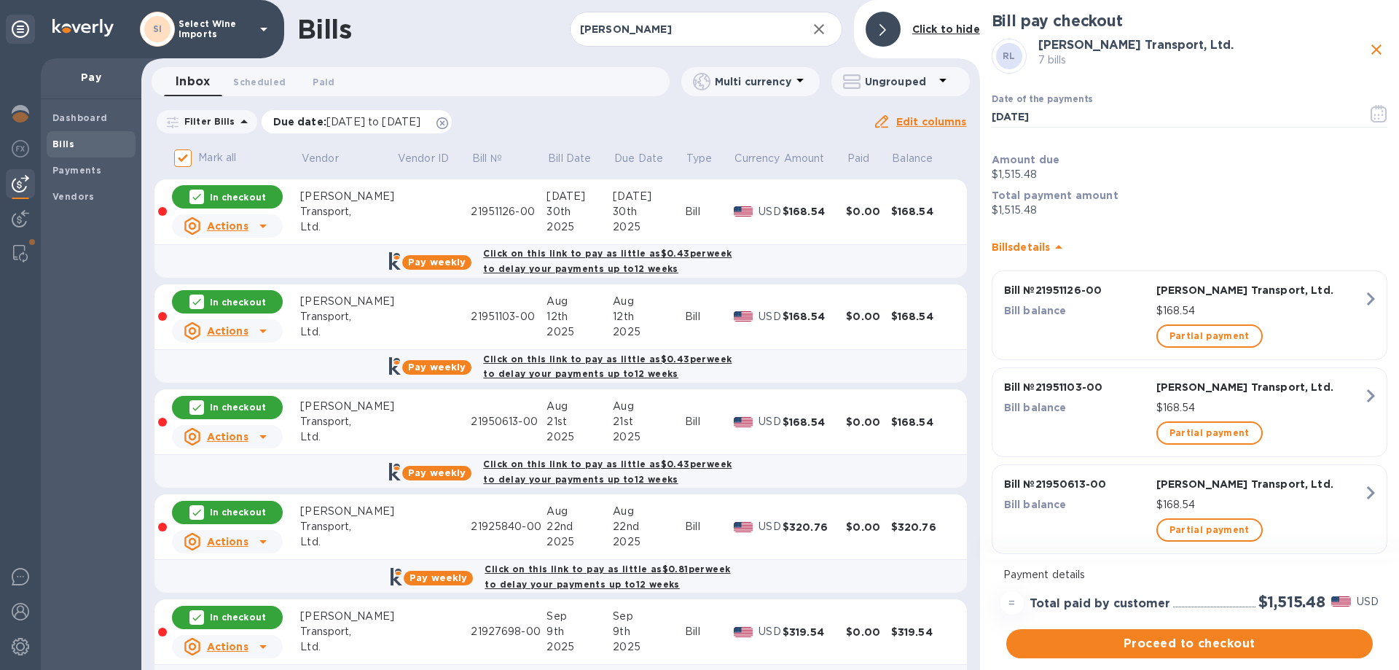
click at [448, 122] on icon at bounding box center [443, 123] width 12 height 12
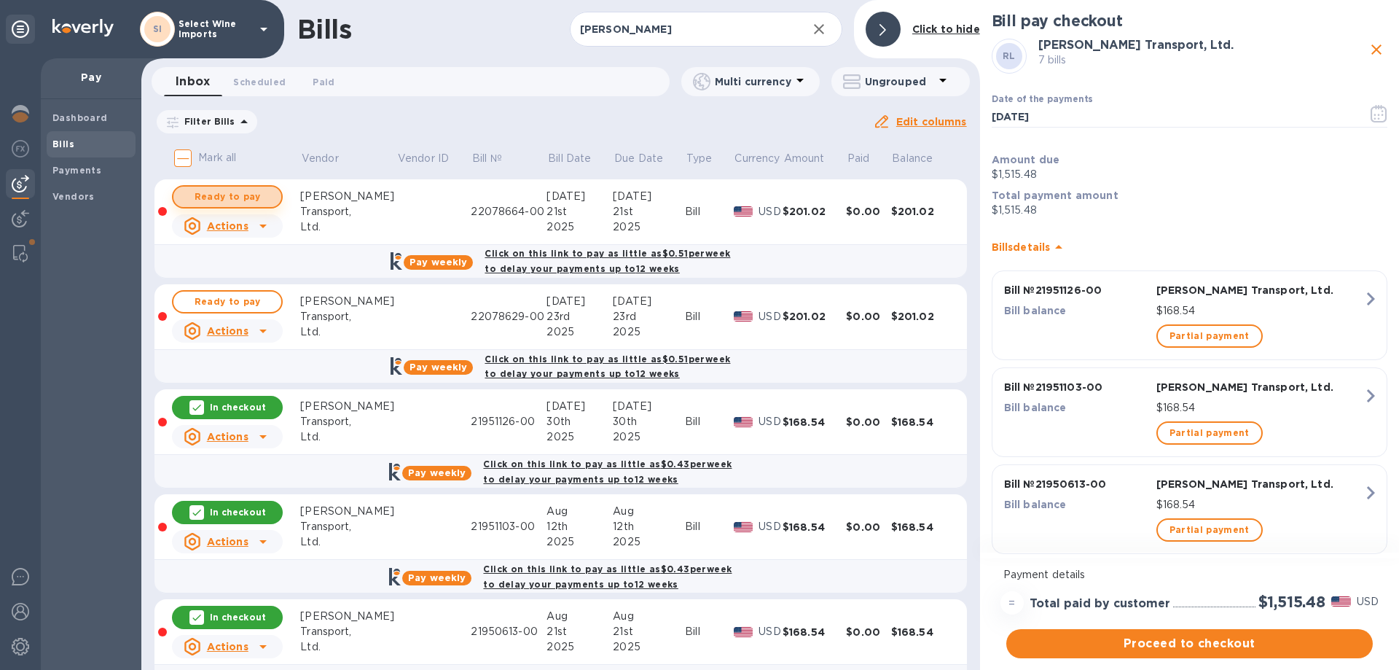
click at [234, 192] on span "Ready to pay" at bounding box center [227, 196] width 85 height 17
click at [234, 294] on span "Ready to pay" at bounding box center [227, 301] width 85 height 17
checkbox input "true"
click at [1184, 646] on span "Proceed to checkout" at bounding box center [1189, 643] width 343 height 17
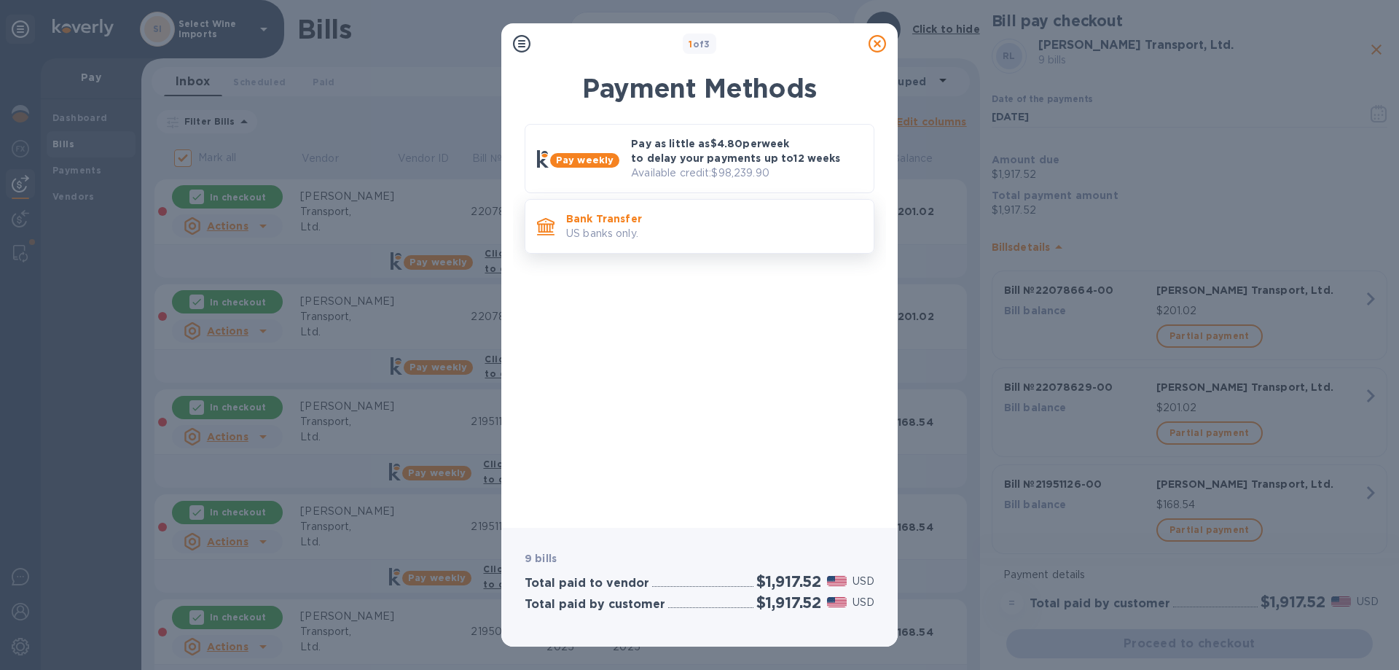
click at [715, 235] on p "US banks only." at bounding box center [714, 233] width 296 height 15
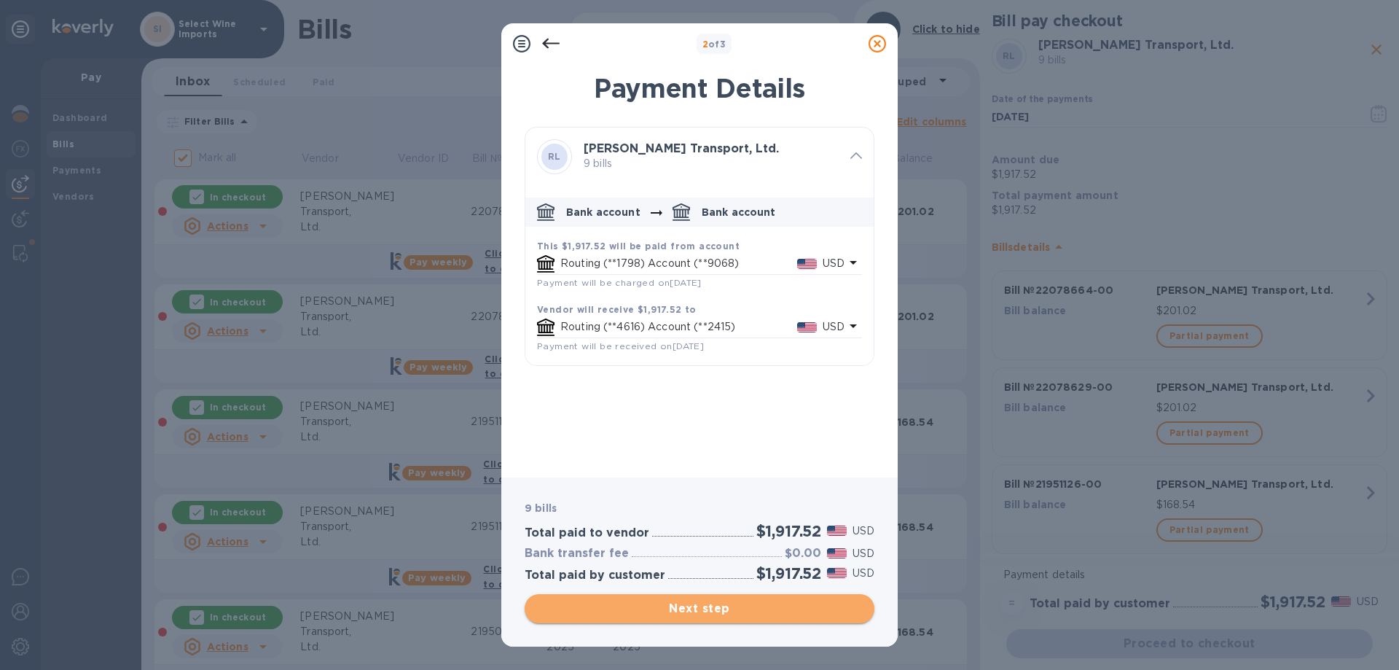
click at [696, 612] on span "Next step" at bounding box center [699, 608] width 327 height 17
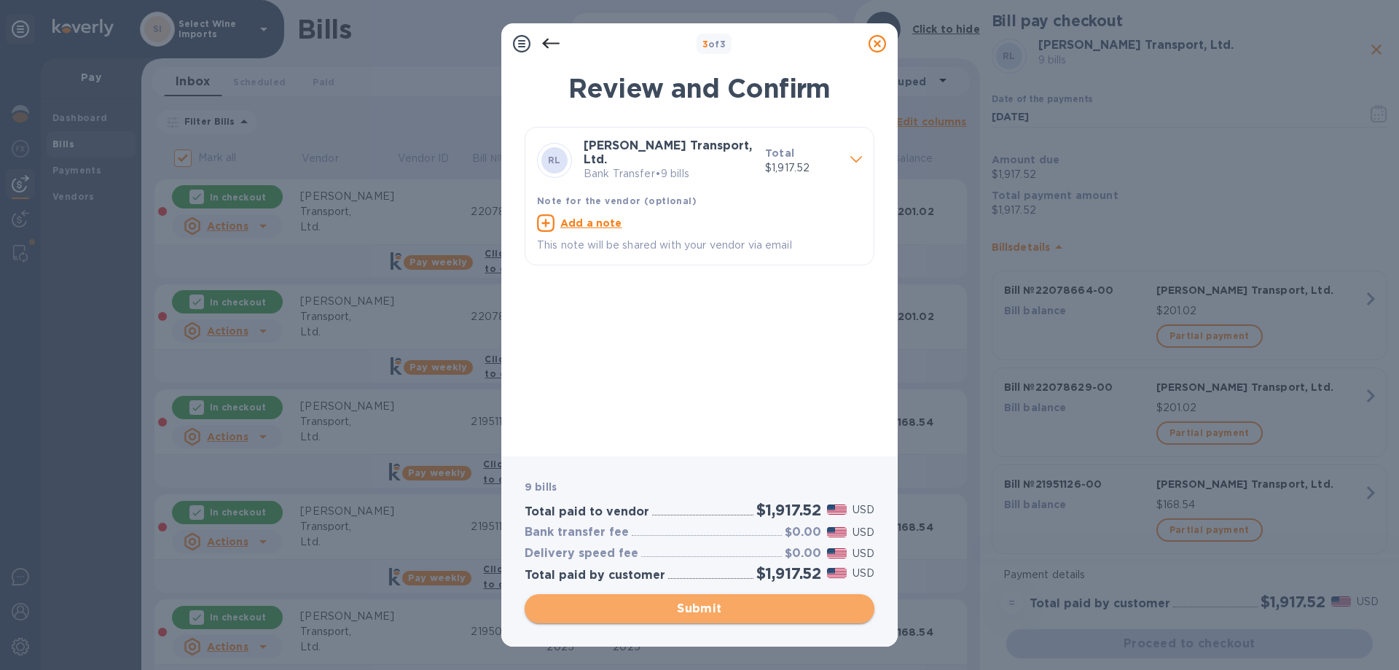
click at [696, 612] on span "Submit" at bounding box center [699, 608] width 327 height 17
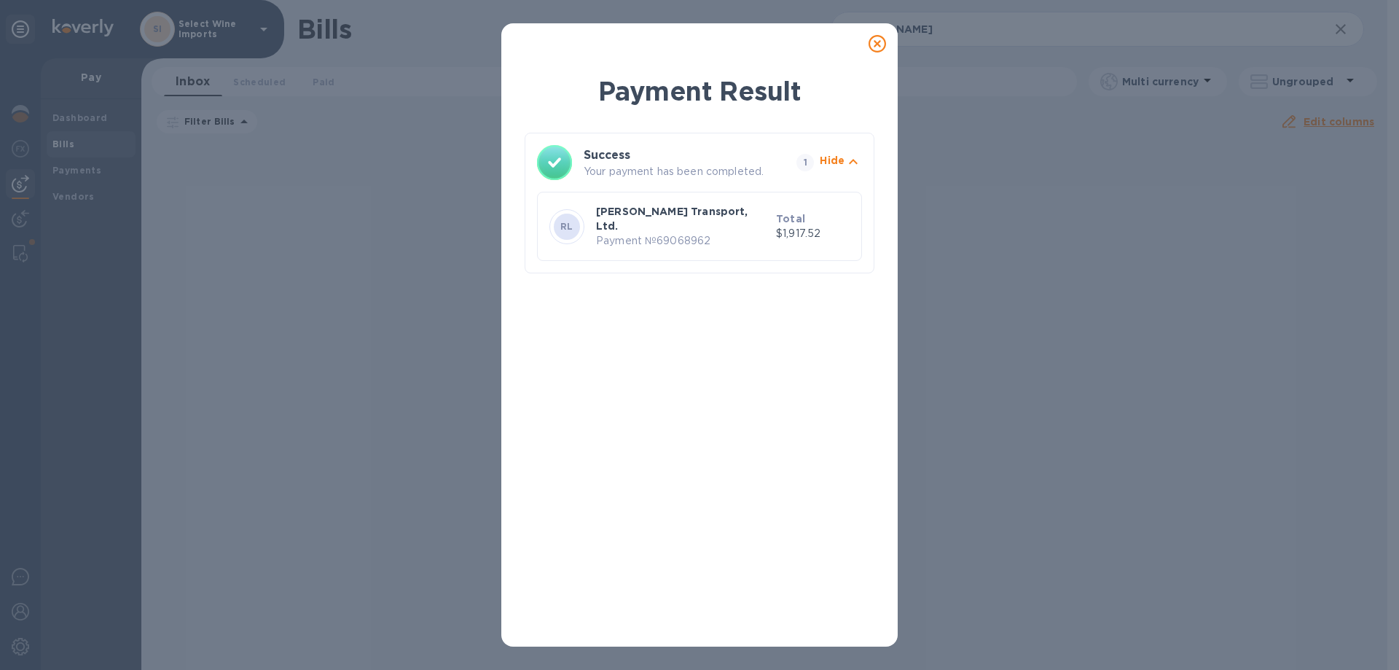
click at [677, 213] on p "[PERSON_NAME] Transport, Ltd." at bounding box center [683, 218] width 174 height 29
click at [878, 42] on icon at bounding box center [877, 43] width 17 height 17
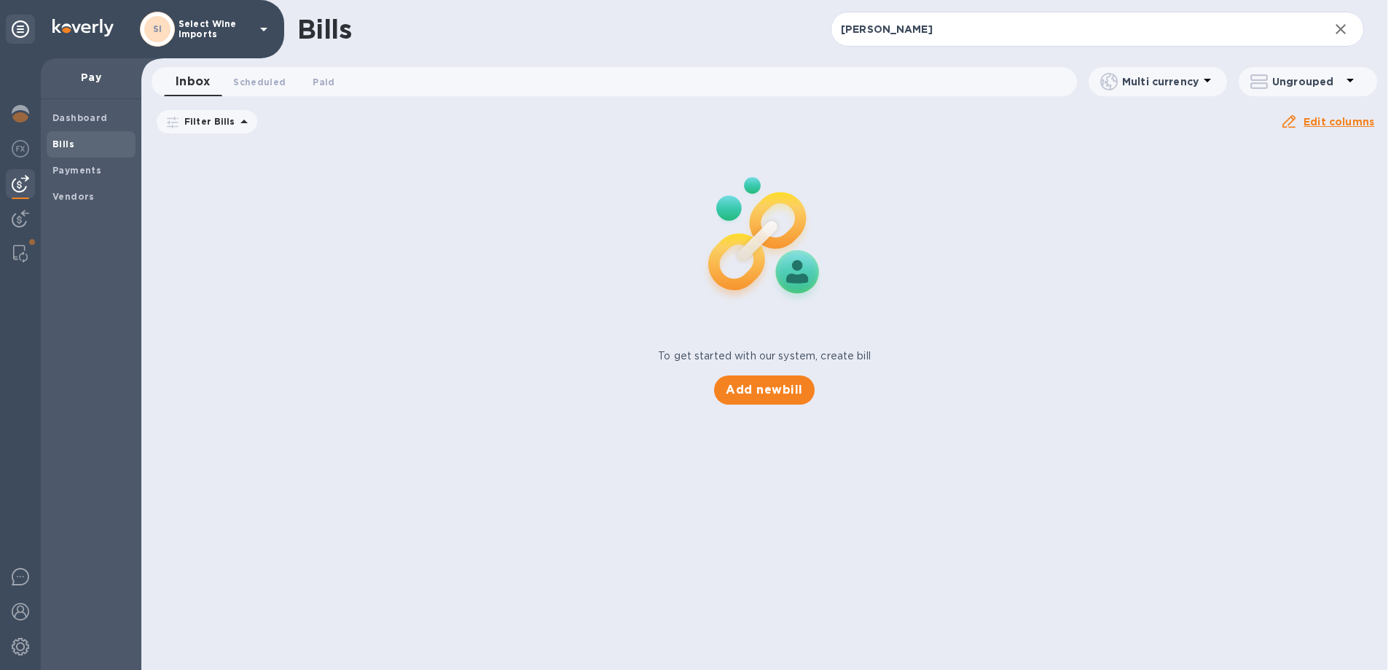
click at [58, 142] on b "Bills" at bounding box center [63, 143] width 22 height 11
click at [74, 163] on span "Payments" at bounding box center [76, 170] width 49 height 15
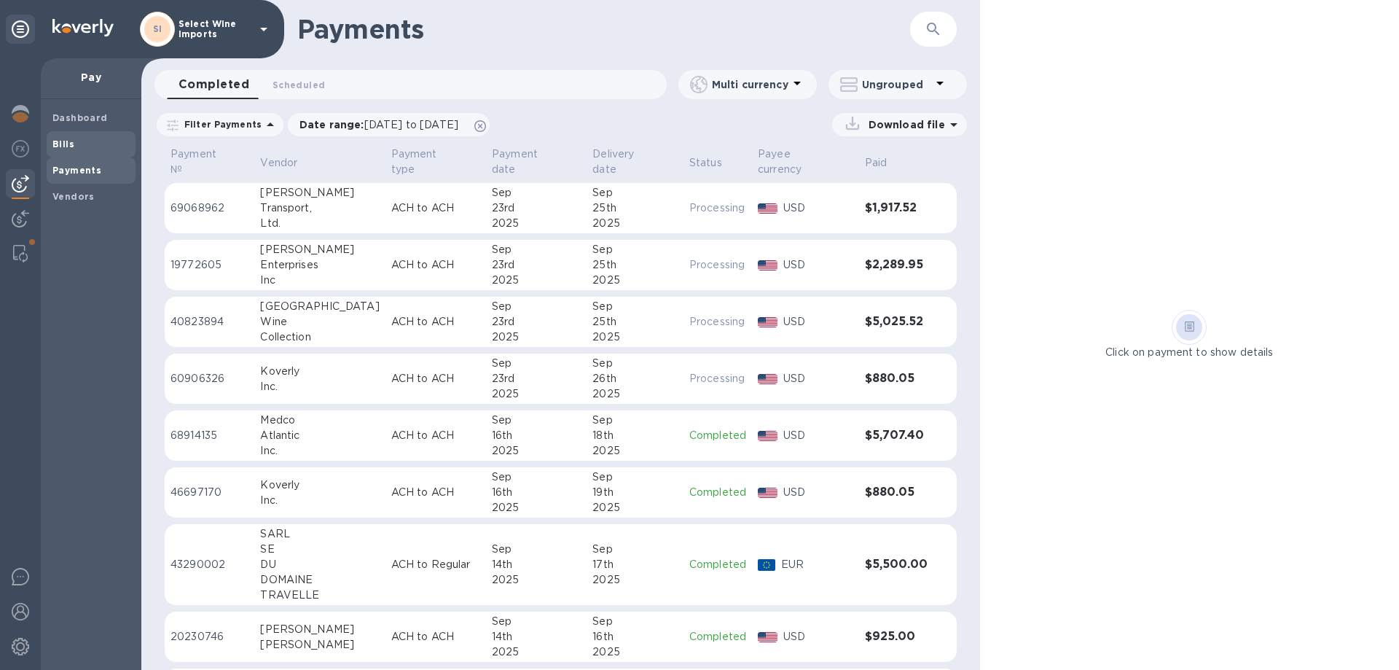
click at [64, 139] on b "Bills" at bounding box center [63, 143] width 22 height 11
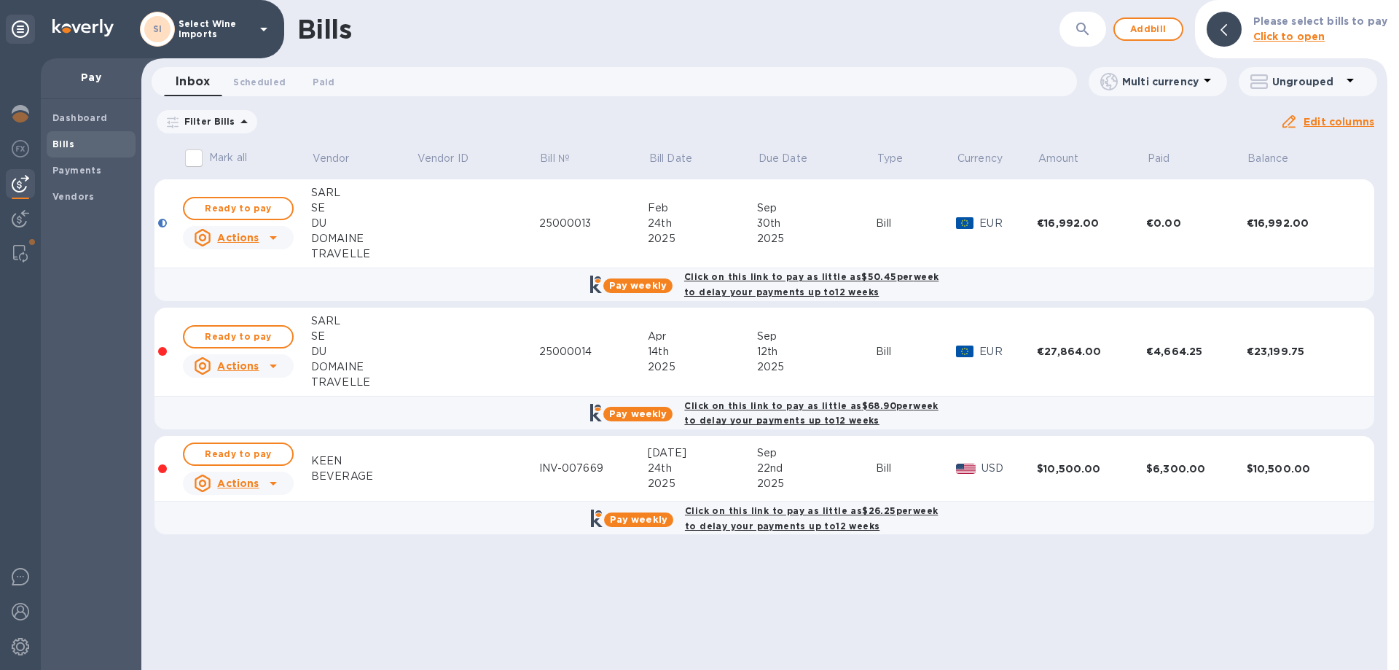
click at [0, 0] on icon at bounding box center [0, 0] width 0 height 0
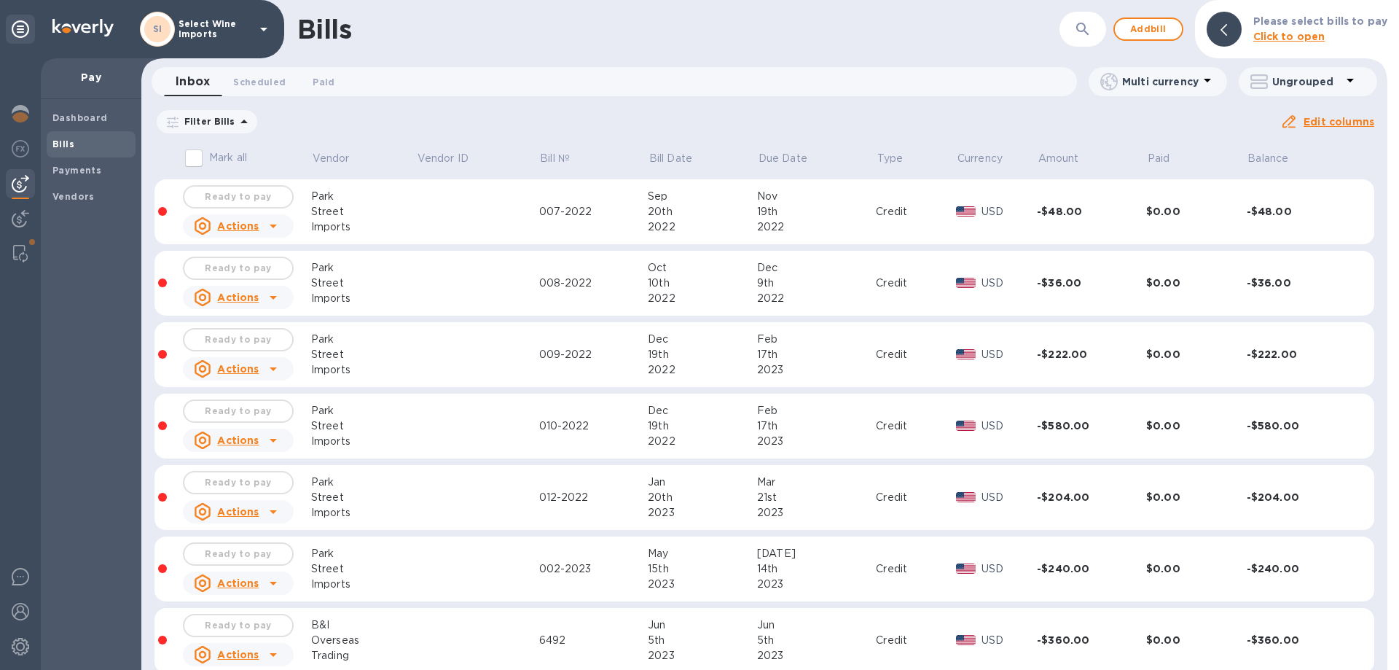
click at [1091, 26] on icon "button" at bounding box center [1082, 28] width 17 height 17
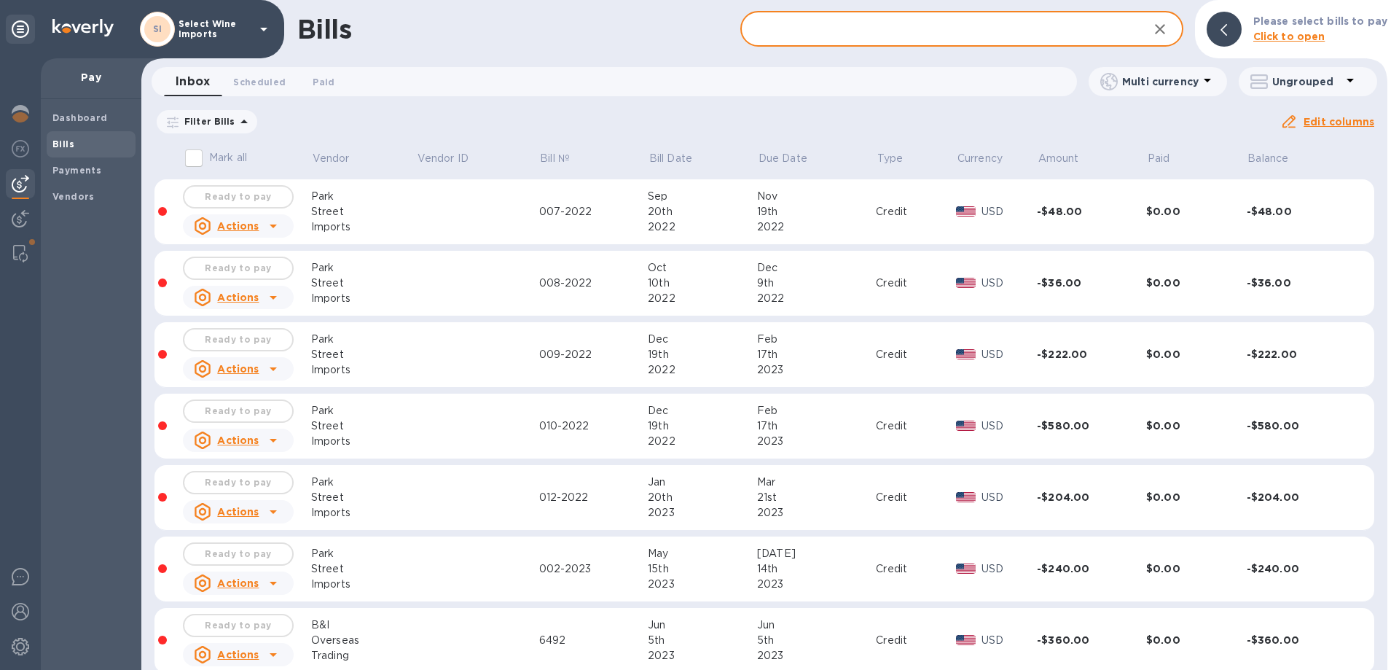
click at [950, 31] on input "text" at bounding box center [939, 30] width 396 height 36
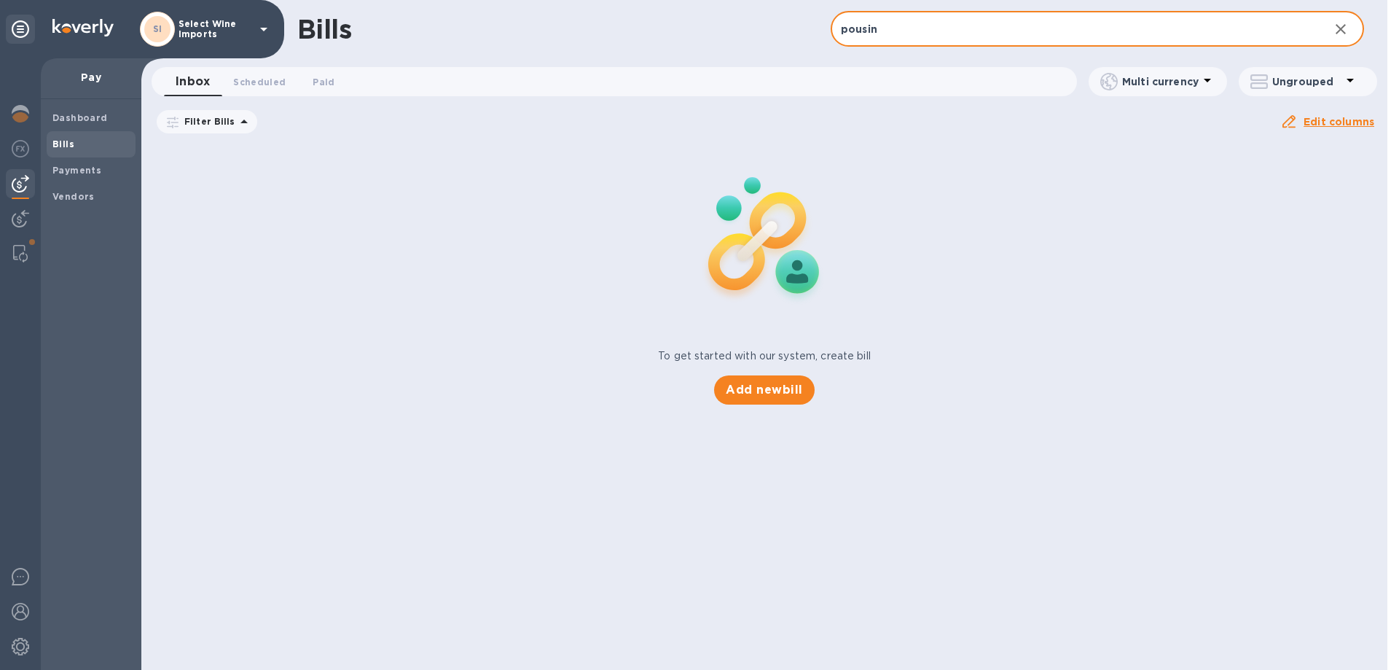
drag, startPoint x: 910, startPoint y: 34, endPoint x: 757, endPoint y: 29, distance: 153.9
click at [757, 29] on div "Bills pousin ​ Add bill" at bounding box center [764, 29] width 1246 height 58
type input "rist"
click at [217, 125] on p "Filter Bills" at bounding box center [207, 121] width 57 height 12
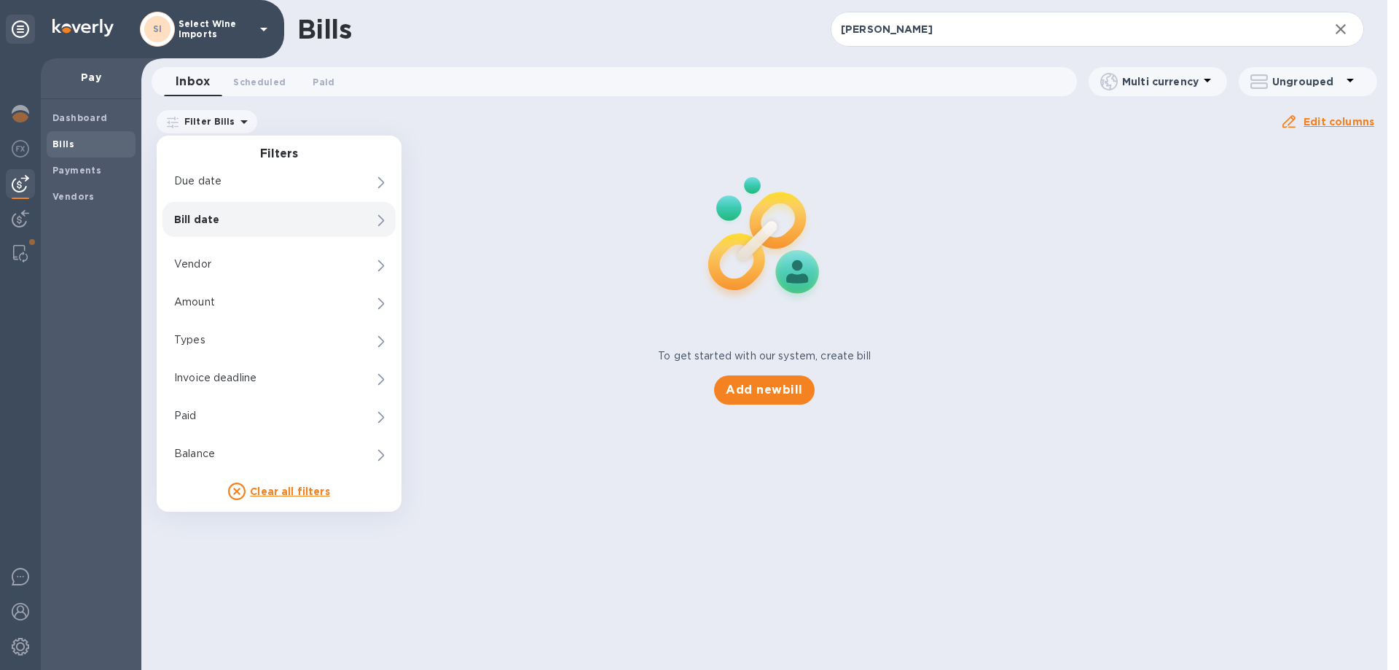
click at [193, 220] on p "Bill date" at bounding box center [254, 219] width 160 height 15
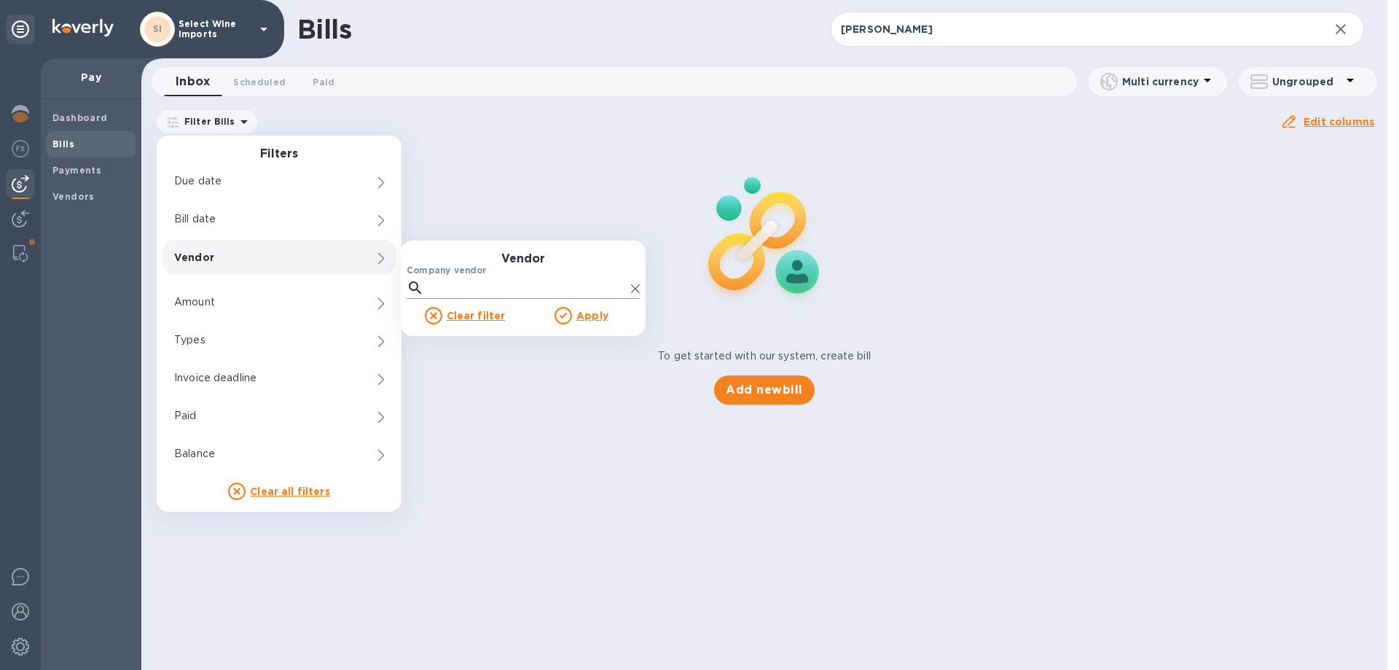
click at [459, 284] on input "Company vendor" at bounding box center [527, 288] width 195 height 22
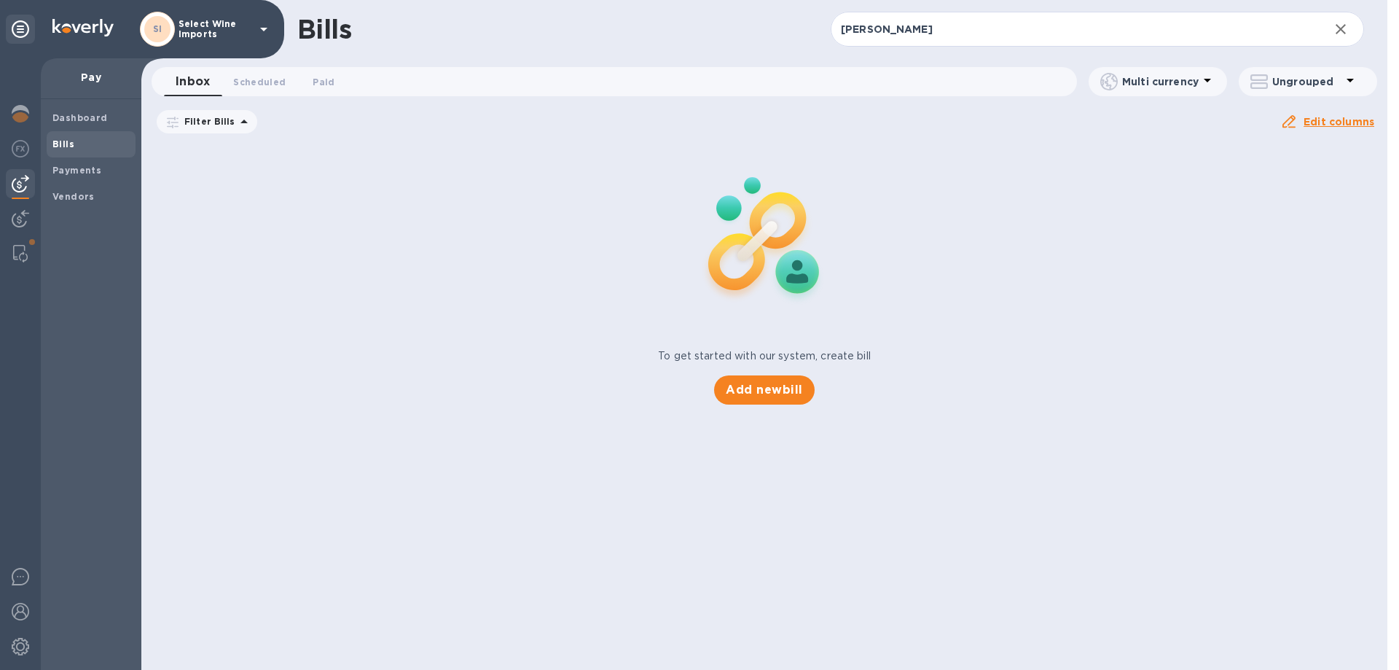
click at [936, 200] on div "To get started with our system, create bill Add new bill" at bounding box center [765, 273] width 1258 height 275
click at [23, 250] on img at bounding box center [20, 253] width 15 height 17
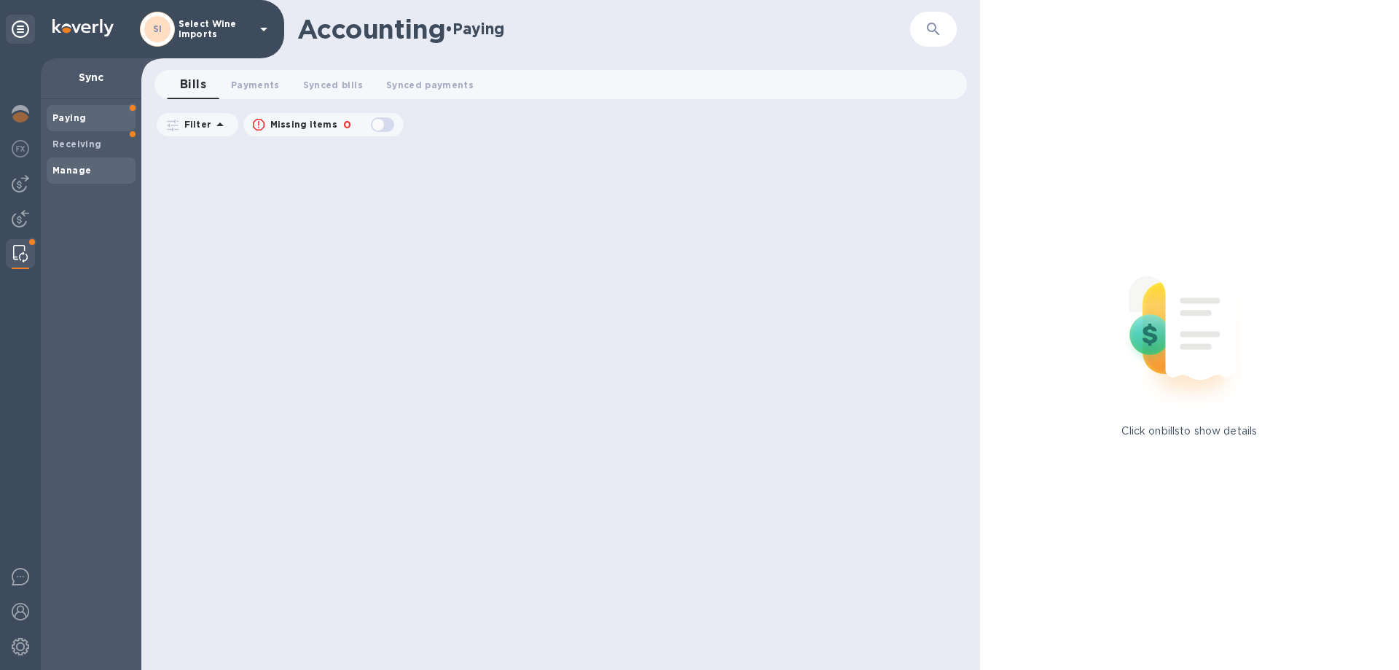
click at [65, 165] on b "Manage" at bounding box center [71, 170] width 39 height 11
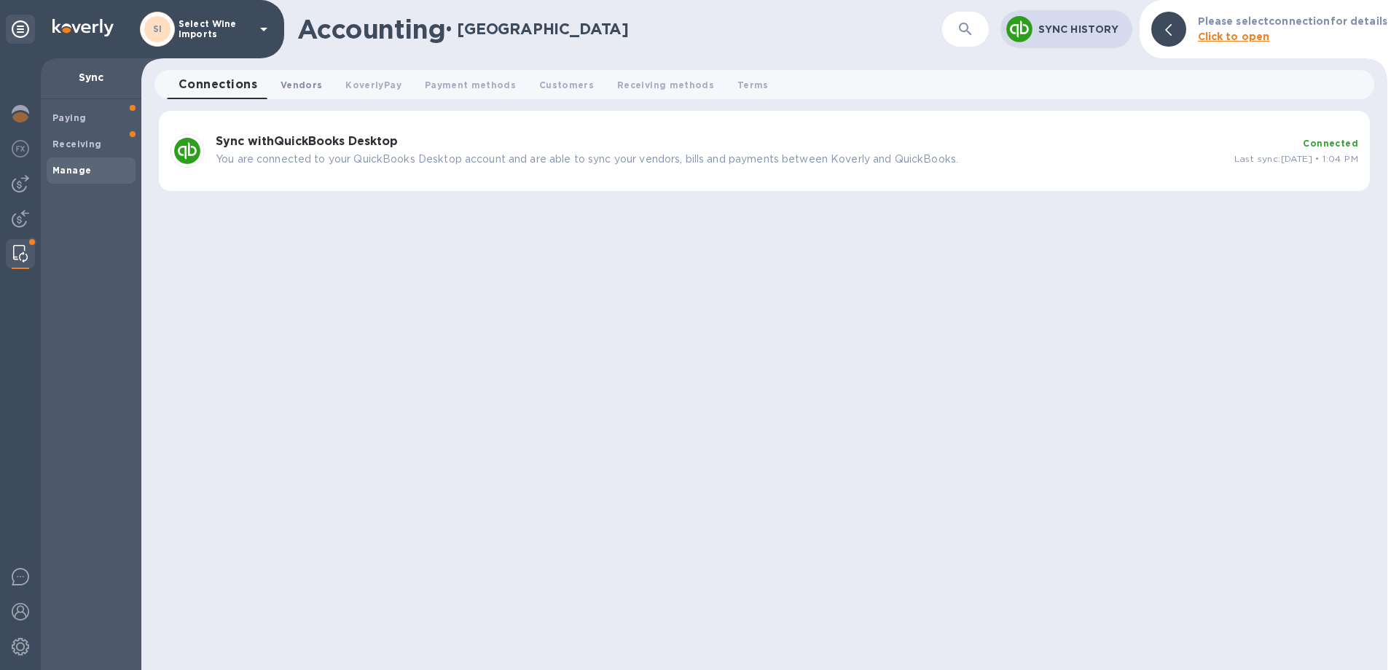
click at [281, 87] on span "Vendors 0" at bounding box center [302, 84] width 42 height 15
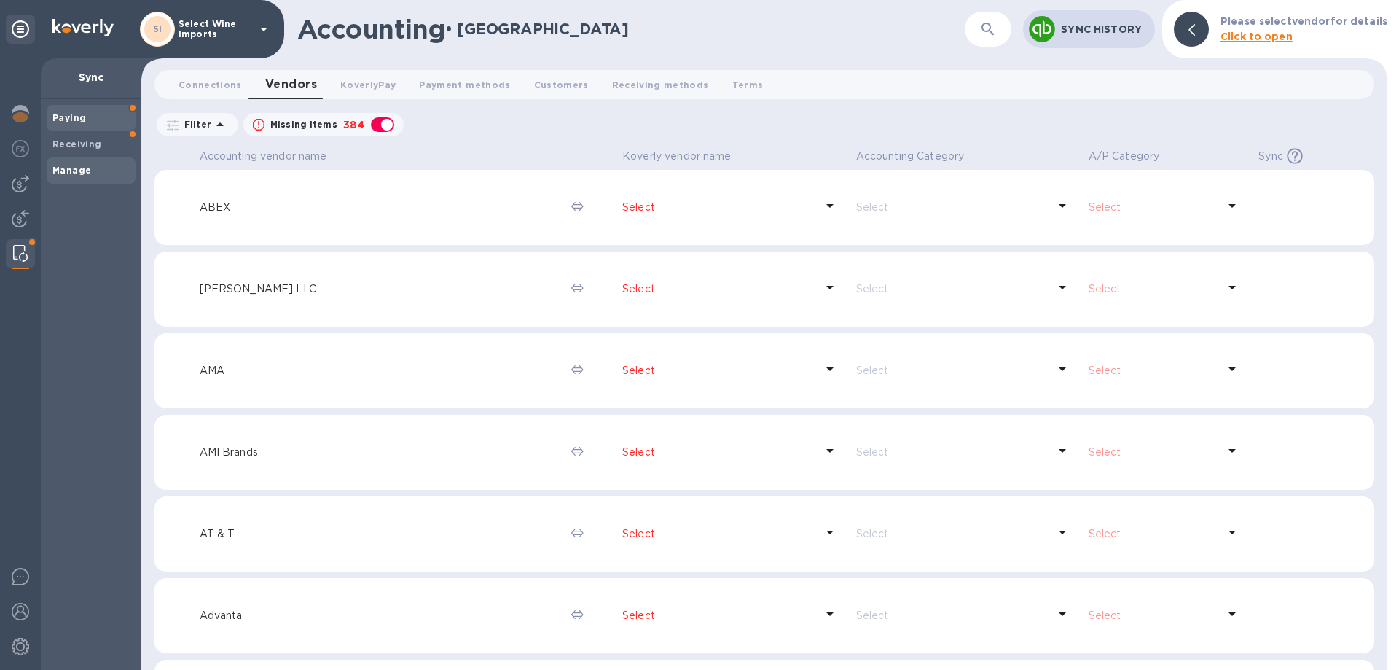
click at [74, 121] on b "Paying" at bounding box center [69, 117] width 34 height 11
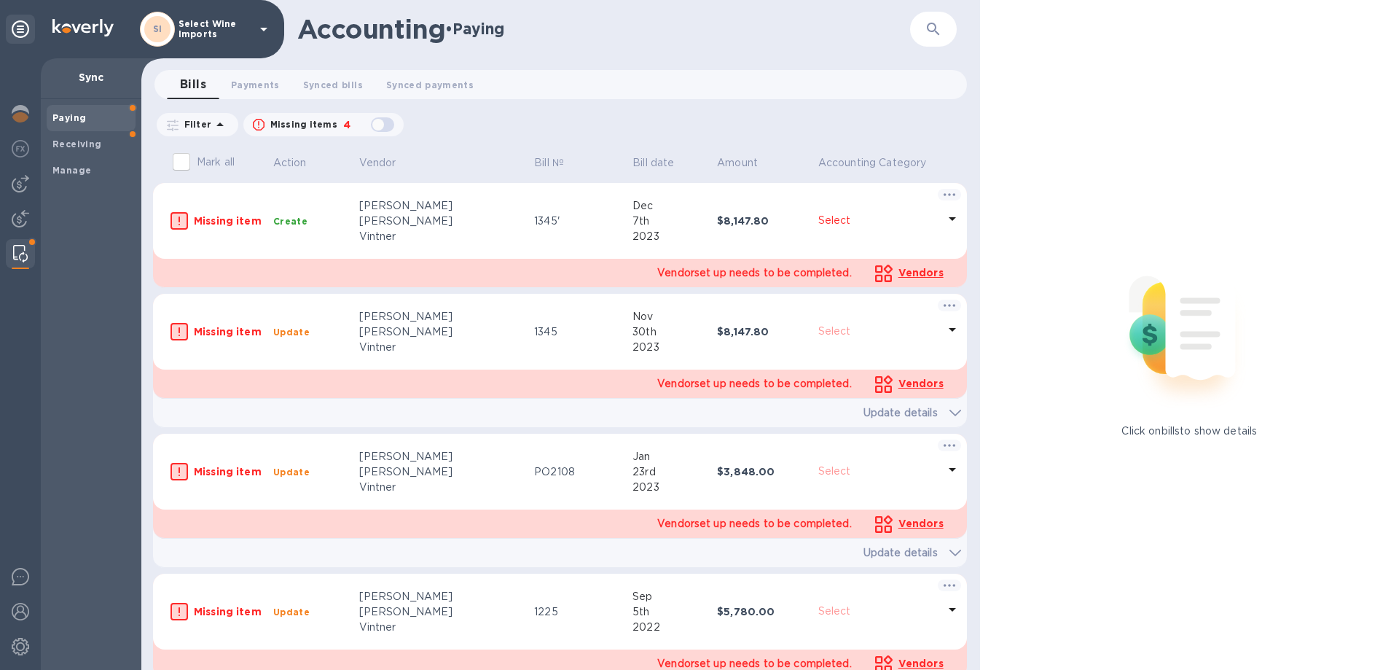
click at [937, 26] on icon "button" at bounding box center [933, 28] width 17 height 17
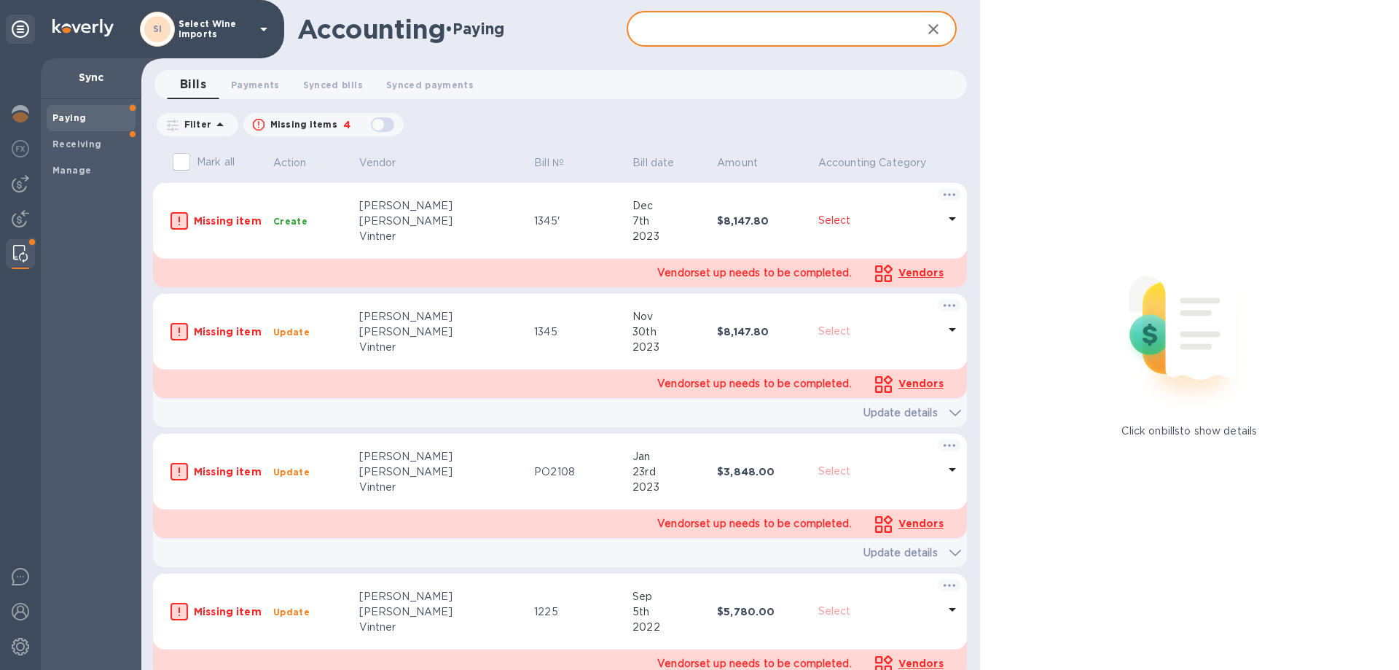
click at [664, 29] on input "text" at bounding box center [768, 30] width 283 height 36
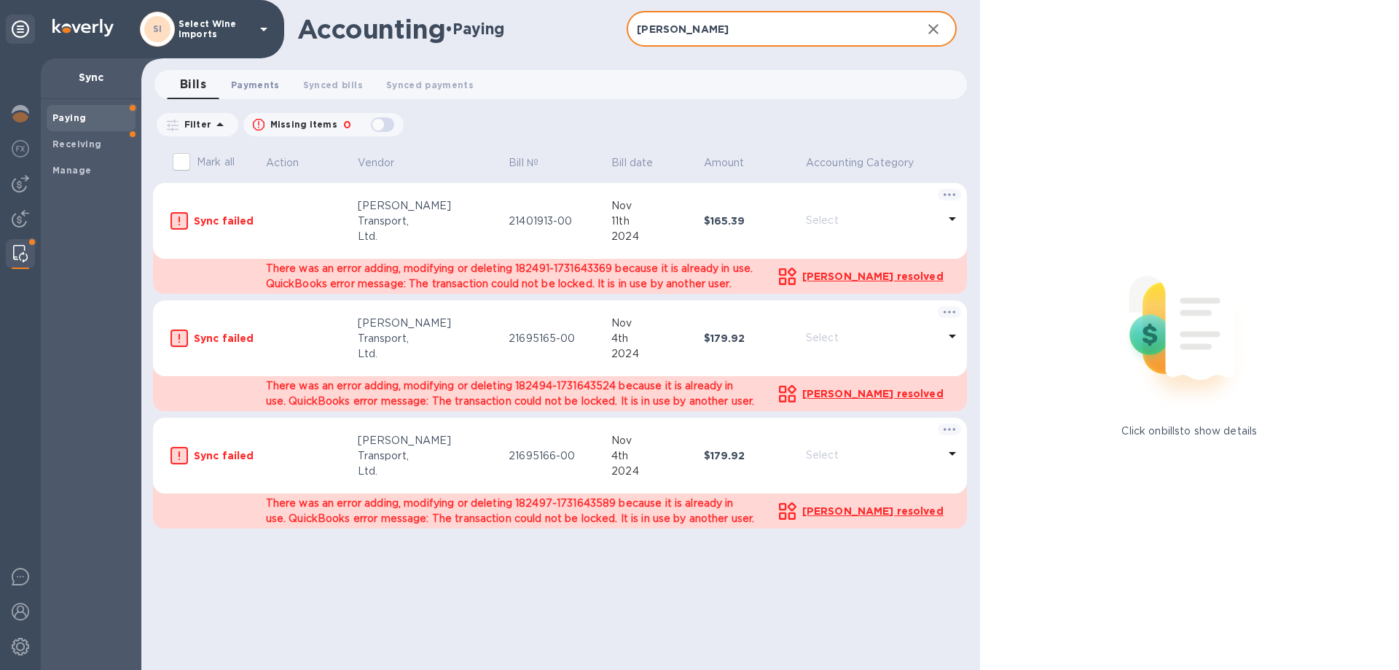
type input "rist"
click at [251, 96] on button "Payments 0" at bounding box center [255, 84] width 72 height 29
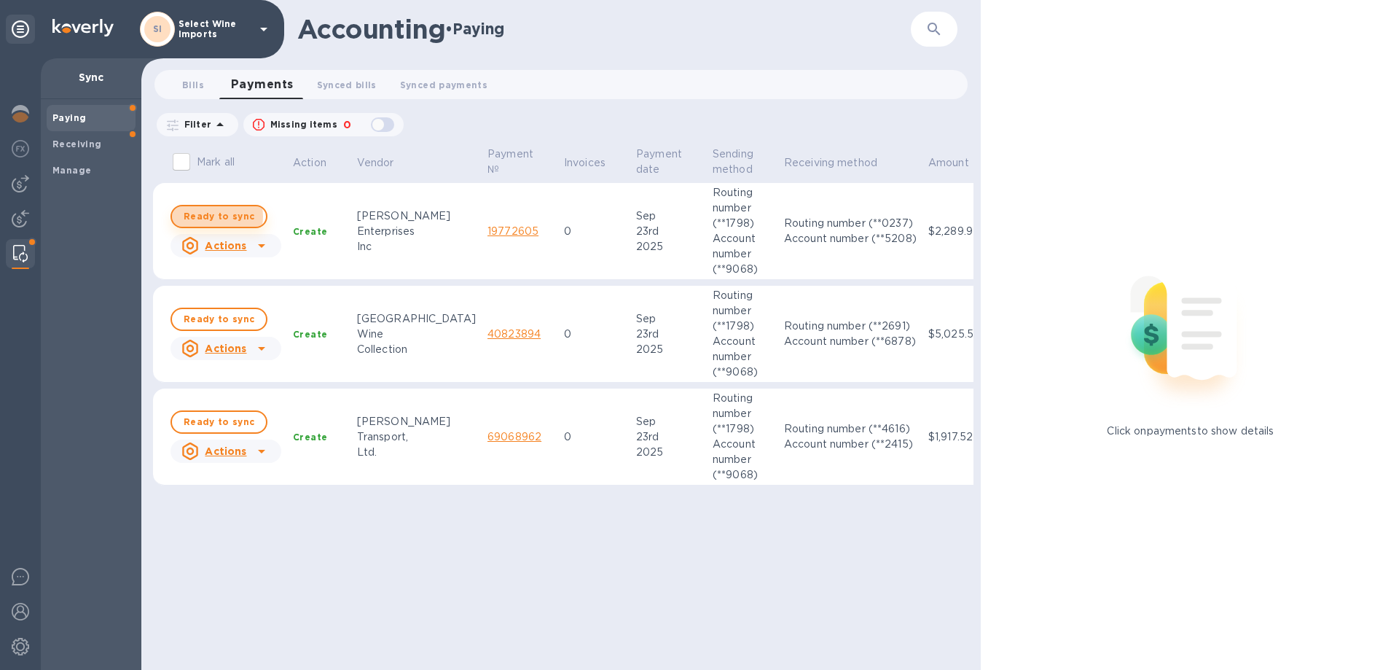
click at [216, 216] on span "Ready to sync" at bounding box center [219, 216] width 71 height 17
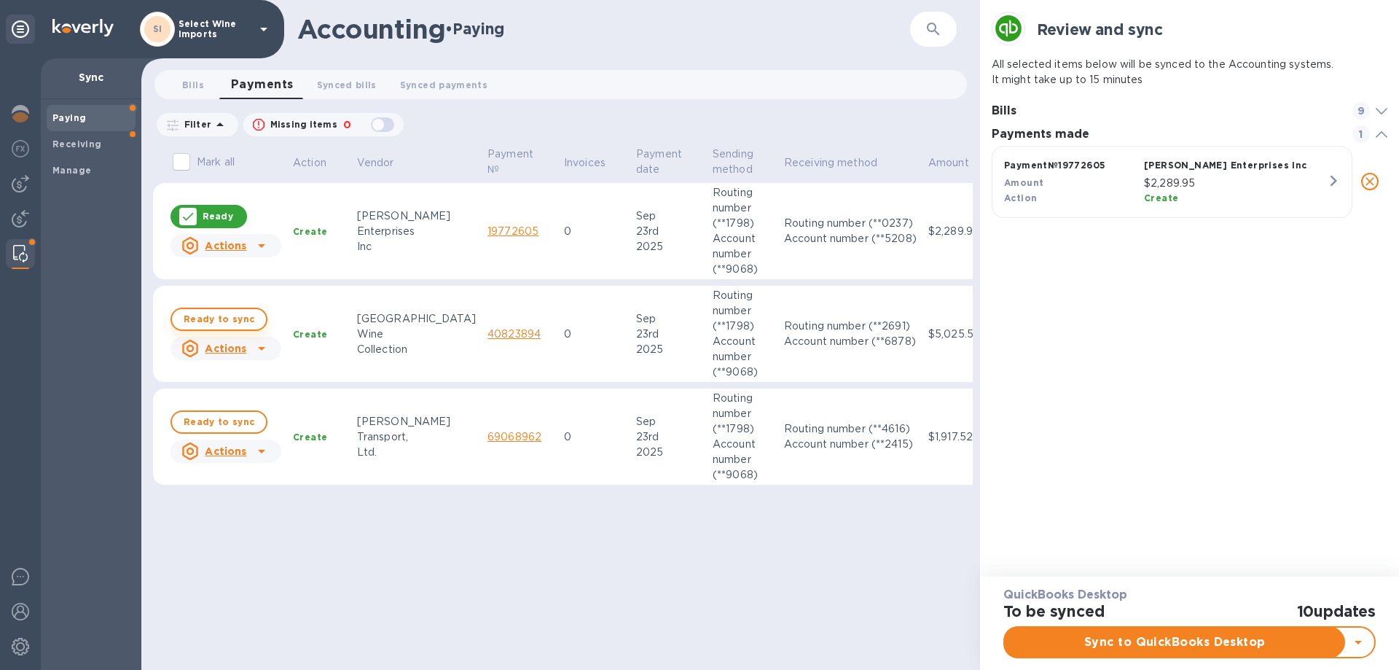
scroll to position [68, 396]
click at [218, 315] on span "Ready to sync" at bounding box center [219, 318] width 71 height 17
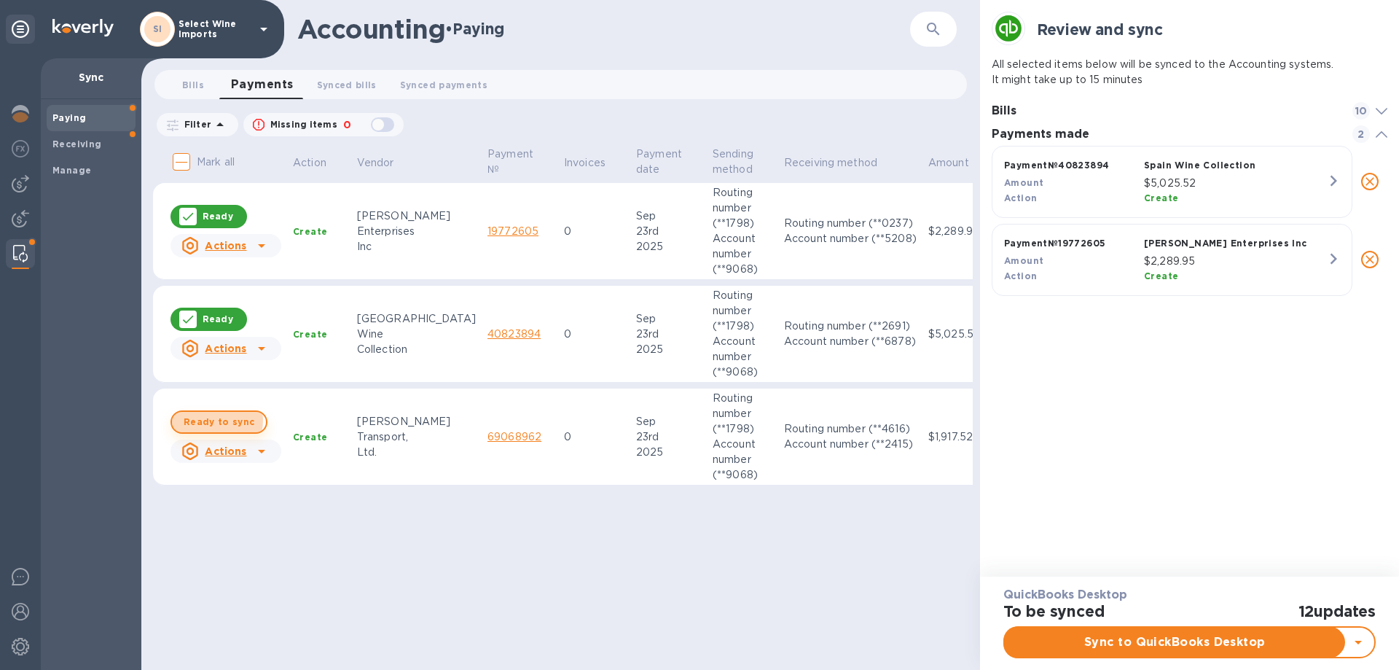
click at [203, 420] on span "Ready to sync" at bounding box center [219, 421] width 71 height 17
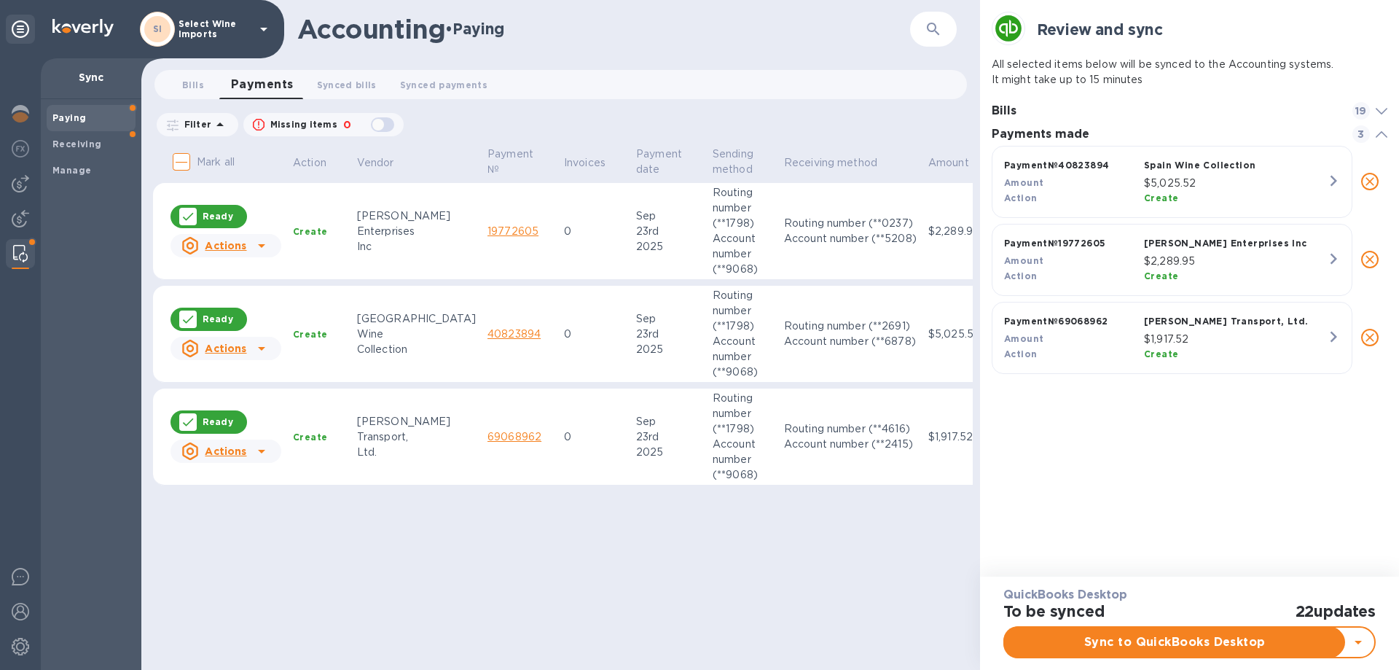
checkbox input "true"
click at [1176, 646] on span "Sync to QuickBooks Desktop" at bounding box center [1175, 641] width 317 height 17
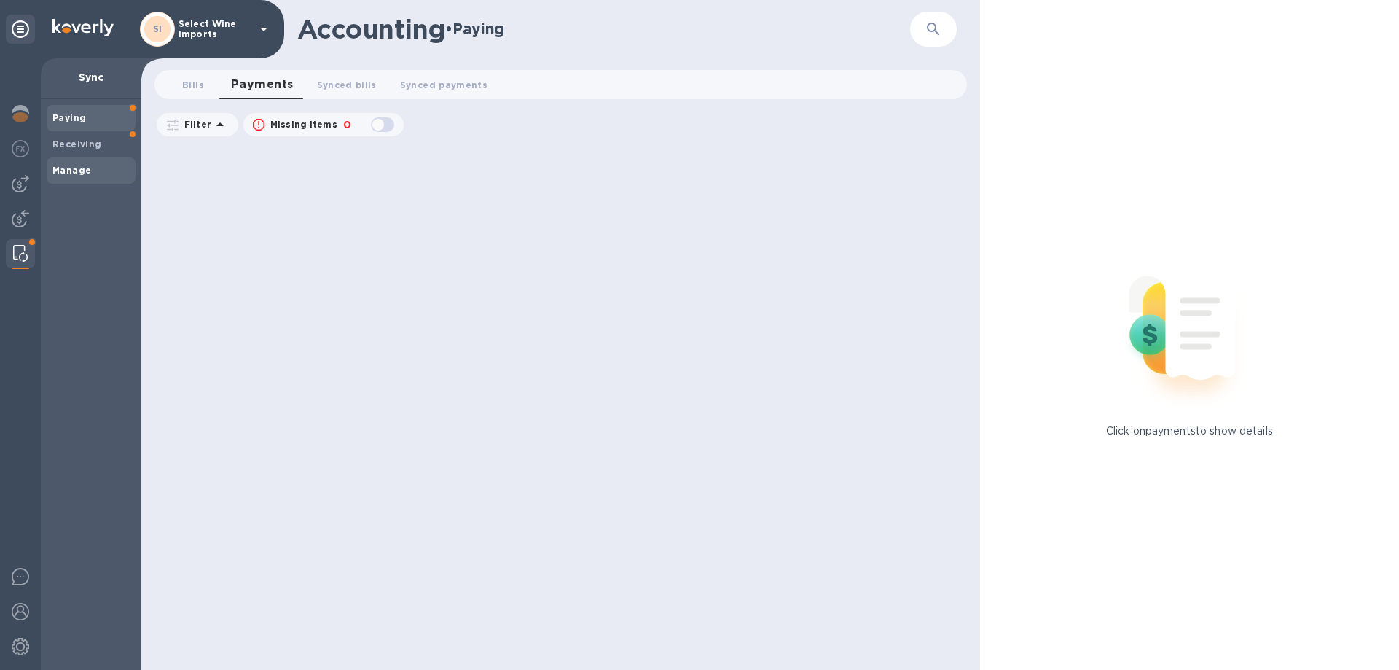
click at [69, 165] on b "Manage" at bounding box center [71, 170] width 39 height 11
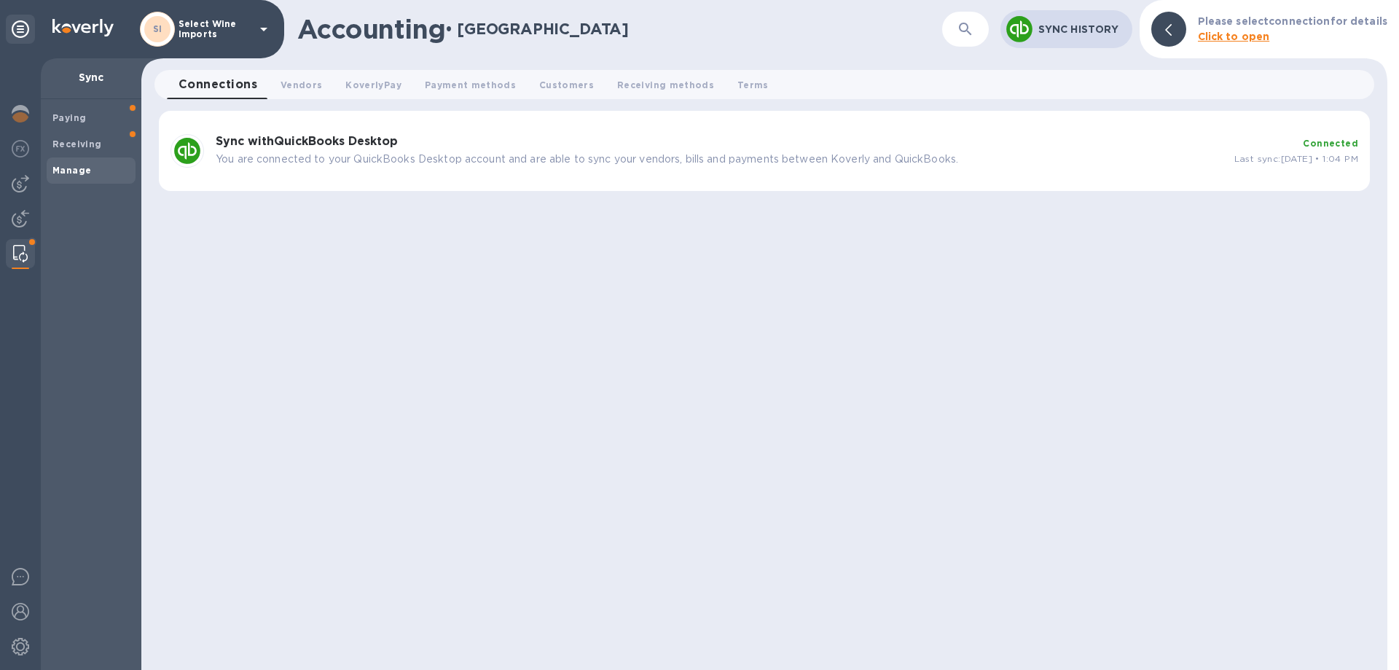
click at [290, 139] on b "Sync with QuickBooks Desktop" at bounding box center [307, 141] width 182 height 14
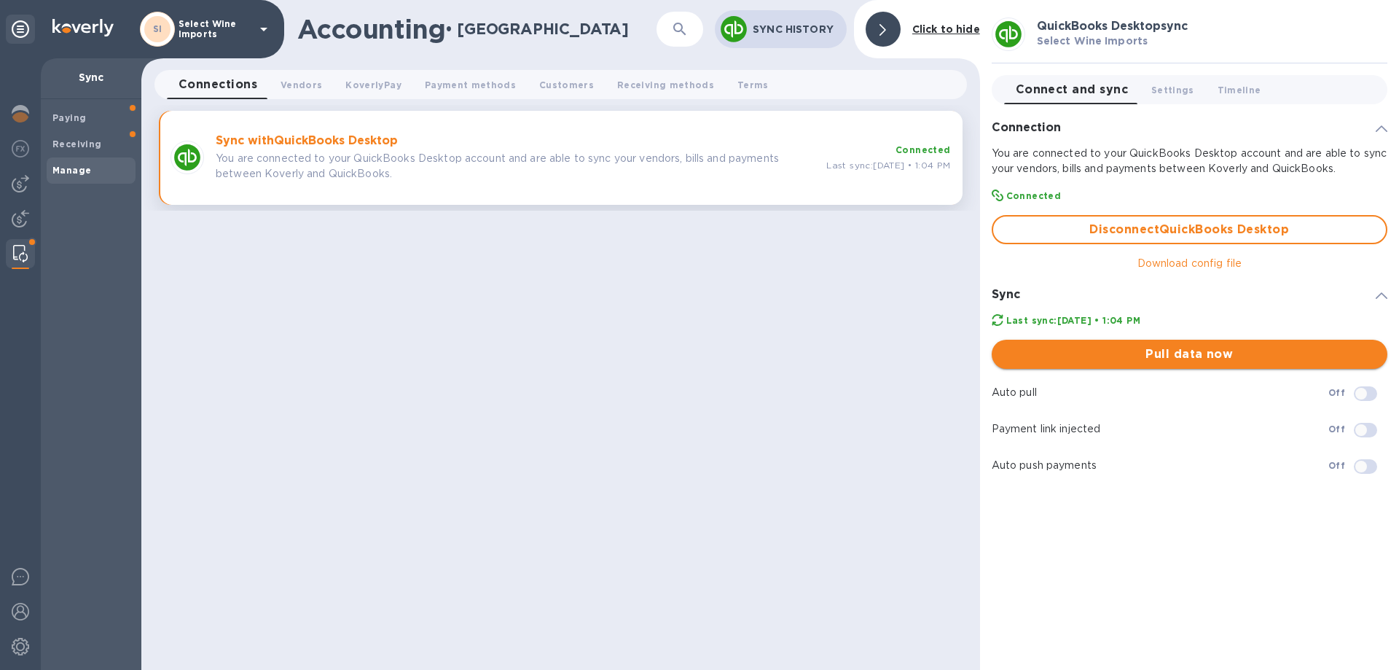
click at [1165, 343] on button "Pull data now" at bounding box center [1190, 354] width 396 height 29
click at [24, 254] on img at bounding box center [20, 253] width 15 height 17
click at [24, 186] on img at bounding box center [20, 183] width 17 height 17
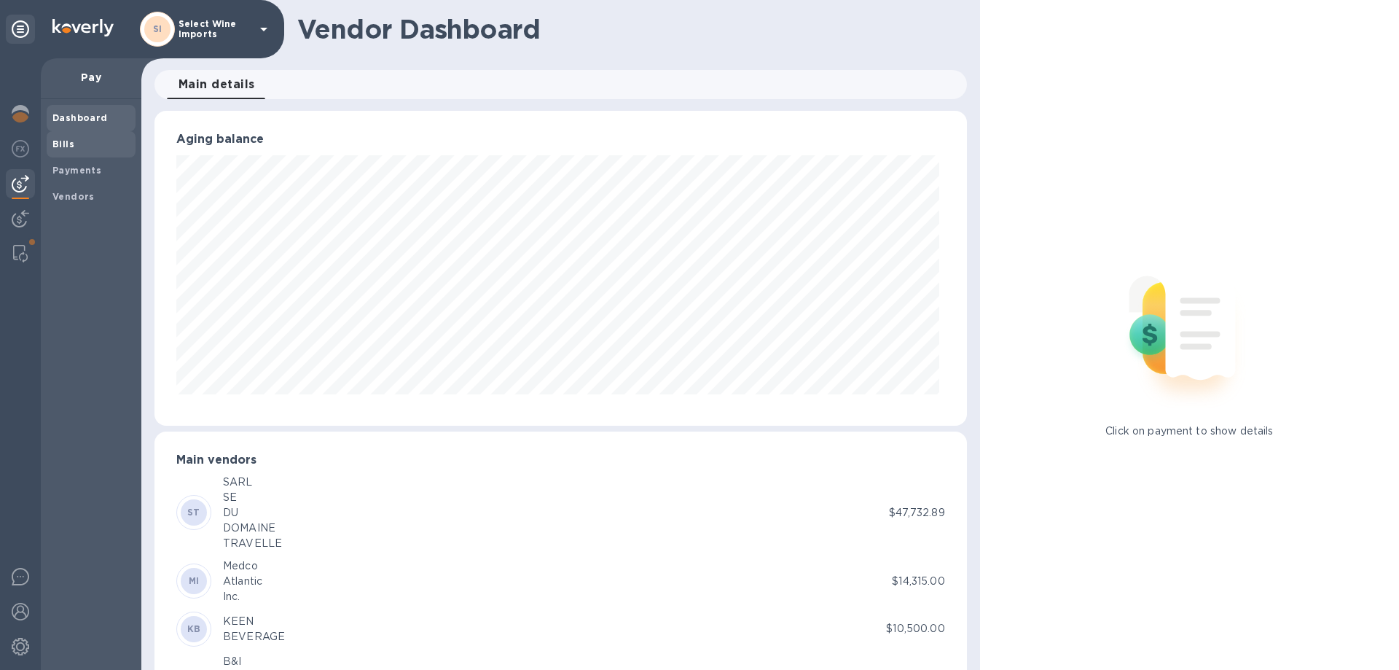
scroll to position [315, 806]
click at [71, 137] on span "Bills" at bounding box center [63, 144] width 22 height 15
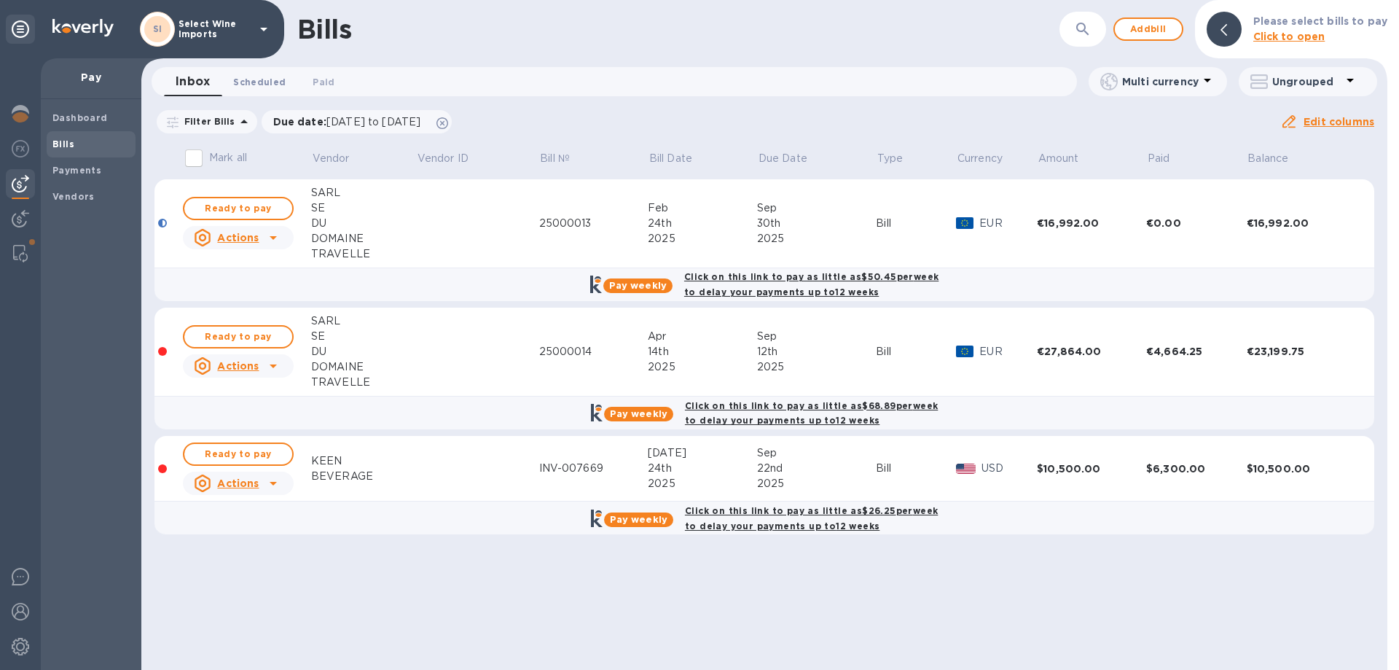
click at [271, 83] on span "Scheduled 0" at bounding box center [259, 81] width 52 height 15
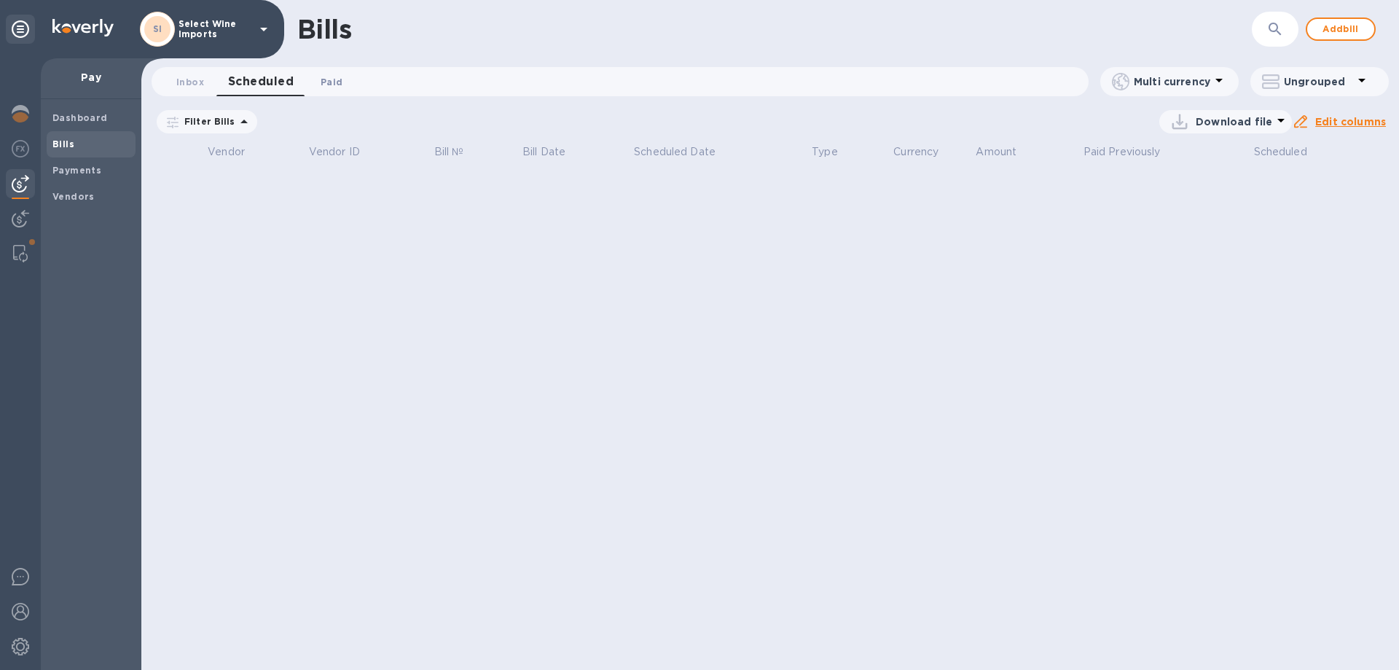
click at [349, 80] on button "Paid 0" at bounding box center [331, 81] width 52 height 29
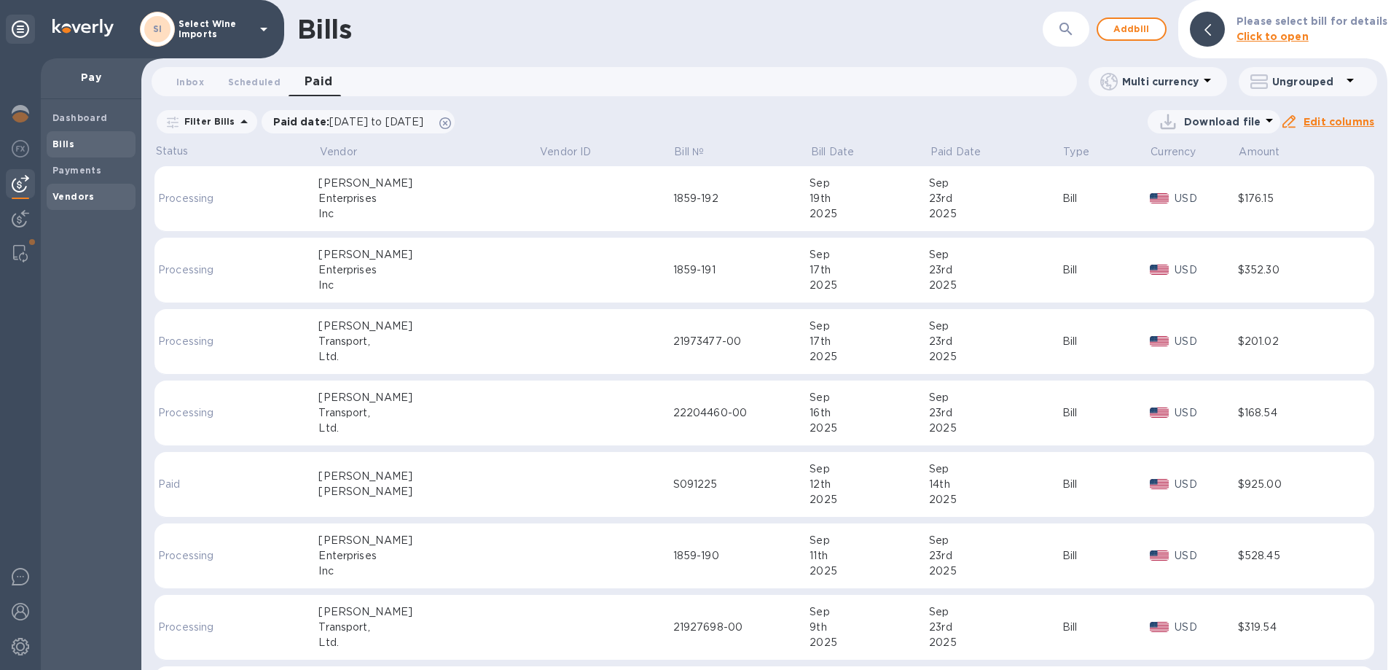
click at [75, 190] on span "Vendors" at bounding box center [73, 197] width 42 height 15
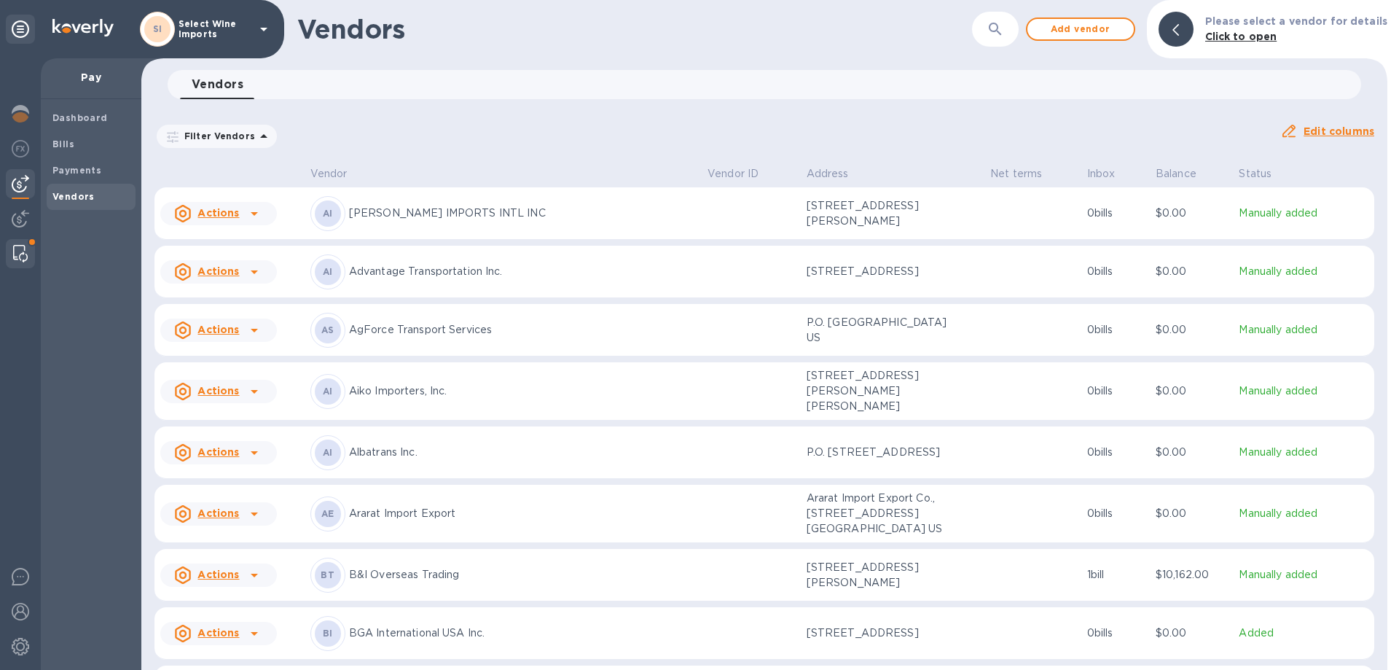
click at [15, 259] on img at bounding box center [20, 253] width 15 height 17
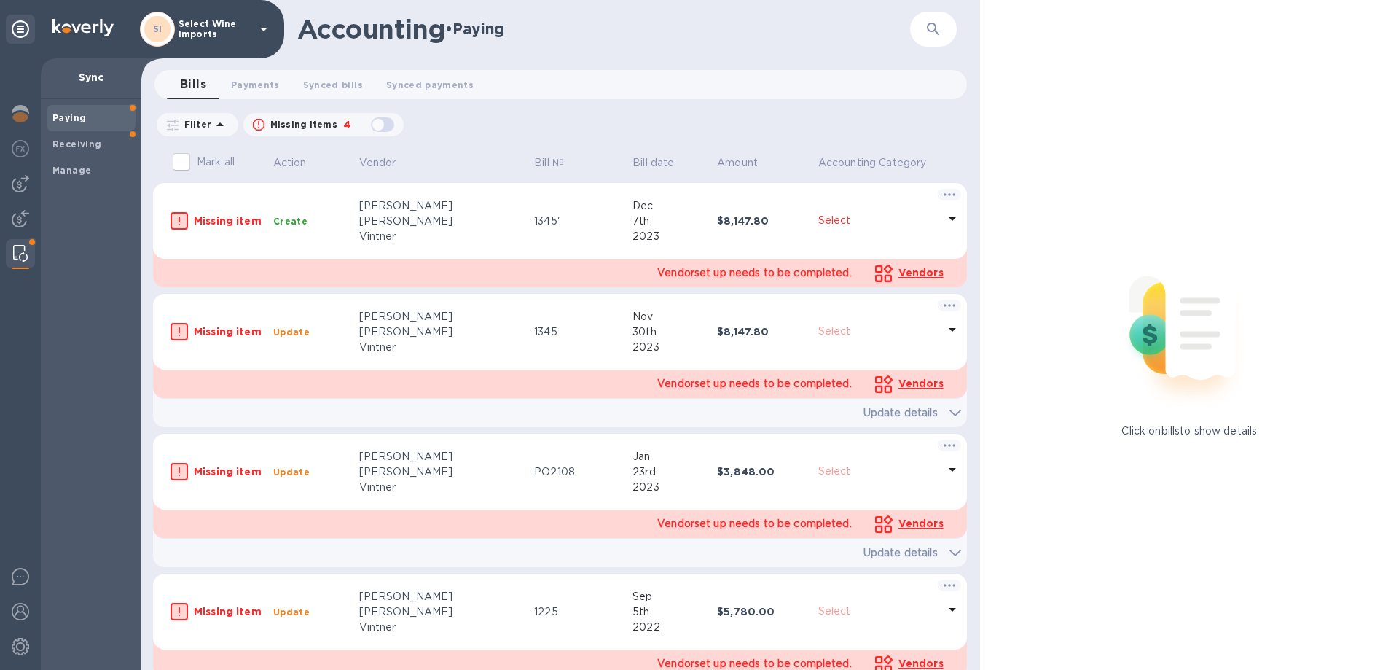
click at [74, 120] on b "Paying" at bounding box center [69, 117] width 34 height 11
click at [16, 180] on img at bounding box center [20, 183] width 17 height 17
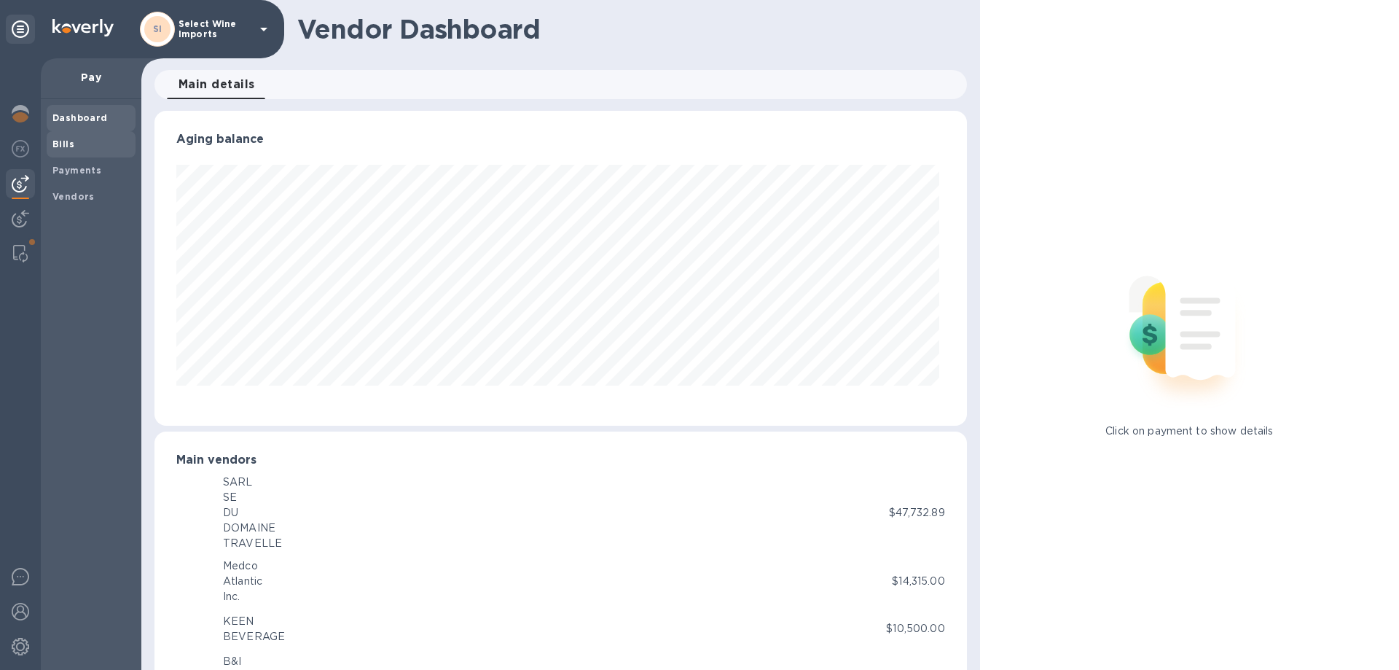
scroll to position [315, 806]
click at [66, 139] on b "Bills" at bounding box center [63, 143] width 22 height 11
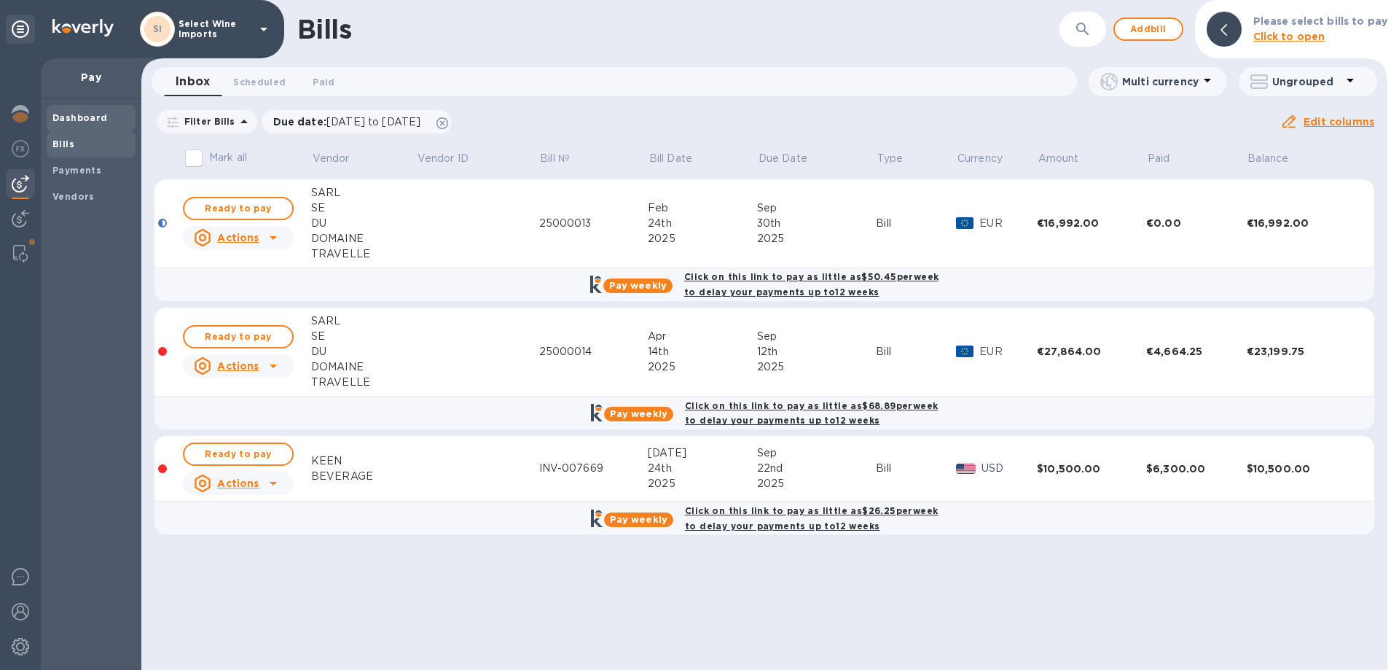
click at [78, 113] on b "Dashboard" at bounding box center [79, 117] width 55 height 11
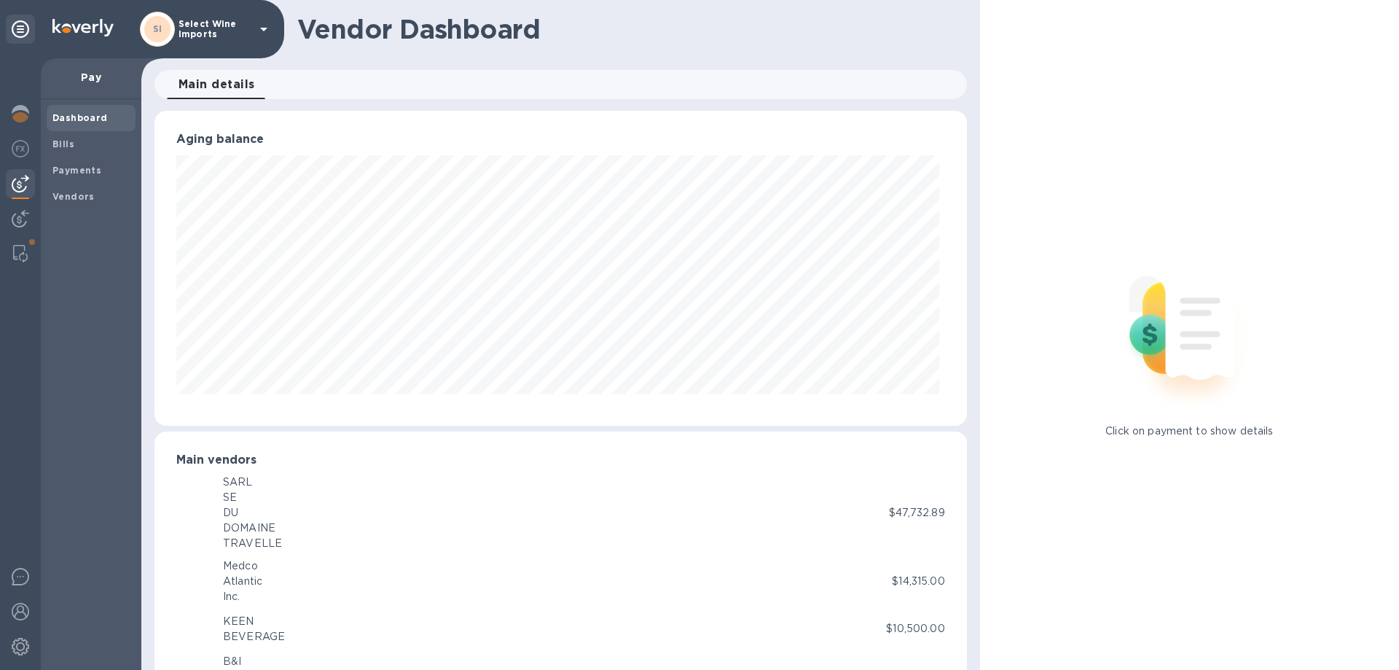
scroll to position [315, 806]
click at [30, 110] on div at bounding box center [20, 115] width 29 height 32
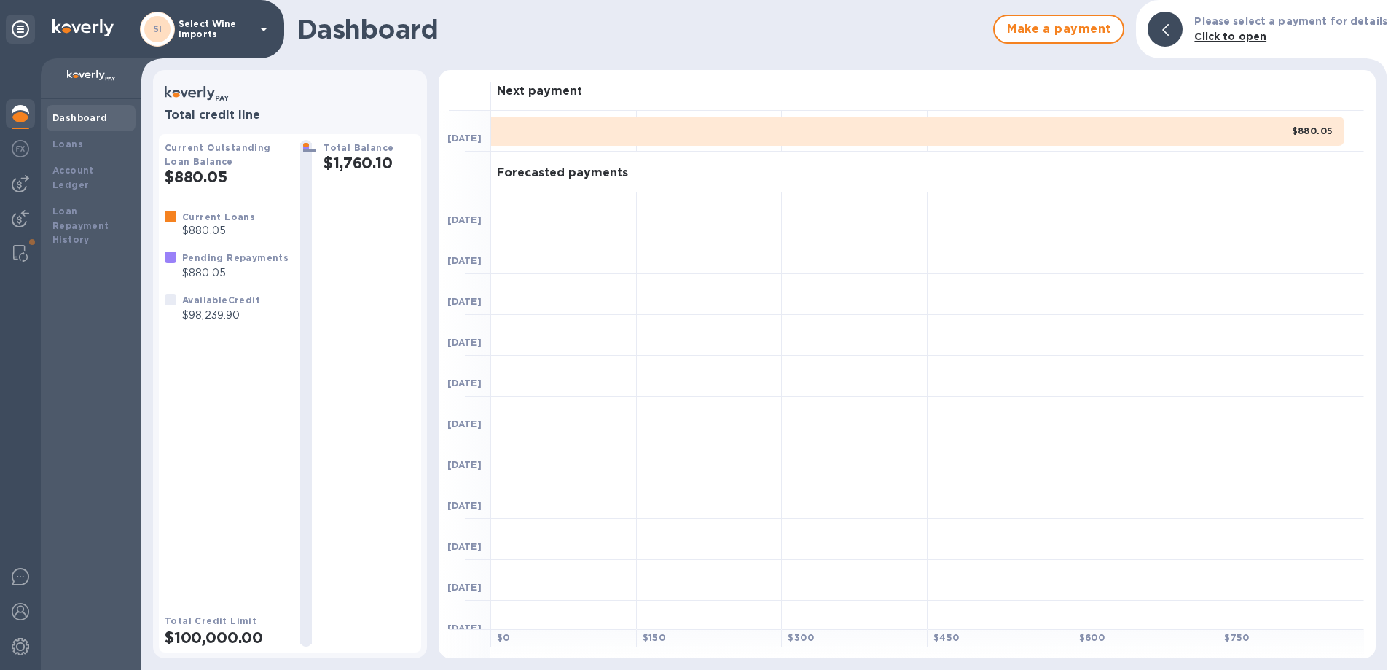
click at [566, 130] on div "$880.05" at bounding box center [917, 131] width 853 height 29
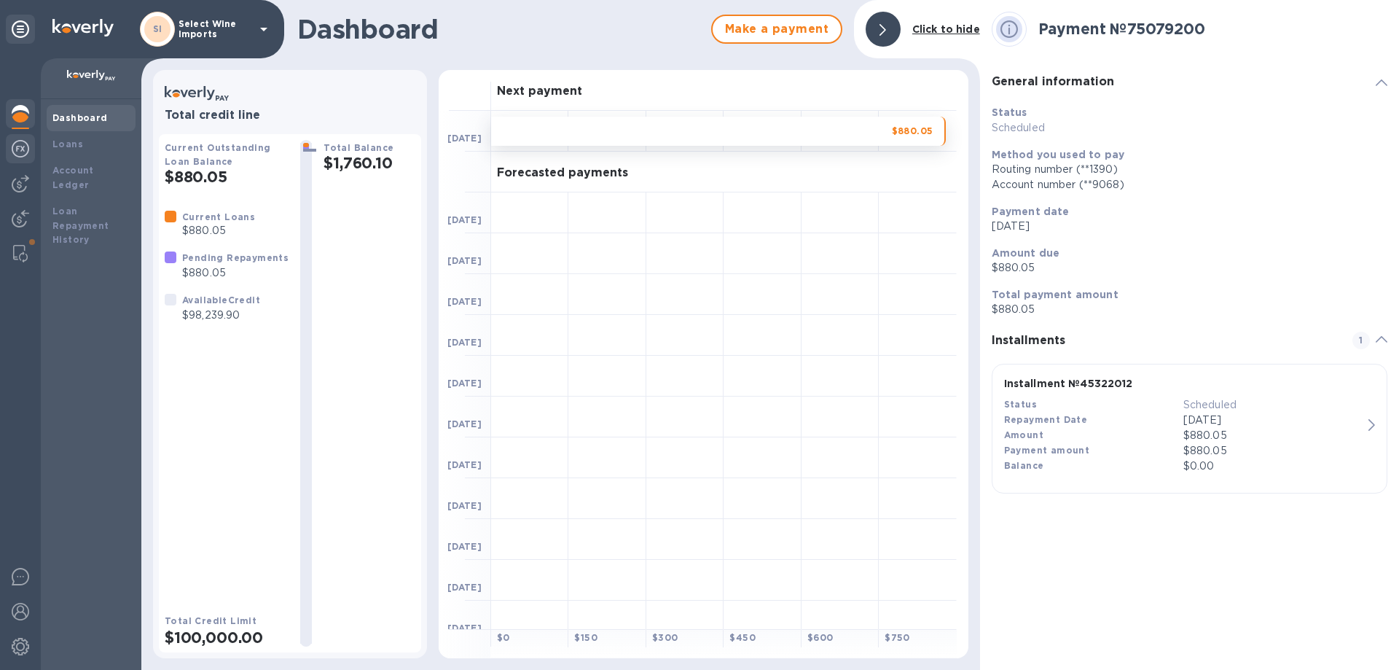
click at [27, 149] on img at bounding box center [20, 148] width 17 height 17
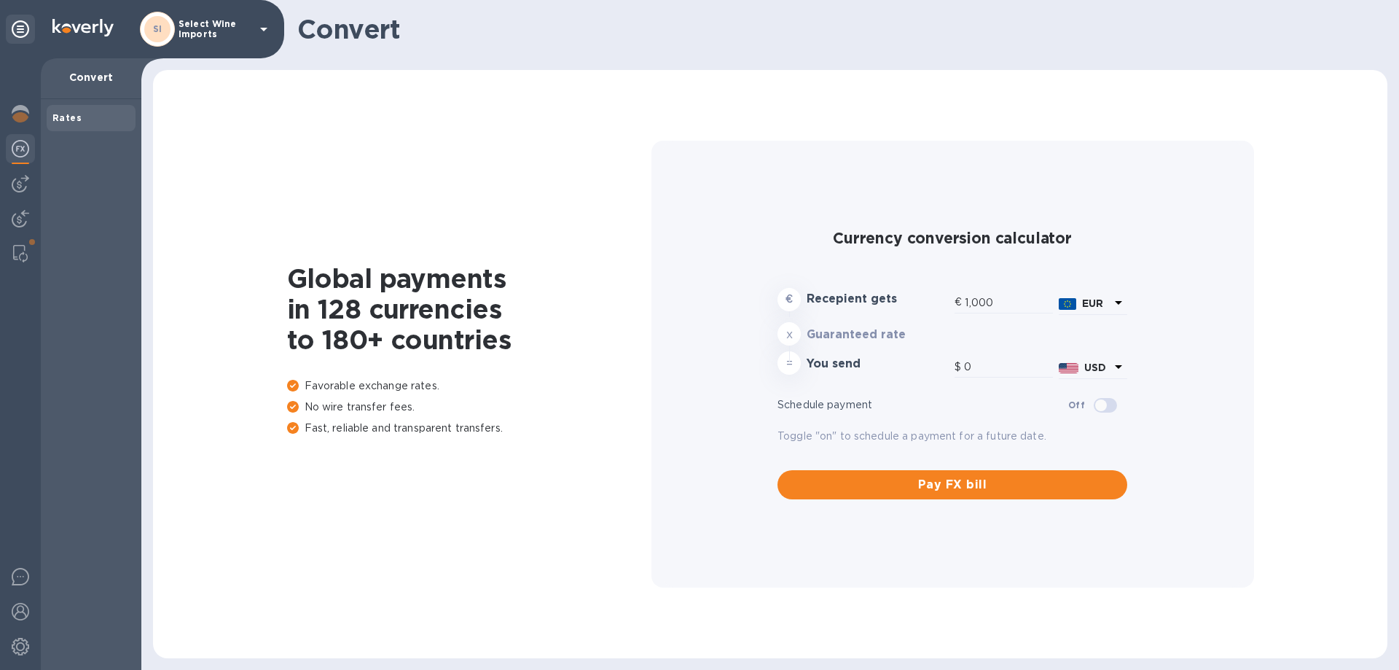
type input "1,187.53"
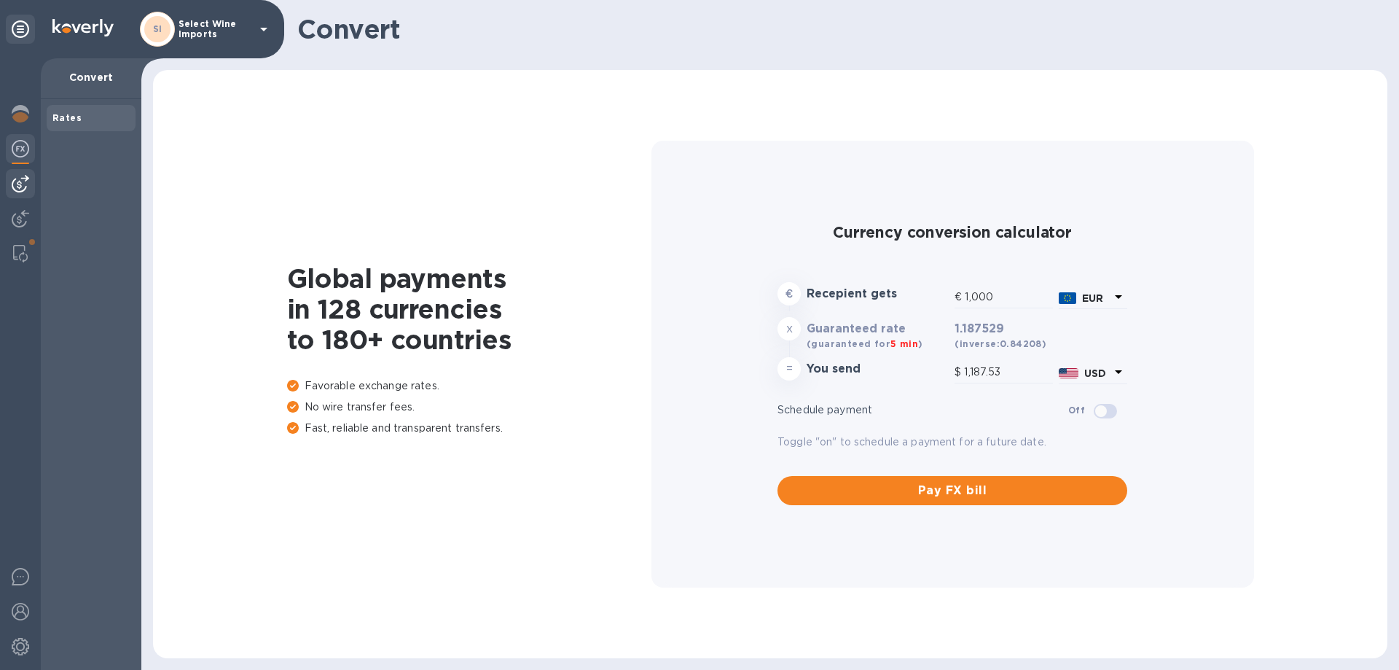
click at [20, 190] on img at bounding box center [20, 183] width 17 height 17
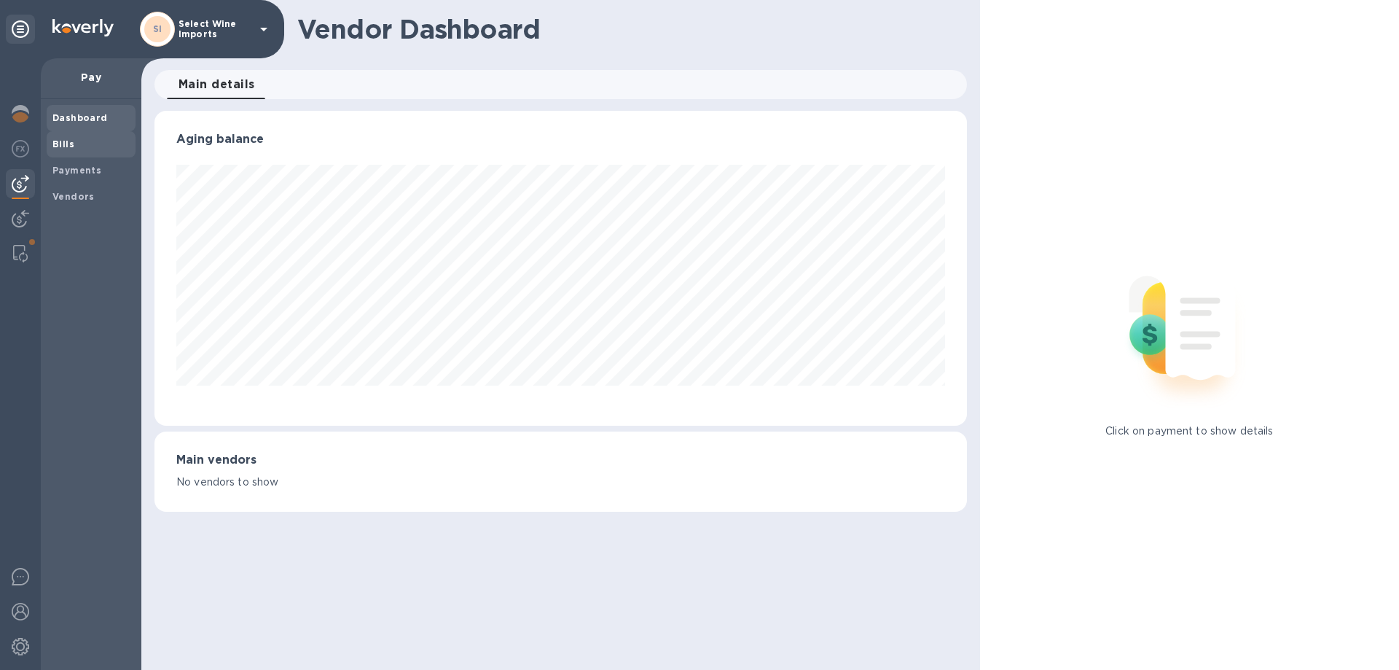
scroll to position [315, 806]
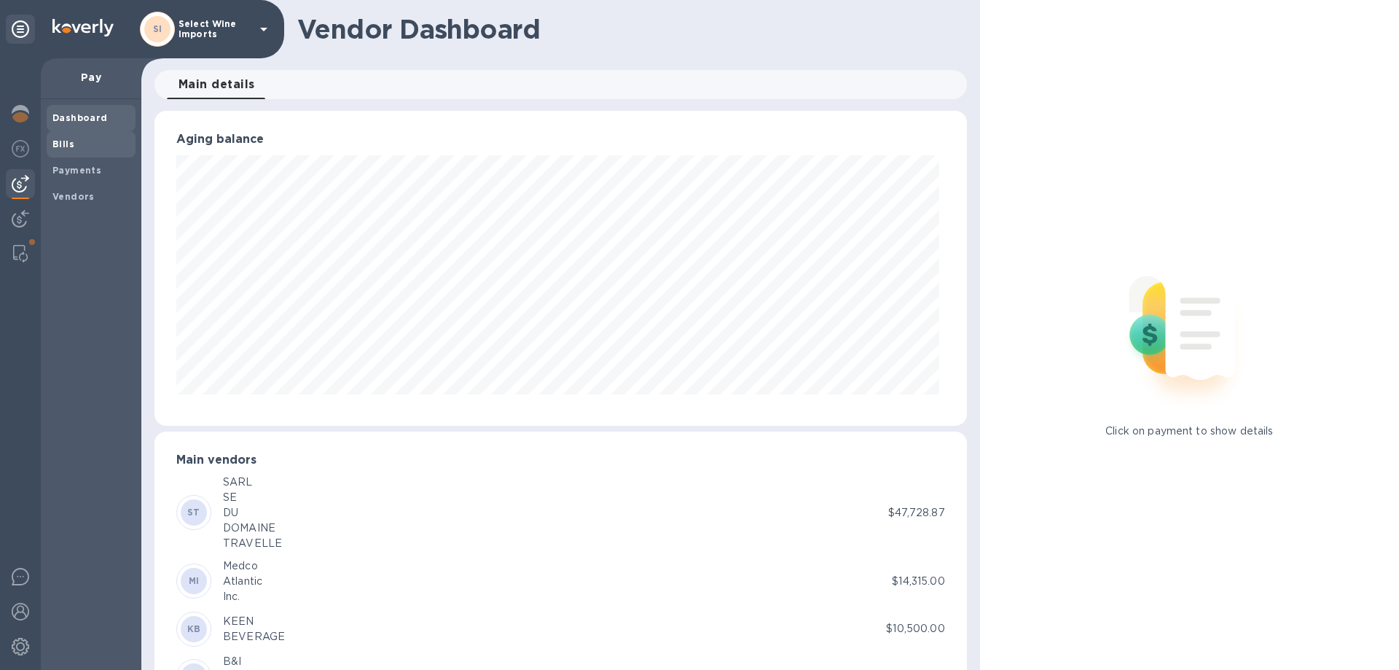
click at [70, 147] on b "Bills" at bounding box center [63, 143] width 22 height 11
